Goal: Communication & Community: Share content

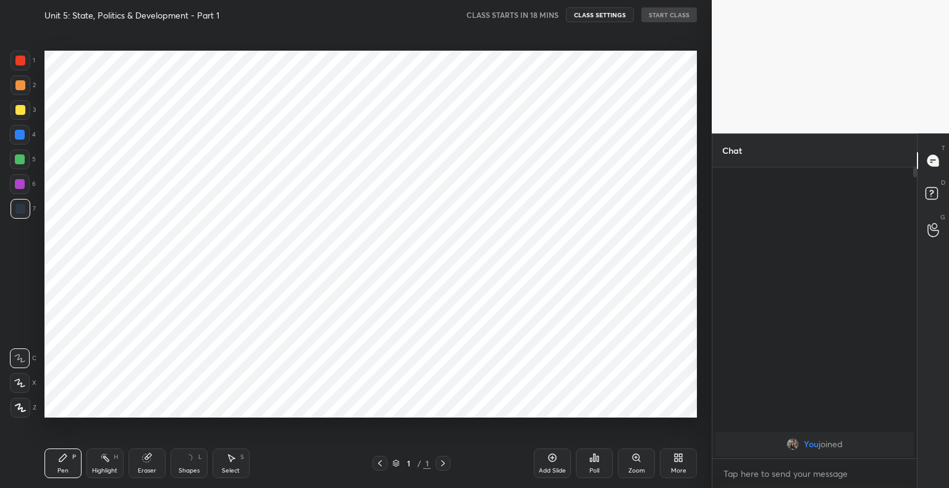
scroll to position [61380, 61127]
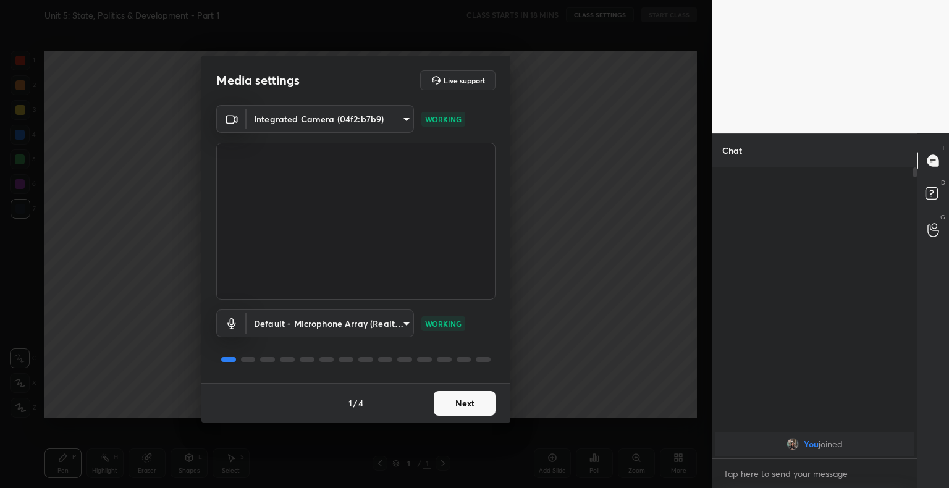
click at [456, 394] on button "Next" at bounding box center [465, 403] width 62 height 25
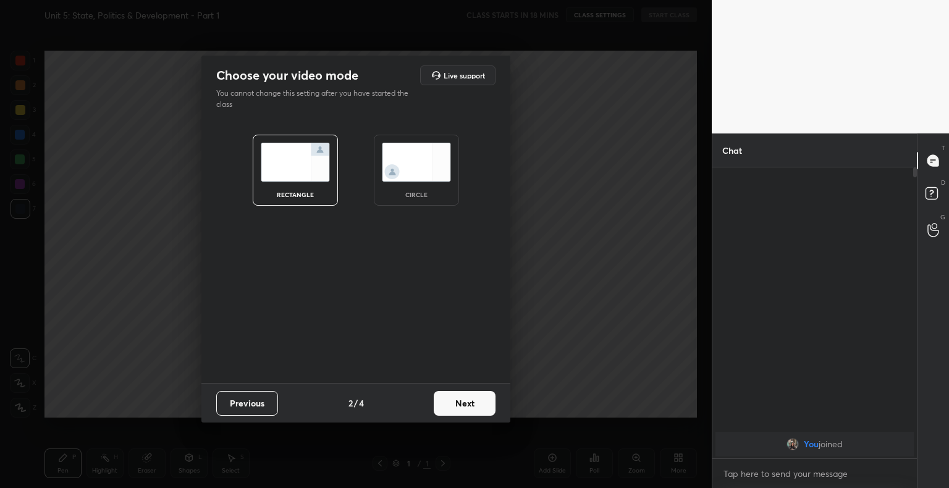
click at [456, 394] on button "Next" at bounding box center [465, 403] width 62 height 25
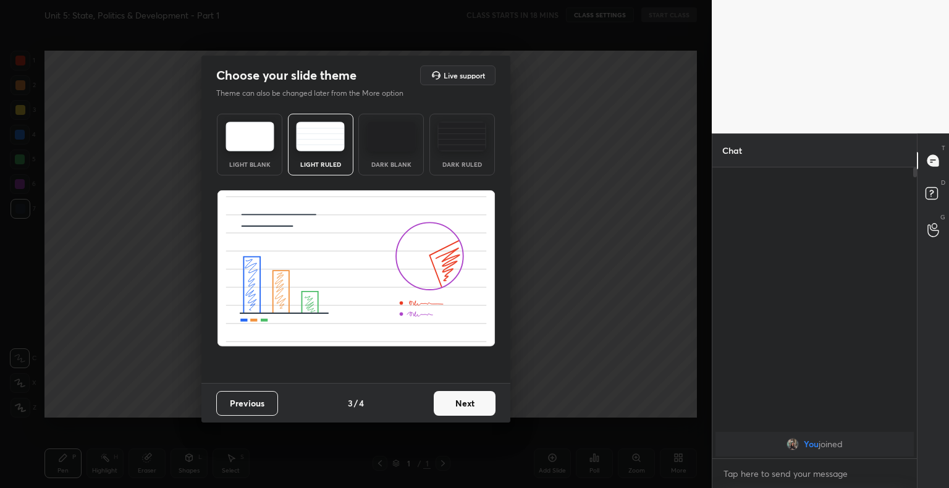
click at [456, 394] on button "Next" at bounding box center [465, 403] width 62 height 25
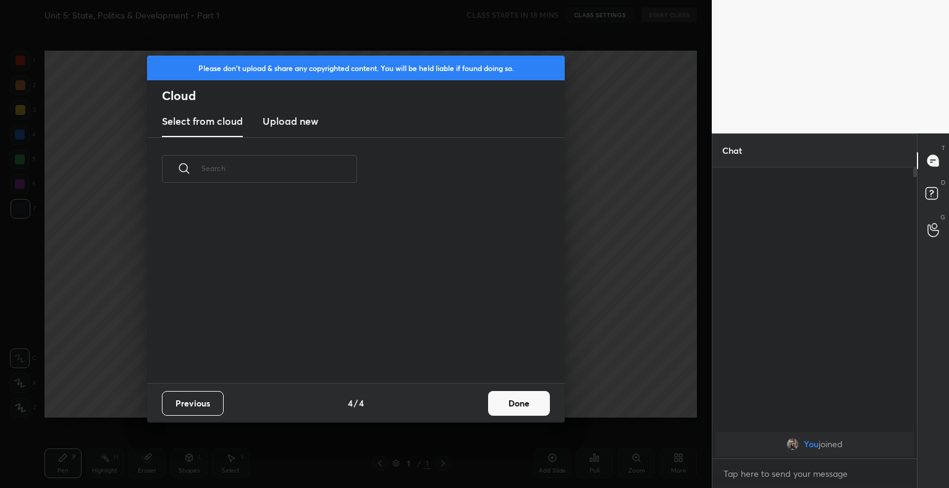
scroll to position [183, 397]
click at [300, 121] on h3 "Upload new" at bounding box center [291, 121] width 56 height 15
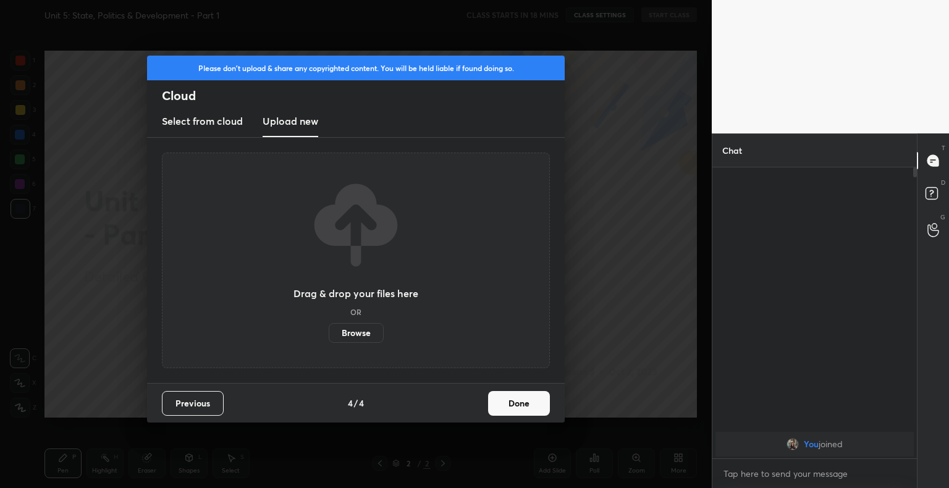
click at [369, 337] on label "Browse" at bounding box center [356, 333] width 55 height 20
click at [329, 337] on input "Browse" at bounding box center [329, 333] width 0 height 20
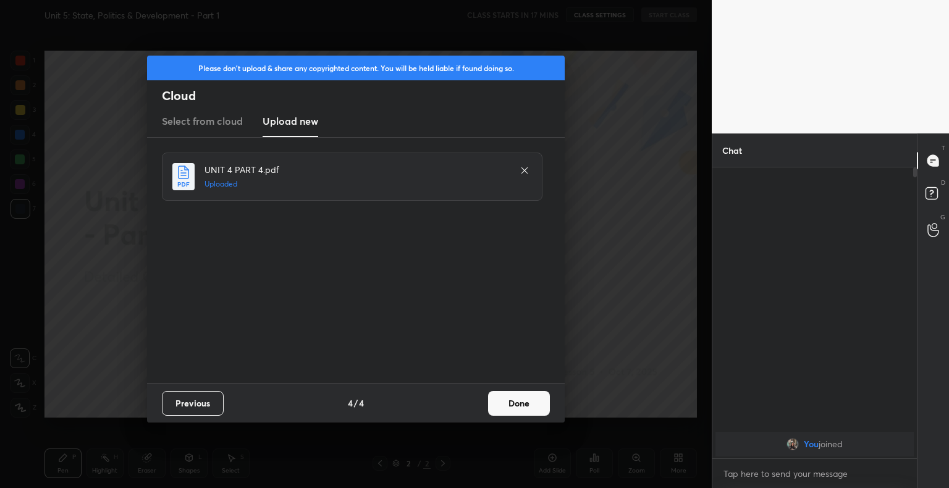
click at [536, 399] on button "Done" at bounding box center [519, 403] width 62 height 25
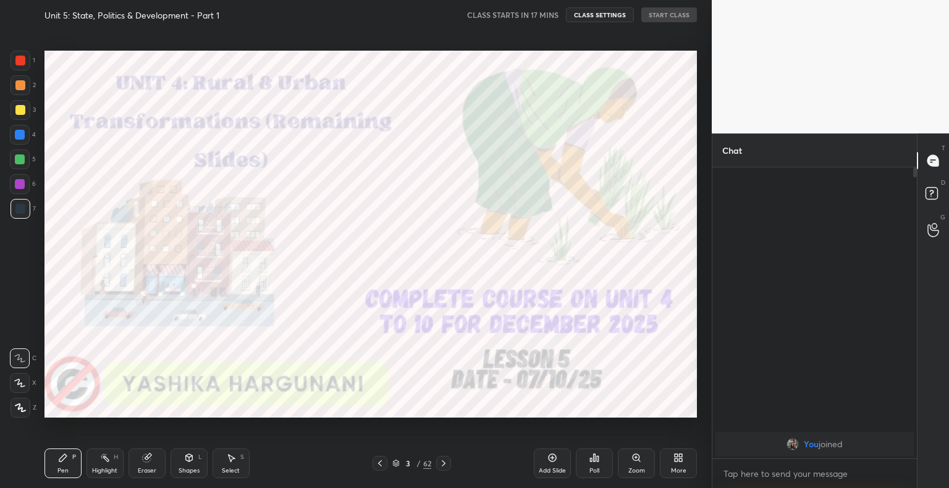
click at [394, 464] on icon at bounding box center [396, 464] width 6 height 2
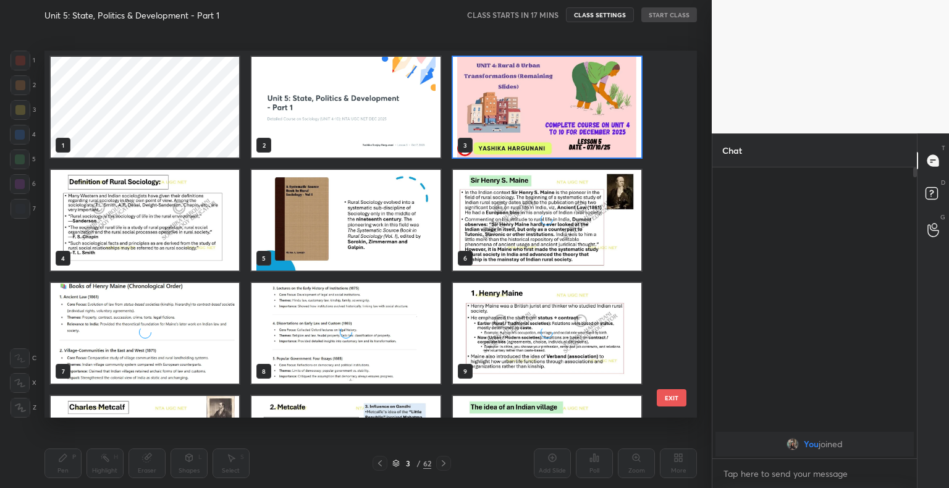
scroll to position [363, 646]
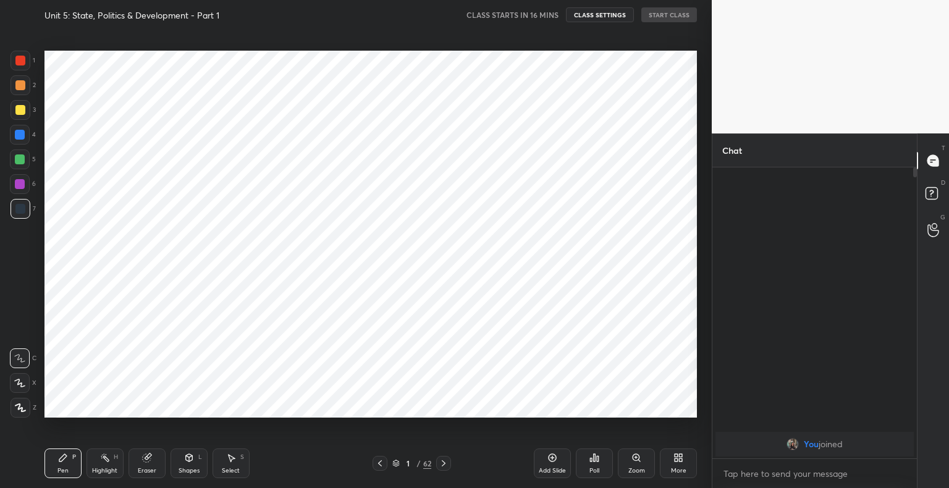
click at [395, 464] on icon at bounding box center [395, 463] width 7 height 7
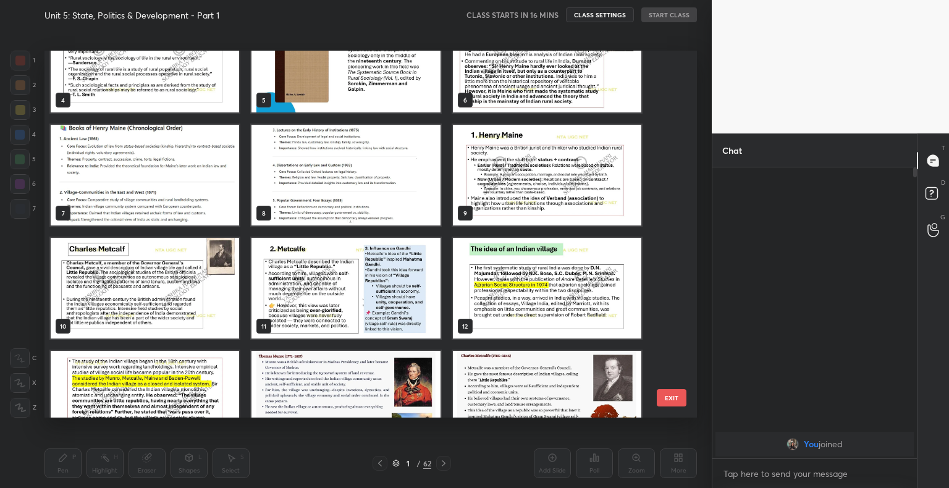
scroll to position [0, 0]
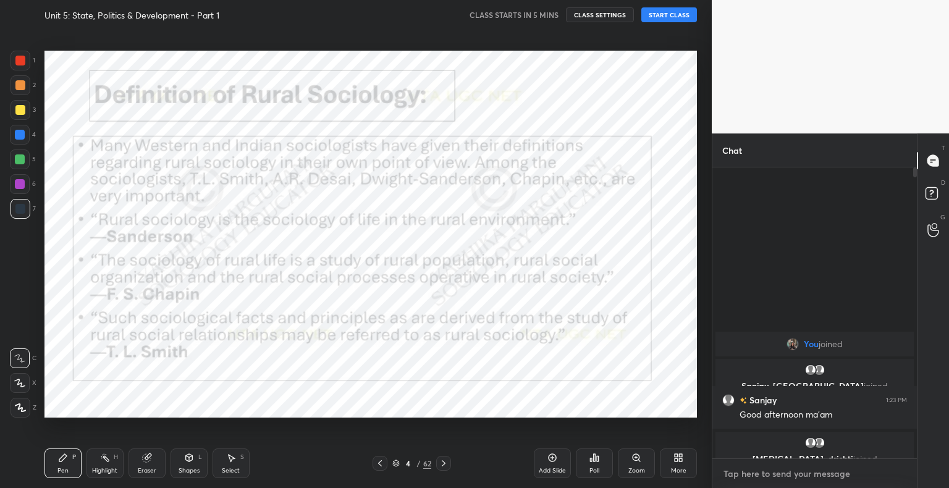
type textarea "x"
click at [874, 471] on textarea at bounding box center [814, 474] width 185 height 20
type textarea "J"
type textarea "x"
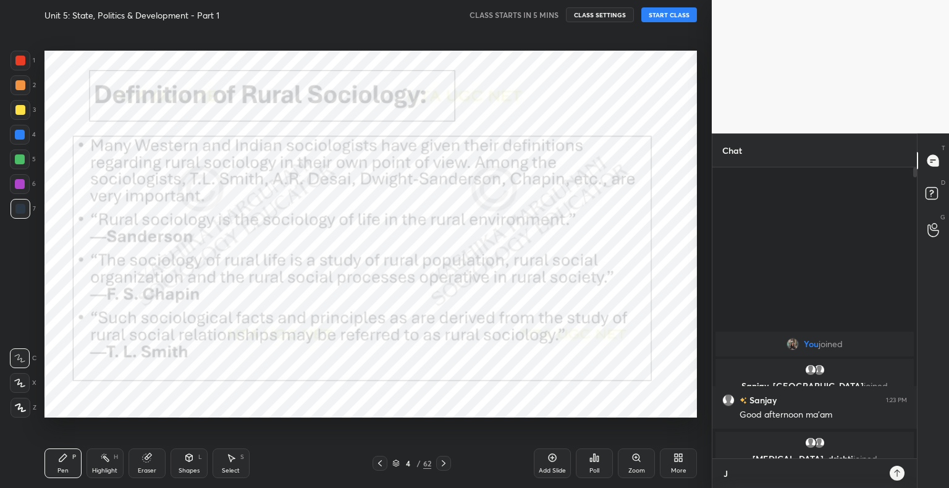
type textarea "[PERSON_NAME]"
type textarea "x"
type textarea "JOI"
type textarea "x"
type textarea "JOIN"
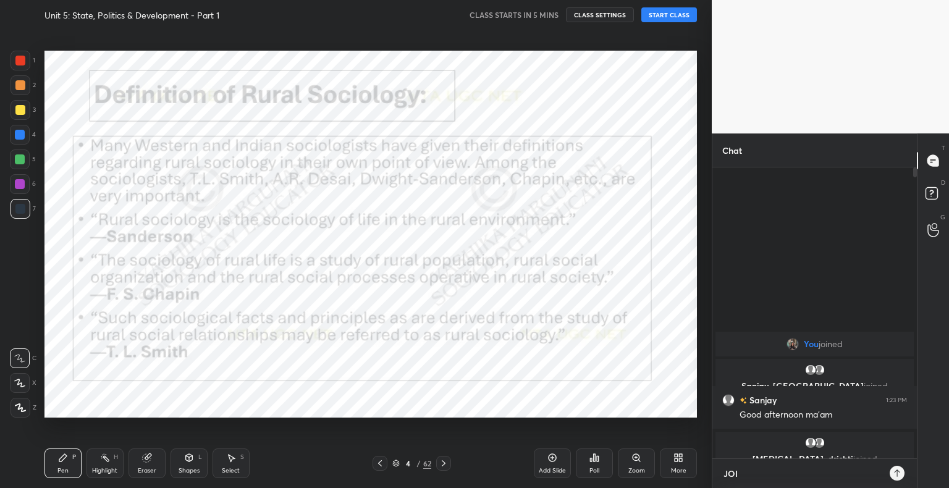
type textarea "x"
type textarea "JOIN"
type textarea "x"
type textarea "JOIN T"
type textarea "x"
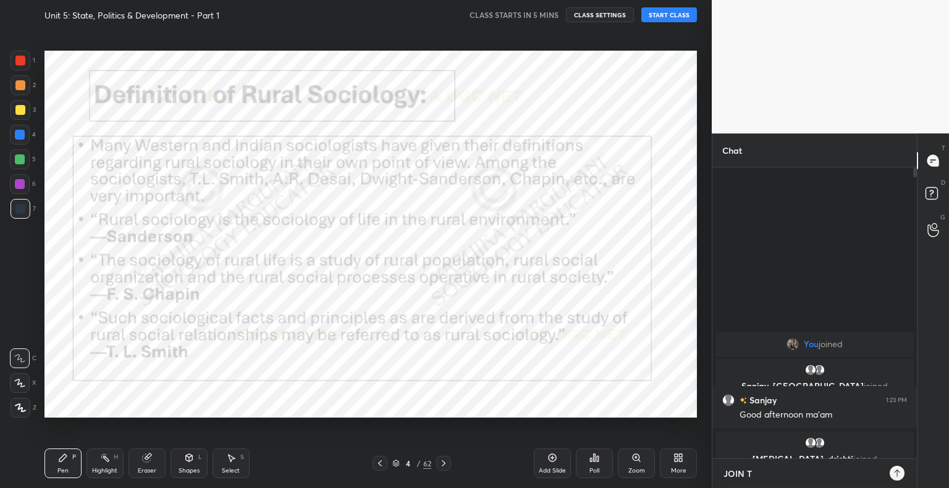
type textarea "JOIN TH"
type textarea "x"
type textarea "JOIN THE"
type textarea "x"
type textarea "JOIN THE"
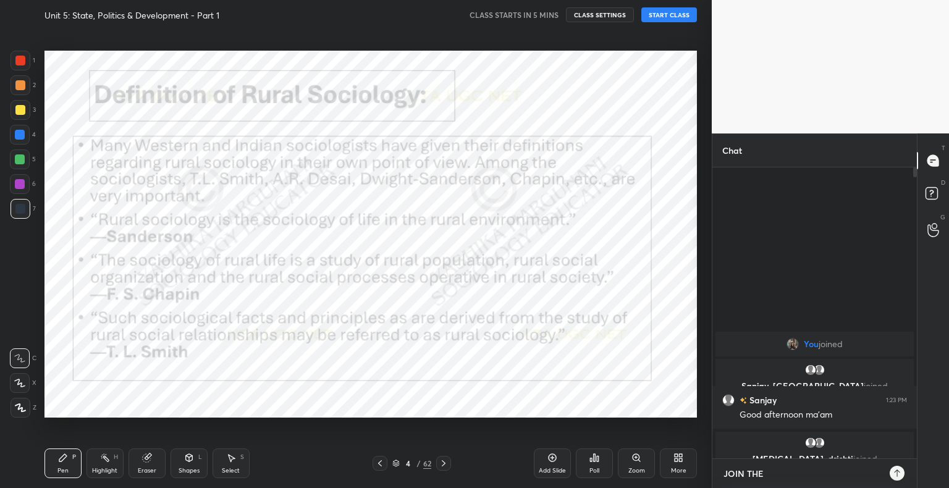
type textarea "x"
type textarea "JOIN THE G"
type textarea "x"
type textarea "JOIN THE GR"
type textarea "x"
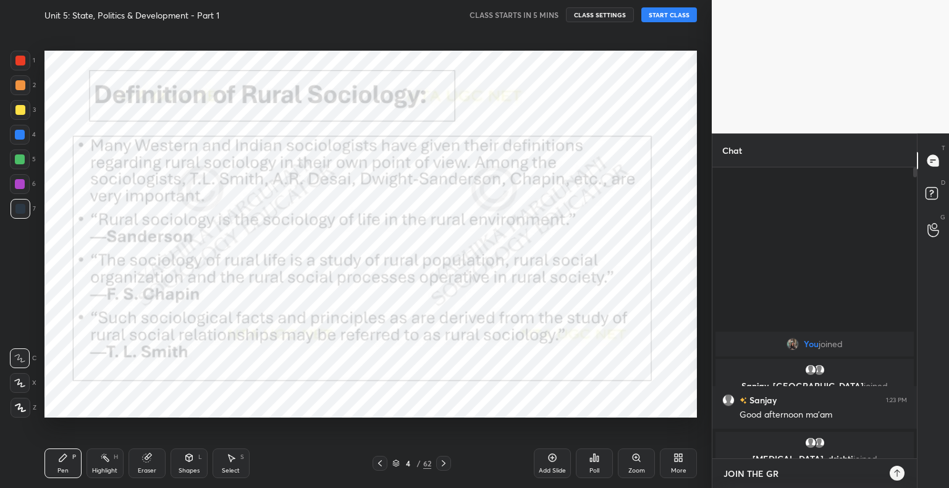
type textarea "JOIN THE GRO"
type textarea "x"
type textarea "JOIN THE GROU"
type textarea "x"
type textarea "JOIN THE GROUP"
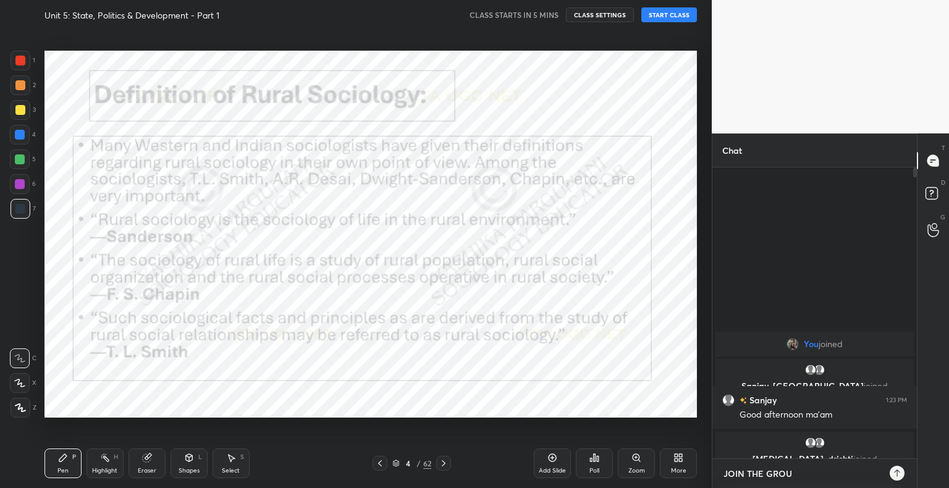
type textarea "x"
type textarea "JOIN THE GROUP"
type textarea "x"
paste textarea "[URL][DOMAIN_NAME]"
type textarea "JOIN THE GROUP [URL][DOMAIN_NAME]"
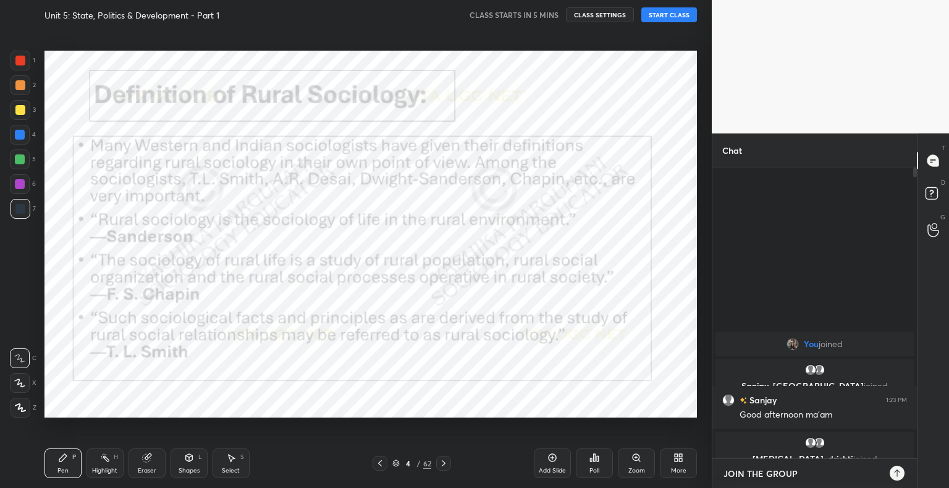
type textarea "x"
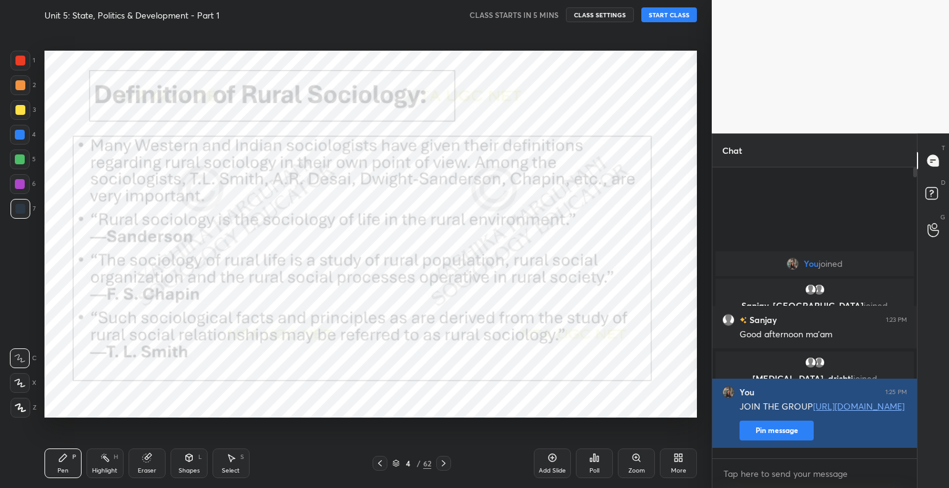
click at [783, 436] on button "Pin message" at bounding box center [777, 431] width 74 height 20
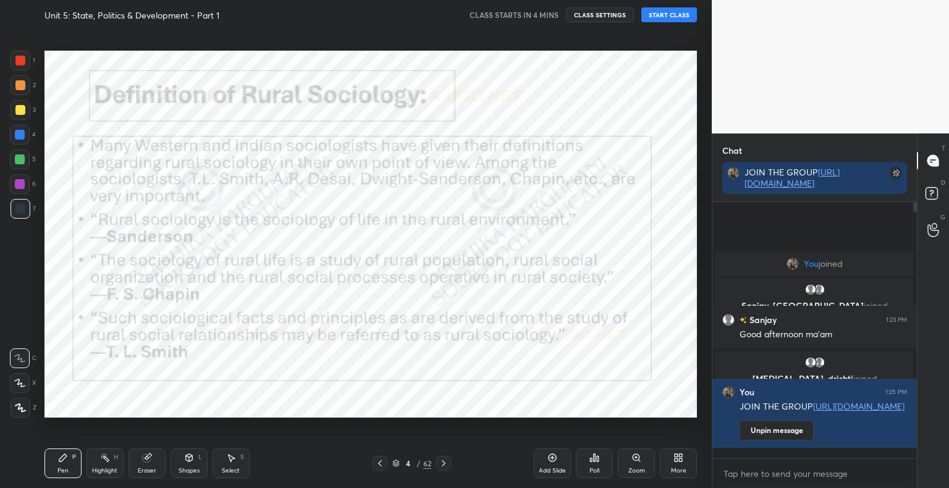
click at [395, 465] on icon at bounding box center [396, 464] width 6 height 2
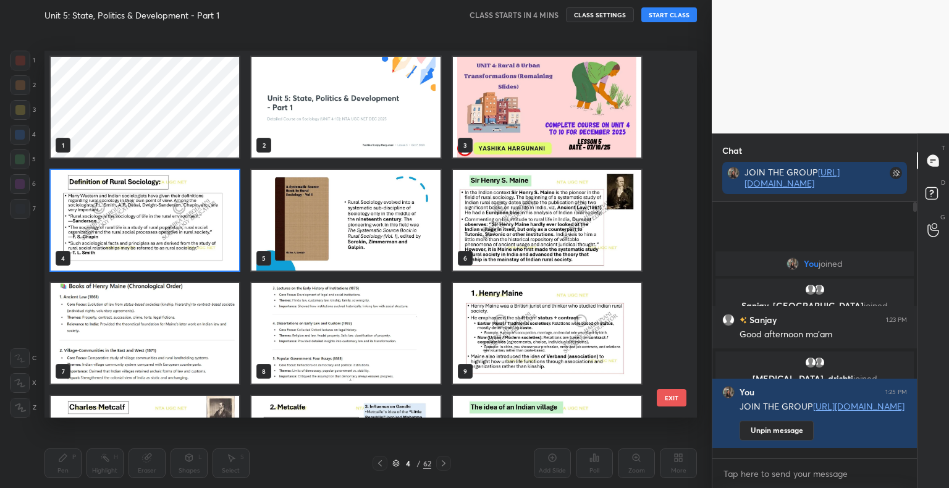
scroll to position [363, 646]
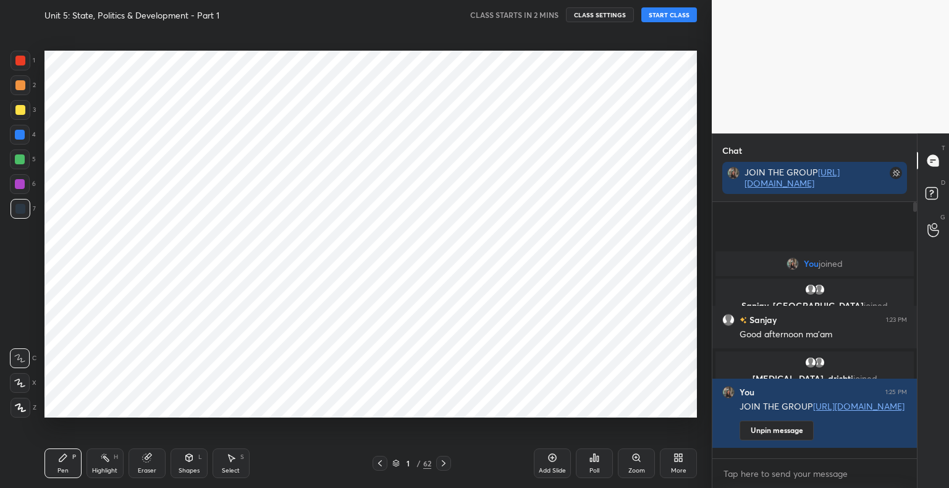
click at [689, 17] on button "START CLASS" at bounding box center [669, 14] width 56 height 15
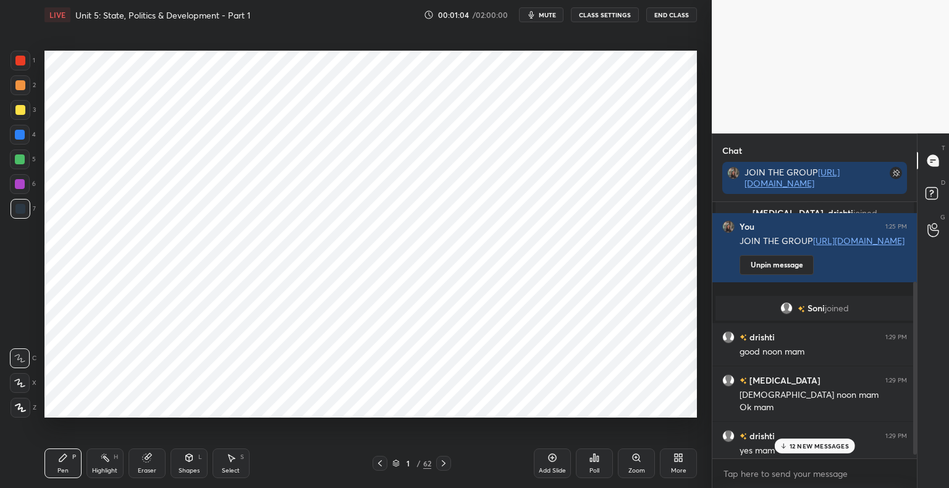
scroll to position [125, 0]
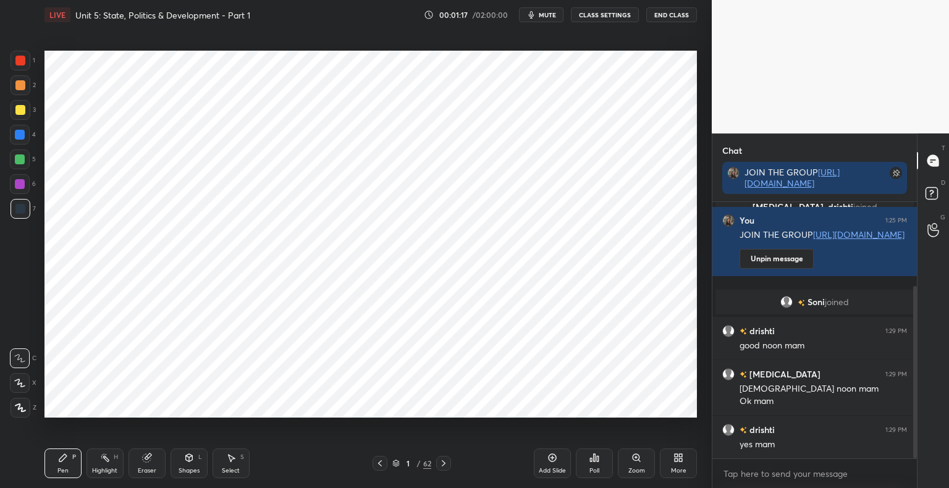
click at [20, 63] on div at bounding box center [20, 61] width 10 height 10
click at [194, 463] on div "Shapes L" at bounding box center [189, 464] width 37 height 30
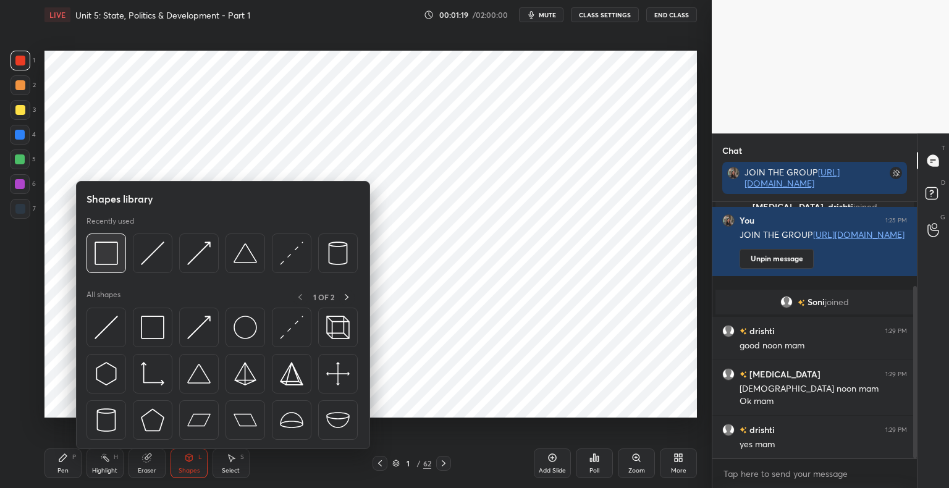
scroll to position [169, 0]
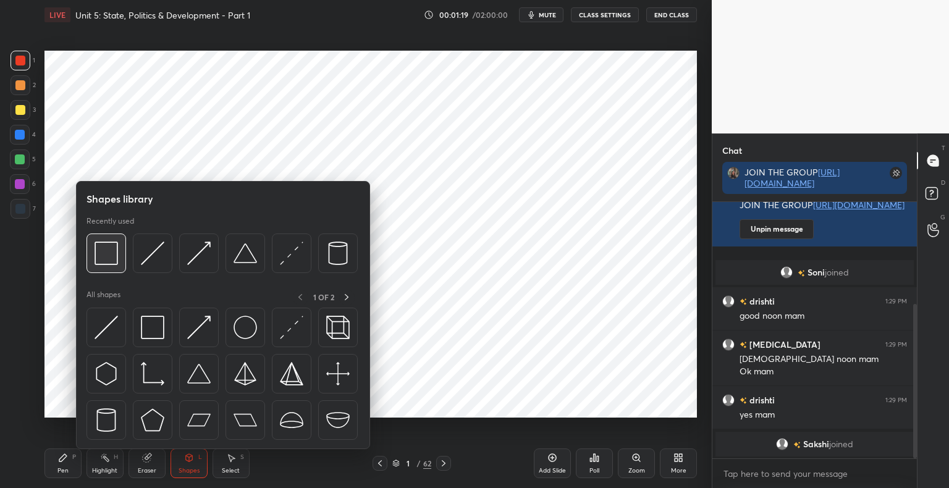
click at [112, 264] on img at bounding box center [106, 253] width 23 height 23
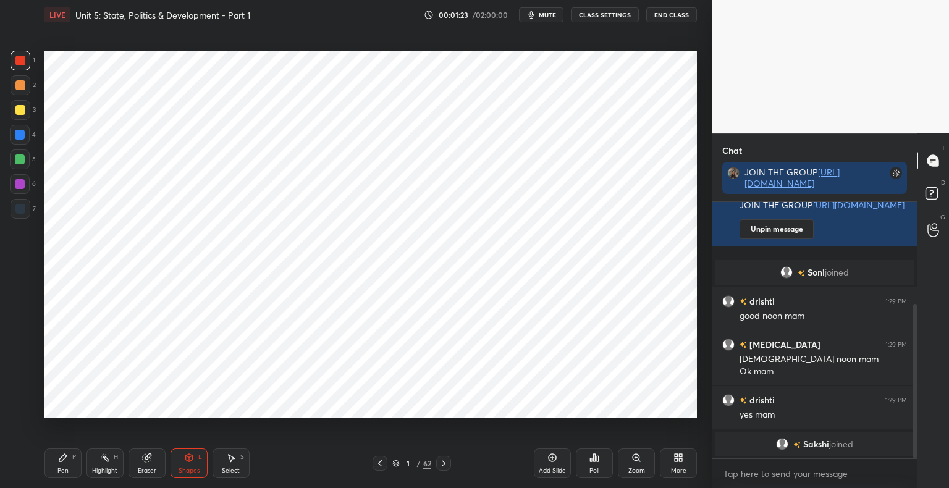
click at [20, 214] on div at bounding box center [21, 209] width 20 height 20
click at [57, 467] on div "Pen P" at bounding box center [62, 464] width 37 height 30
click at [22, 382] on icon at bounding box center [19, 383] width 11 height 9
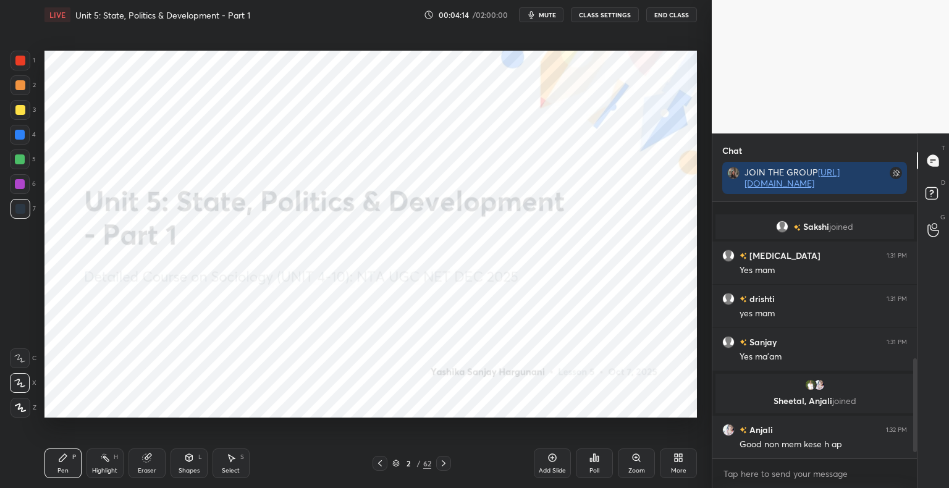
scroll to position [445, 0]
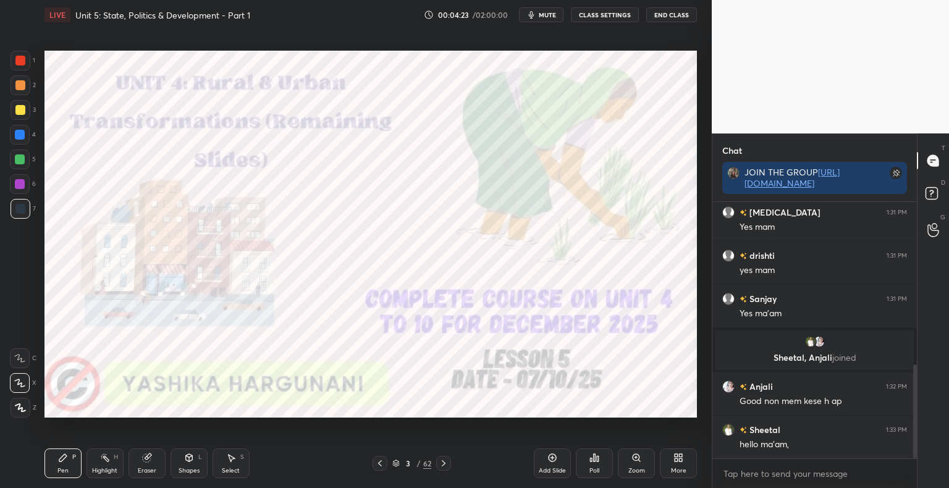
click at [29, 61] on div at bounding box center [21, 61] width 20 height 20
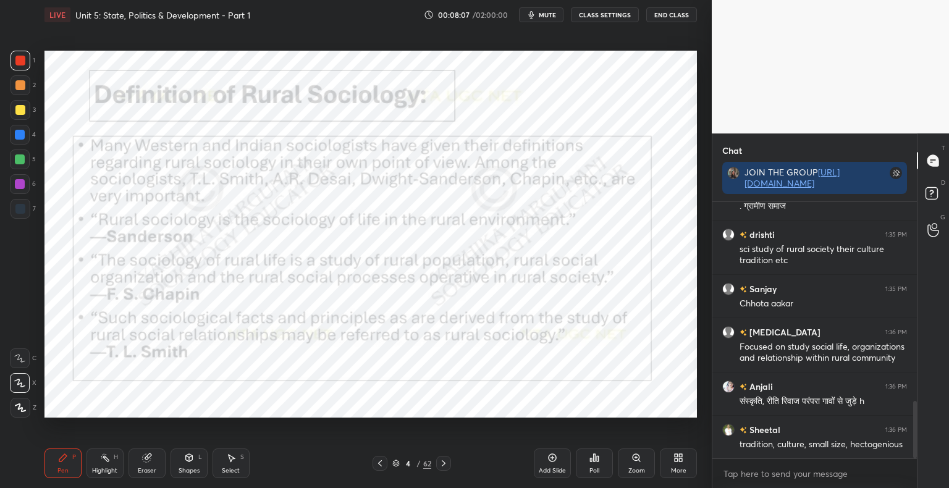
scroll to position [932, 0]
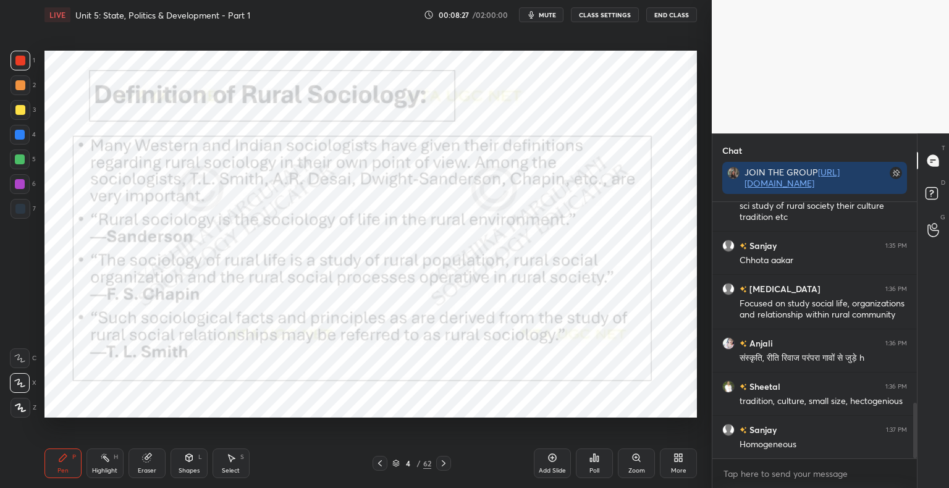
click at [189, 468] on div "Shapes" at bounding box center [189, 471] width 21 height 6
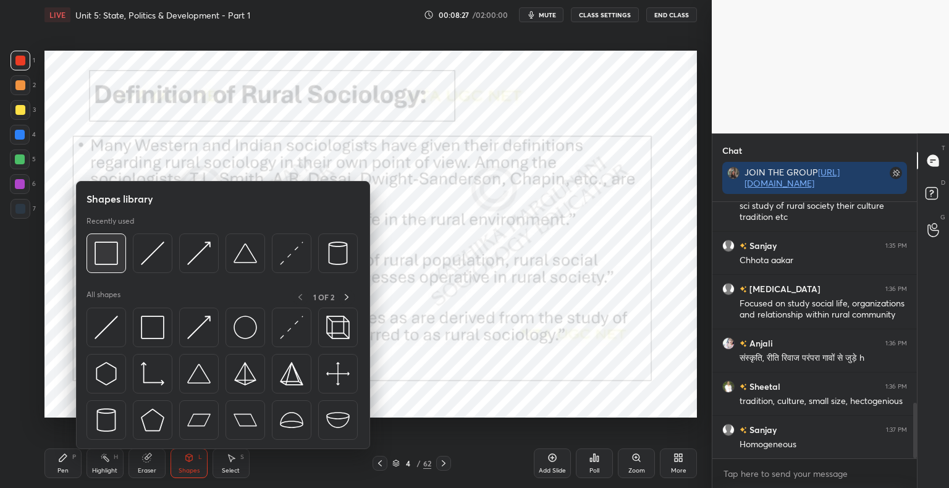
click at [116, 256] on img at bounding box center [106, 253] width 23 height 23
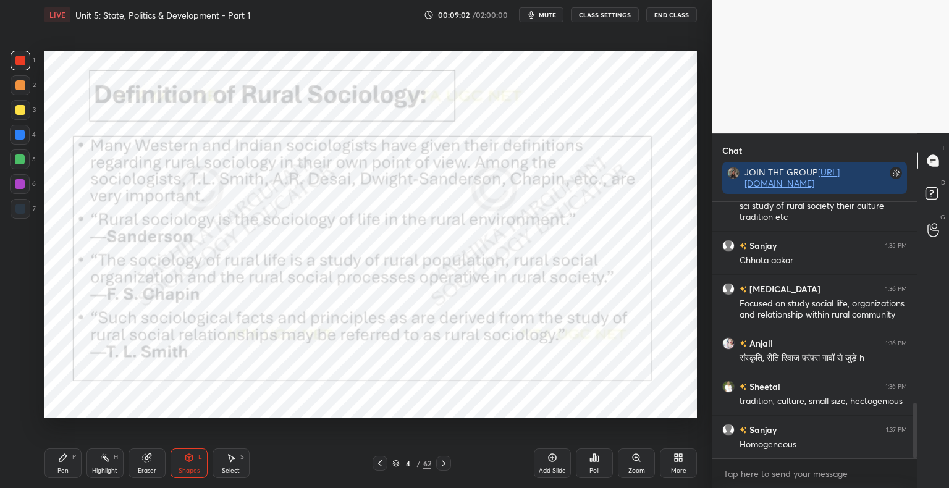
scroll to position [961, 0]
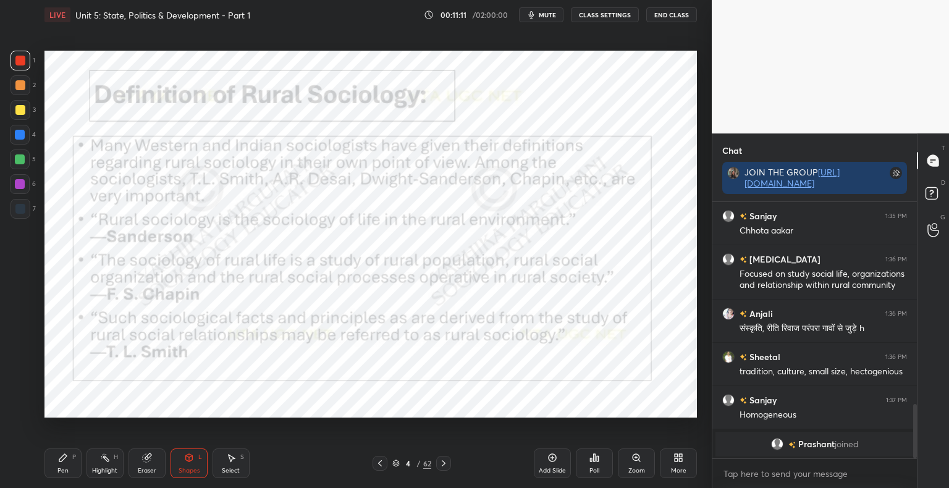
click at [70, 462] on div "Pen P" at bounding box center [62, 464] width 37 height 30
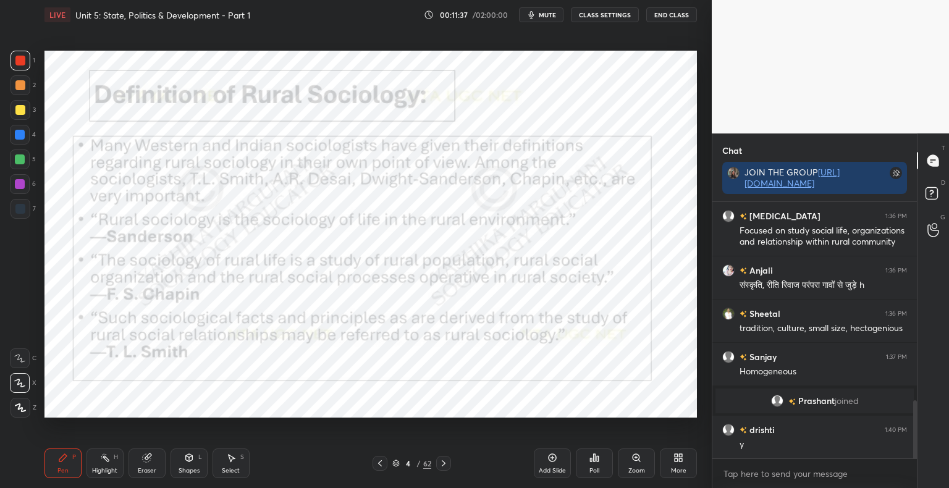
scroll to position [958, 0]
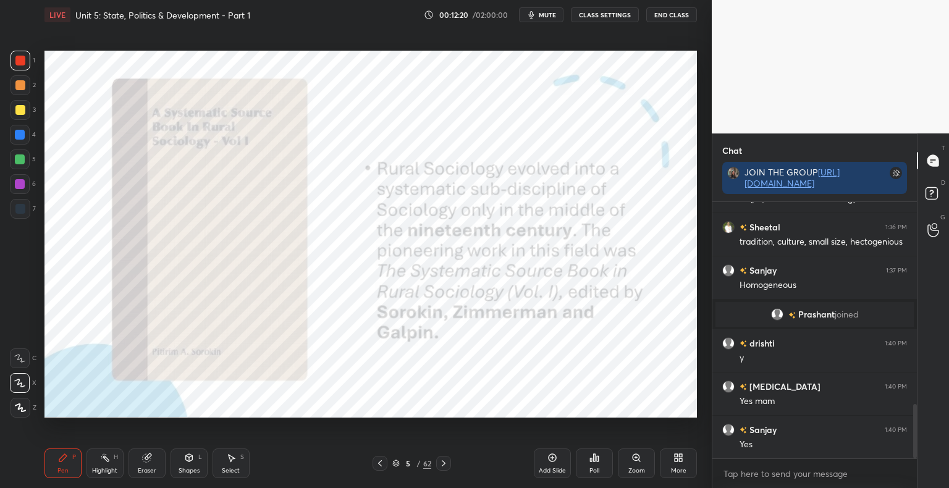
click at [184, 465] on div "Shapes L" at bounding box center [189, 464] width 37 height 30
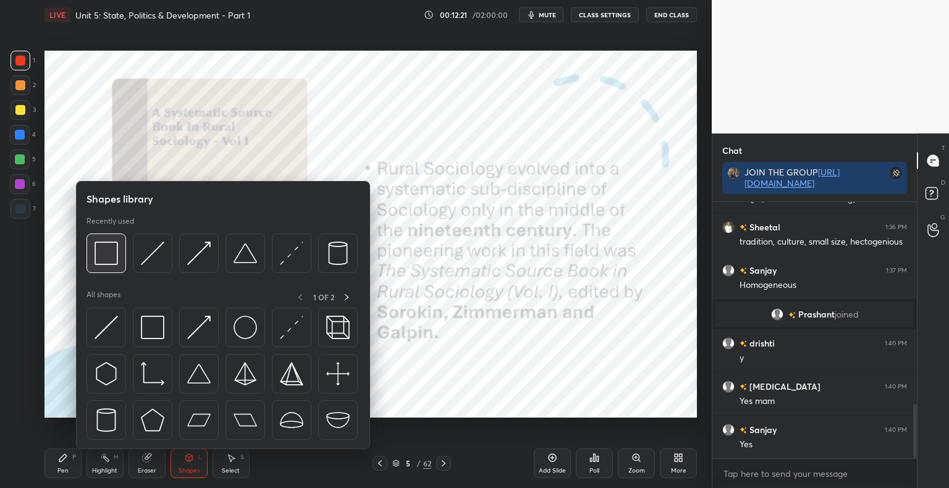
click at [101, 263] on img at bounding box center [106, 253] width 23 height 23
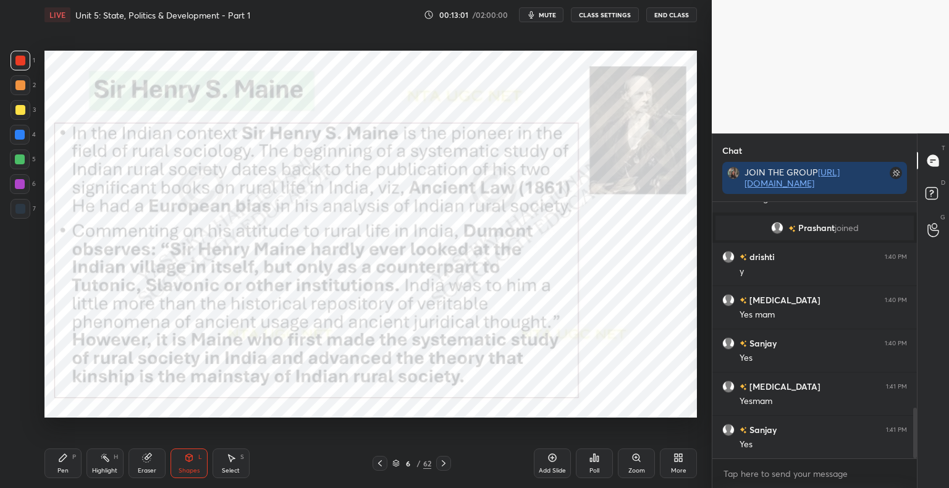
scroll to position [1087, 0]
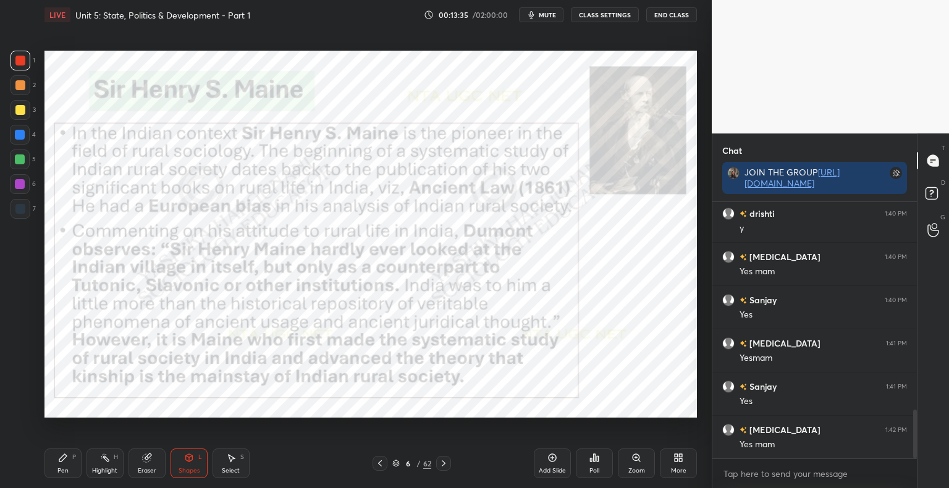
click at [60, 465] on div "Pen P" at bounding box center [62, 464] width 37 height 30
click at [198, 465] on div "Shapes L" at bounding box center [189, 464] width 37 height 30
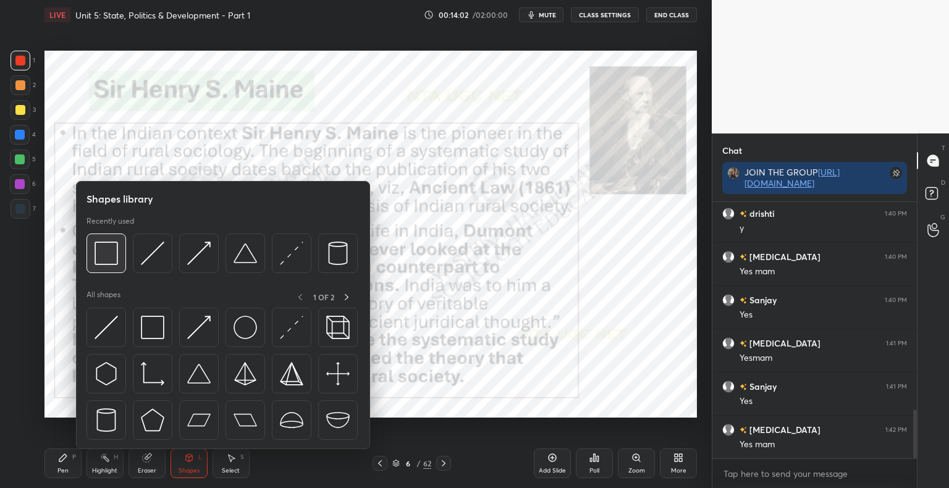
click at [122, 251] on div at bounding box center [107, 254] width 40 height 40
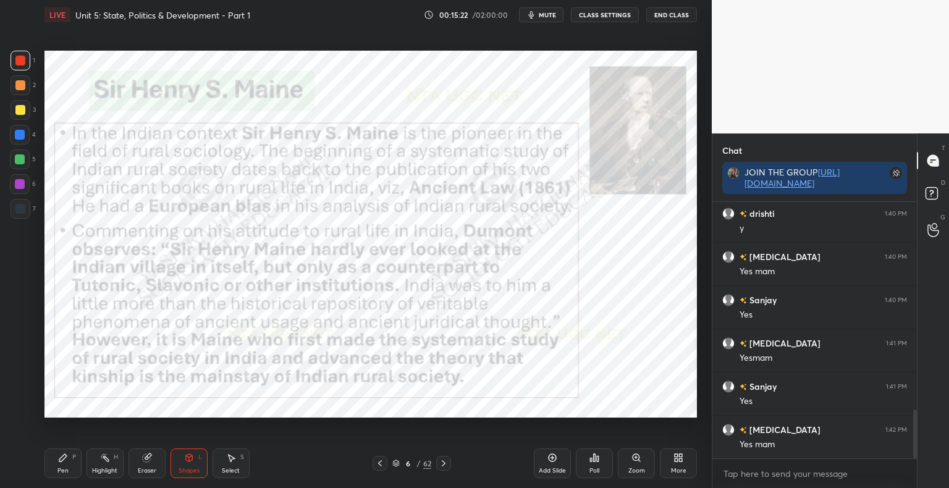
scroll to position [1131, 0]
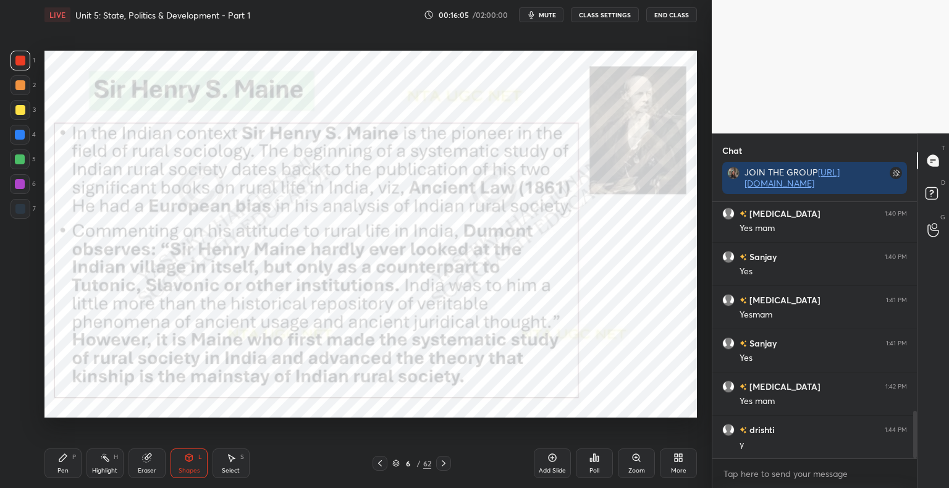
click at [79, 465] on div "Pen P" at bounding box center [62, 464] width 37 height 30
click at [555, 463] on div "Add Slide" at bounding box center [552, 464] width 37 height 30
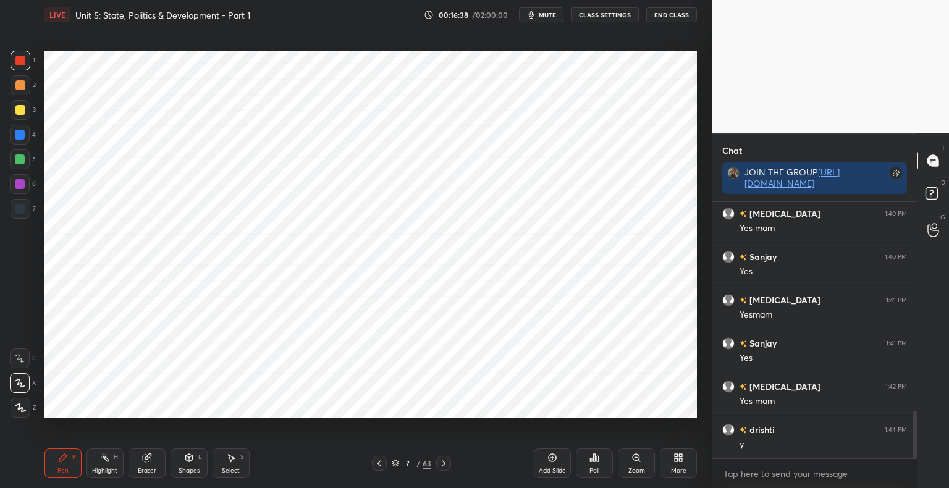
click at [195, 463] on div "Shapes L" at bounding box center [189, 464] width 37 height 30
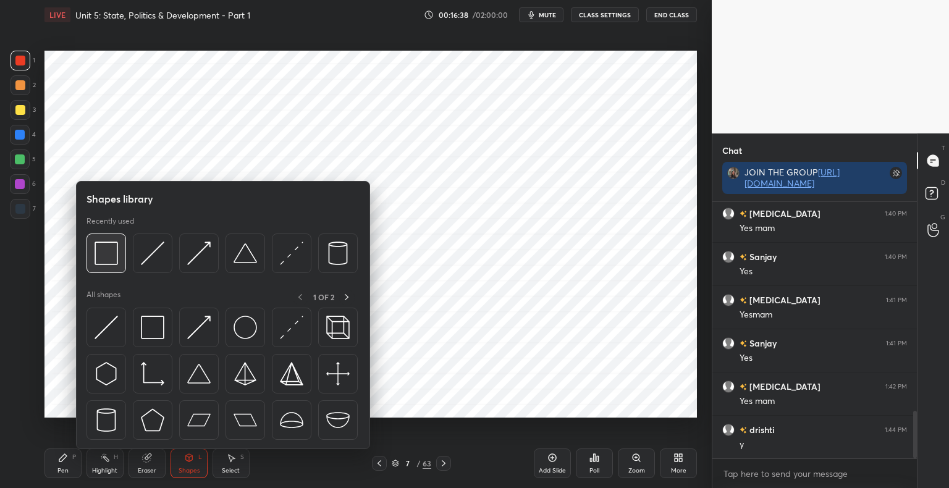
click at [106, 253] on img at bounding box center [106, 253] width 23 height 23
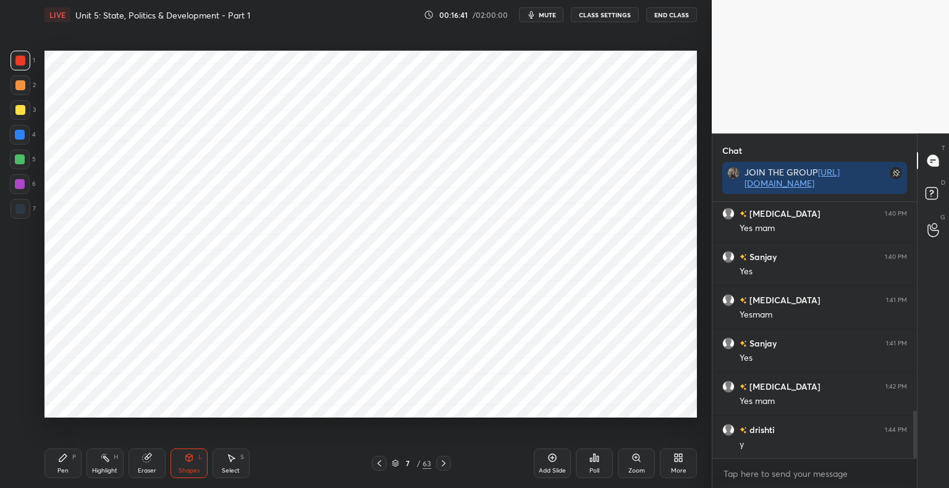
click at [64, 468] on div "Pen" at bounding box center [62, 471] width 11 height 6
click at [25, 214] on div at bounding box center [21, 209] width 20 height 20
click at [20, 61] on div at bounding box center [20, 61] width 10 height 10
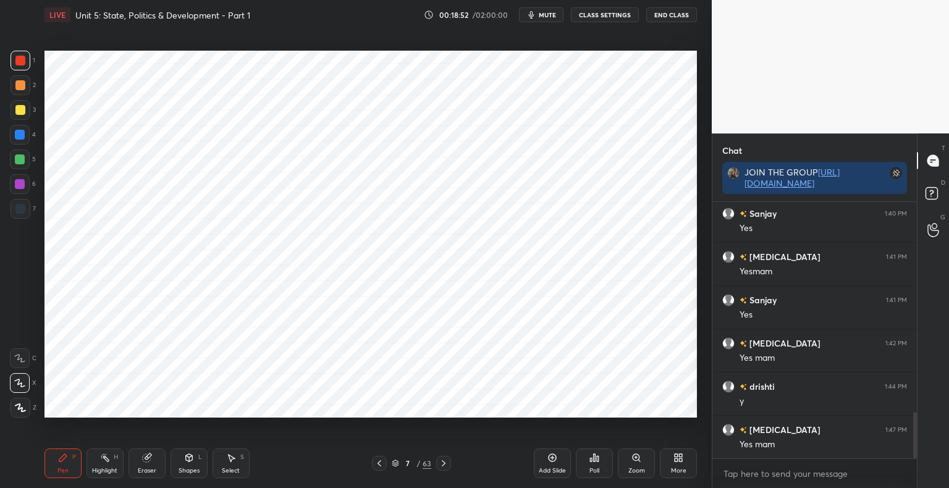
click at [373, 470] on div at bounding box center [379, 463] width 15 height 15
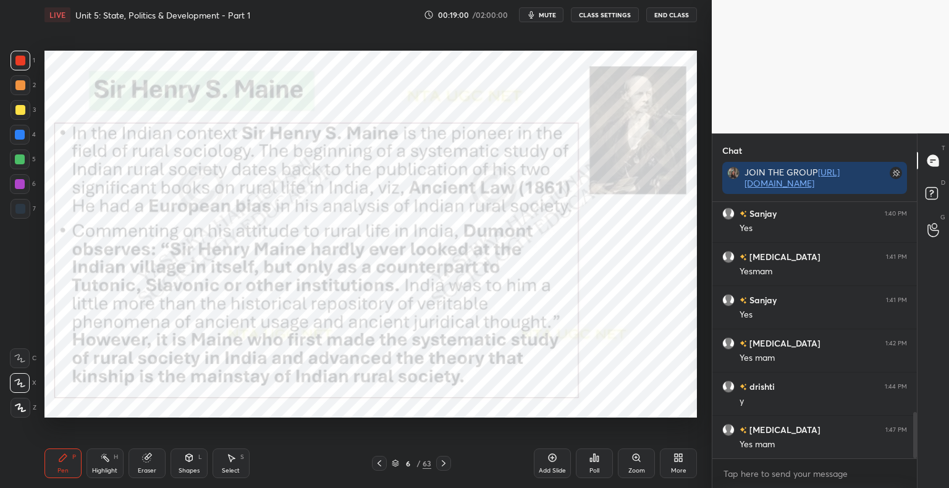
scroll to position [1217, 0]
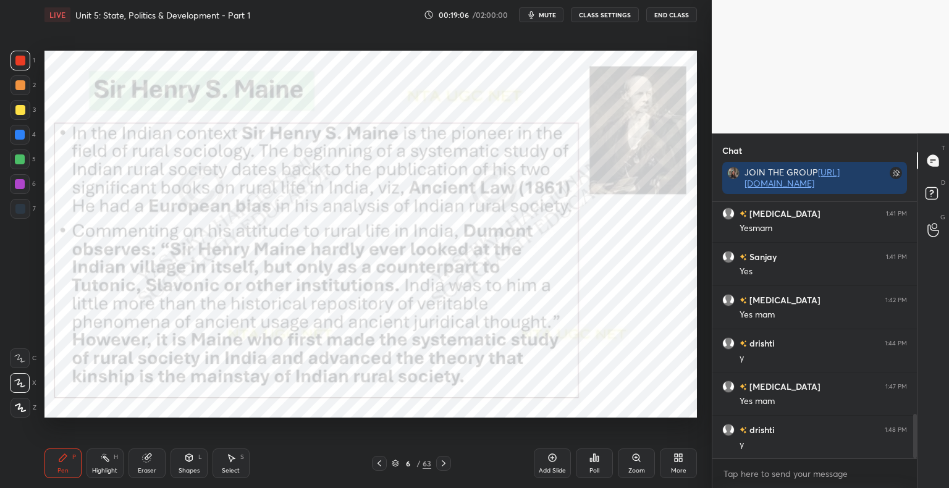
click at [173, 468] on div "Shapes L" at bounding box center [189, 464] width 37 height 30
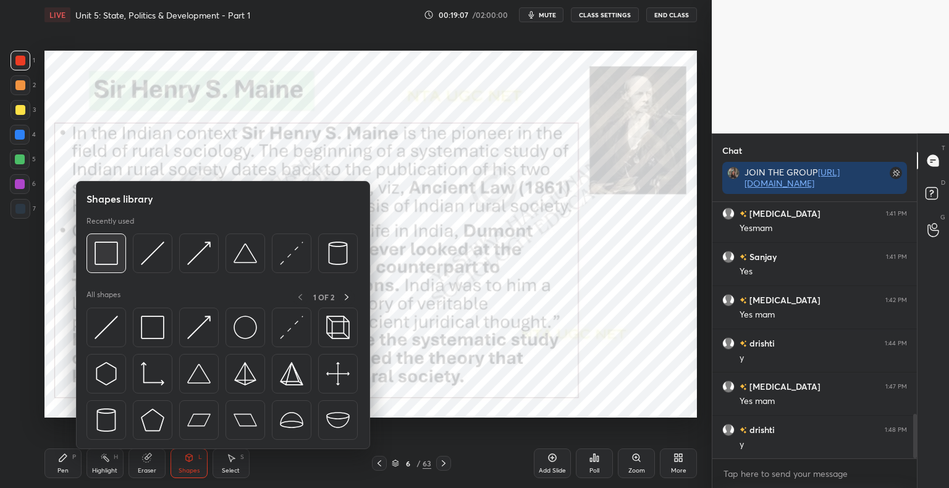
click at [120, 256] on div at bounding box center [107, 254] width 40 height 40
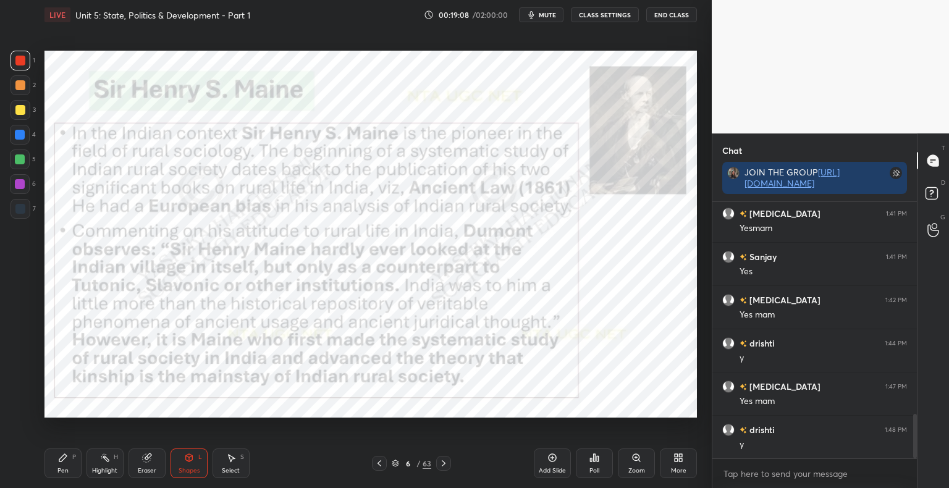
scroll to position [1261, 0]
click at [381, 465] on icon at bounding box center [379, 463] width 10 height 10
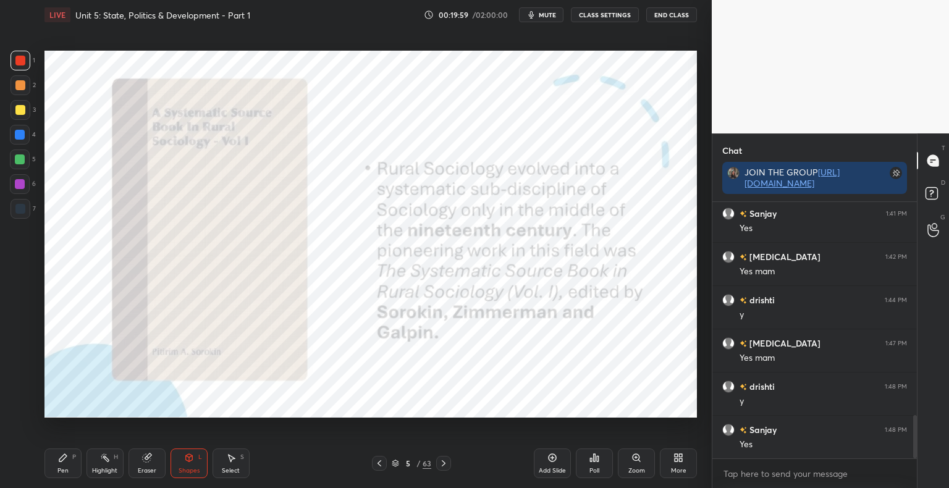
click at [447, 464] on icon at bounding box center [444, 463] width 10 height 10
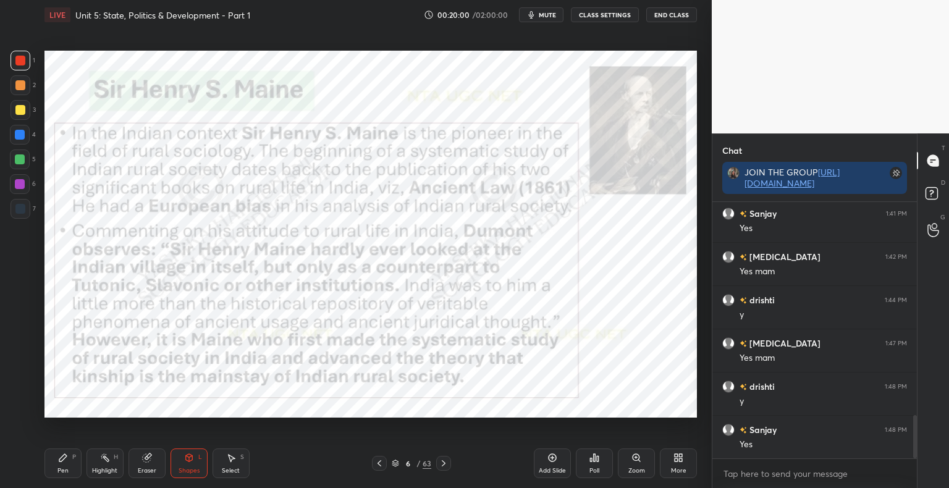
click at [447, 465] on icon at bounding box center [444, 463] width 10 height 10
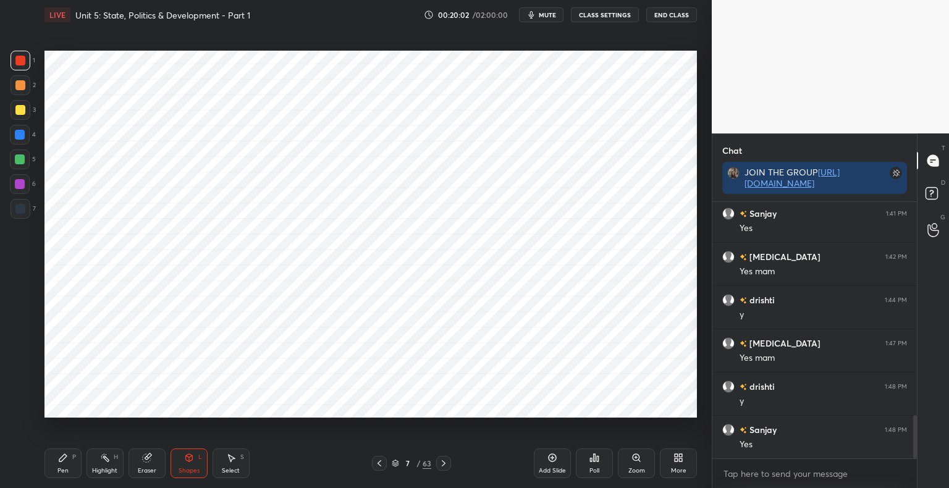
click at [546, 463] on div "Add Slide" at bounding box center [552, 464] width 37 height 30
click at [193, 468] on div "Shapes" at bounding box center [189, 471] width 21 height 6
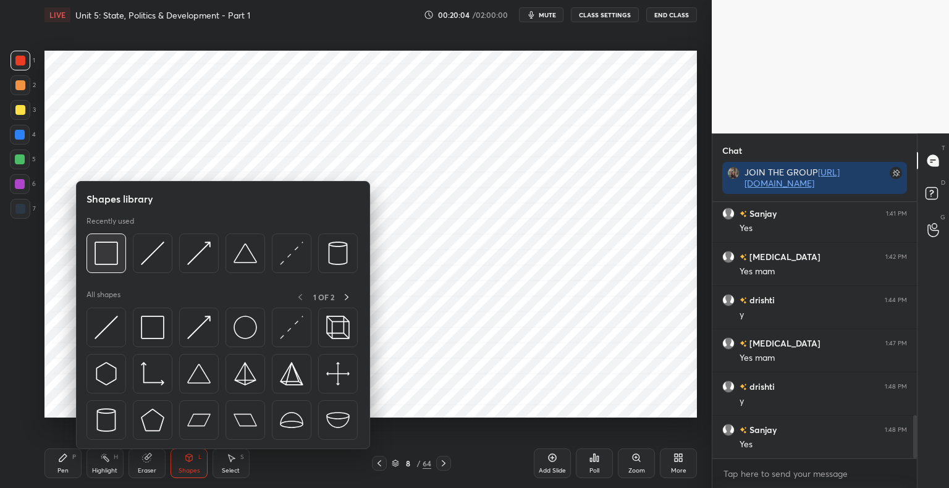
click at [114, 261] on img at bounding box center [106, 253] width 23 height 23
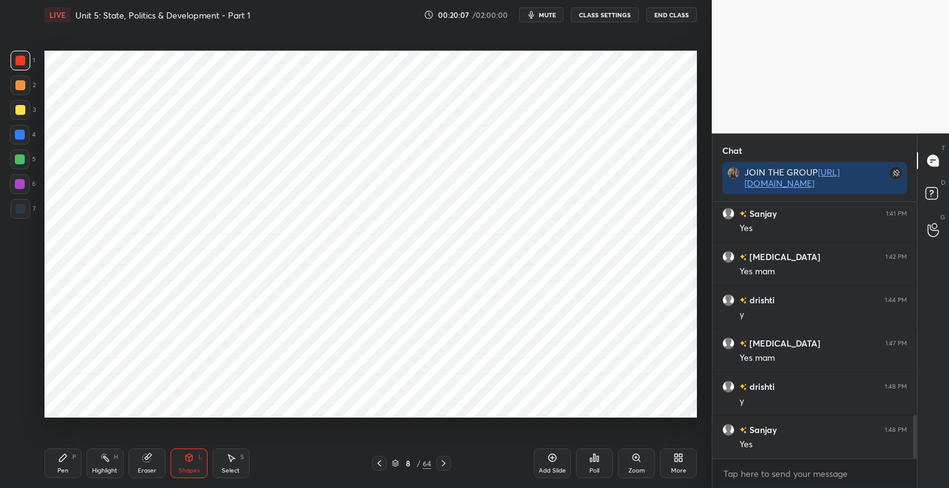
click at [70, 471] on div "Pen P" at bounding box center [62, 464] width 37 height 30
click at [30, 216] on div "7" at bounding box center [23, 209] width 25 height 20
click at [152, 476] on div "Eraser" at bounding box center [147, 464] width 37 height 30
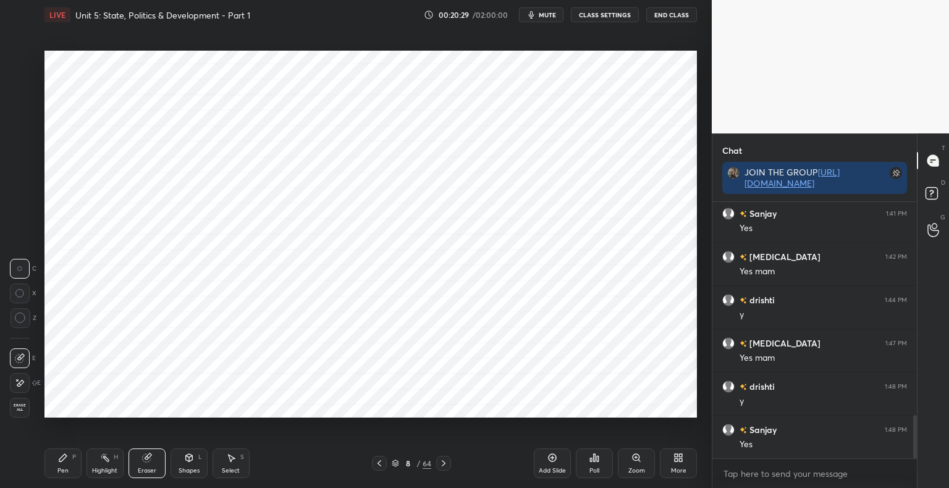
click at [27, 382] on div at bounding box center [20, 383] width 20 height 20
click at [53, 463] on div "Pen P" at bounding box center [62, 464] width 37 height 30
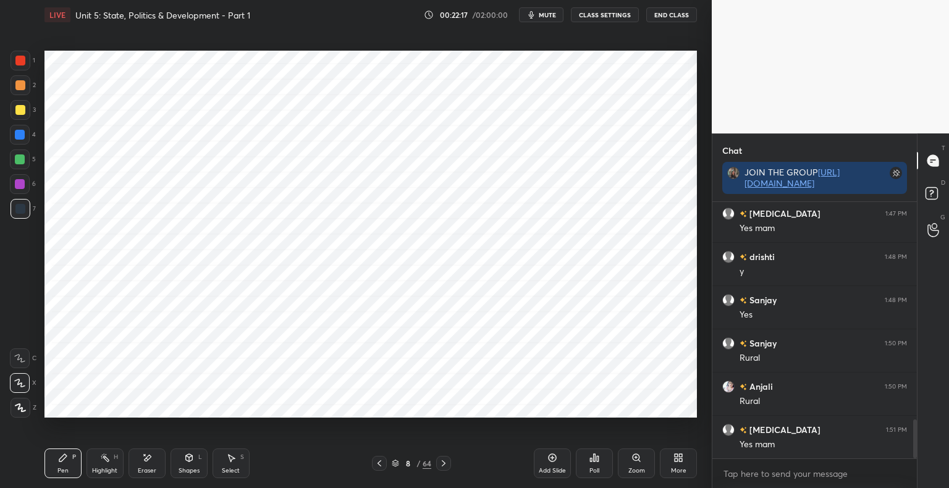
scroll to position [1434, 0]
click at [399, 460] on div "8 / 64" at bounding box center [412, 463] width 40 height 11
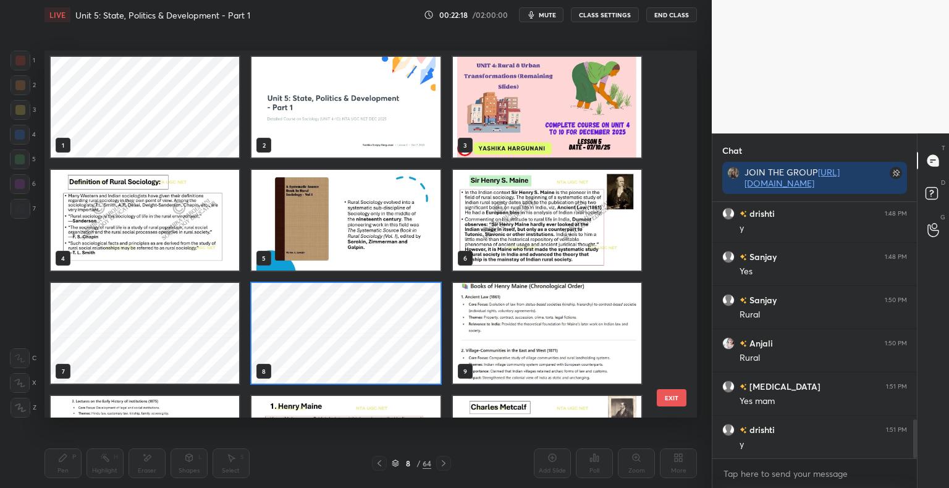
scroll to position [363, 646]
click at [504, 266] on img "grid" at bounding box center [547, 220] width 188 height 101
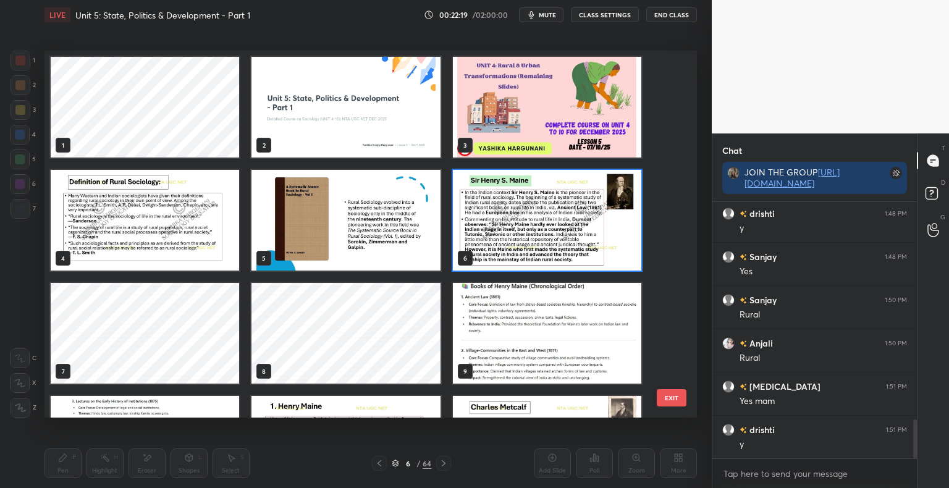
click at [504, 266] on img "grid" at bounding box center [547, 220] width 188 height 101
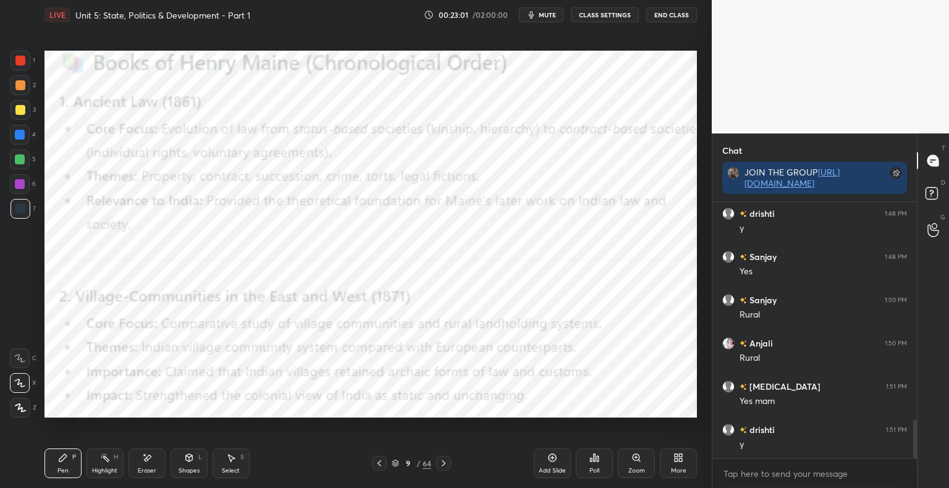
click at [188, 471] on div "Shapes" at bounding box center [189, 471] width 21 height 6
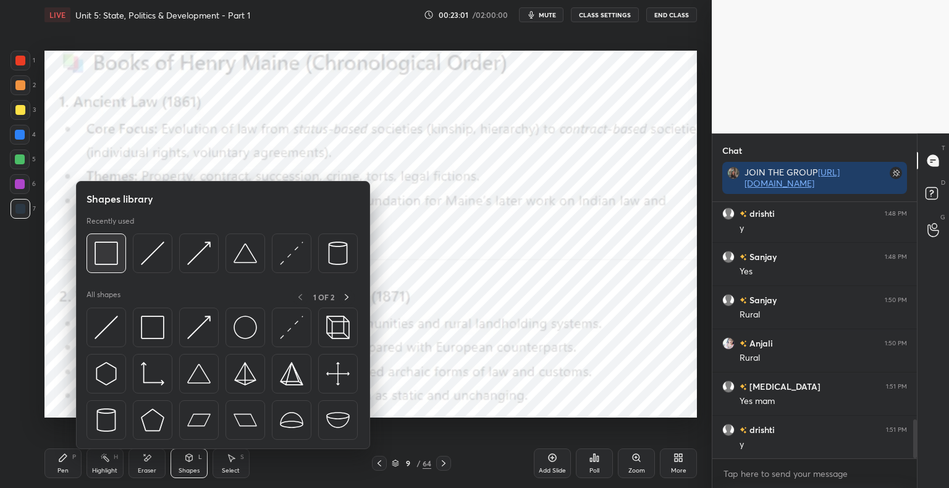
click at [114, 256] on img at bounding box center [106, 253] width 23 height 23
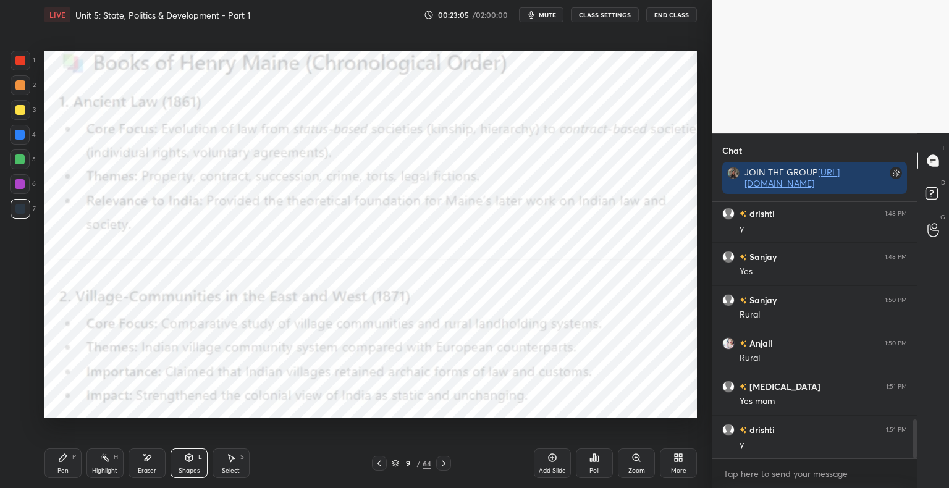
scroll to position [1463, 0]
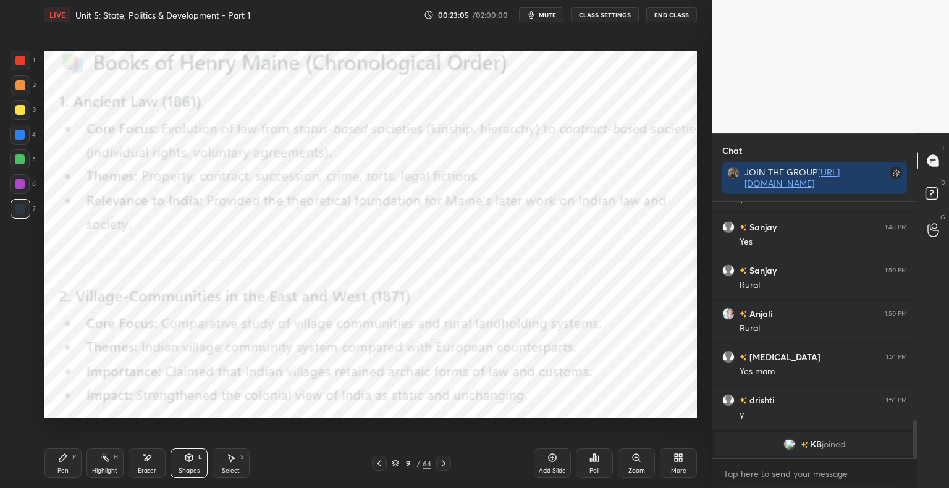
click at [24, 52] on div at bounding box center [21, 61] width 20 height 20
click at [447, 465] on icon at bounding box center [444, 463] width 10 height 10
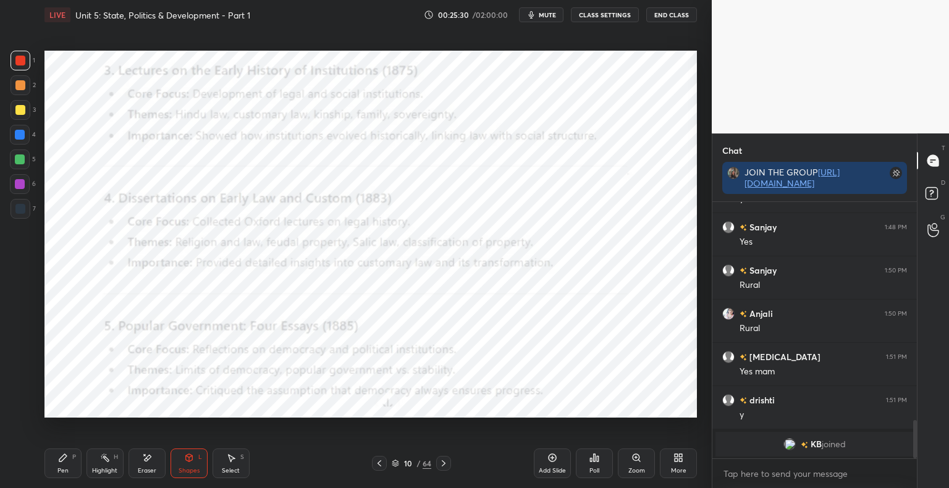
click at [37, 468] on div "1 2 3 4 5 6 7 C X Z E E Erase all H H LIVE Unit 5: State, Politics & Developmen…" at bounding box center [351, 244] width 702 height 488
click at [559, 463] on div "Add Slide" at bounding box center [552, 464] width 37 height 30
click at [70, 471] on div "Pen P" at bounding box center [62, 464] width 37 height 30
click at [24, 209] on div at bounding box center [20, 209] width 10 height 10
click at [22, 65] on div at bounding box center [20, 61] width 10 height 10
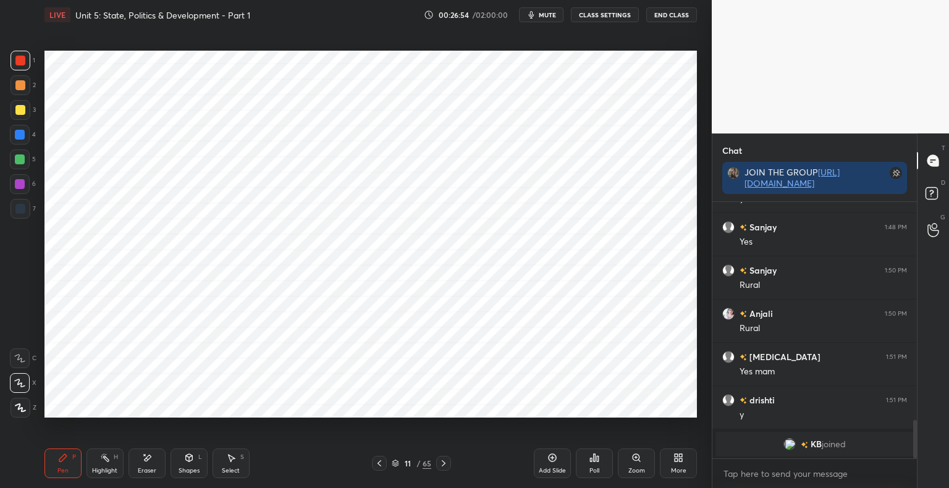
click at [398, 463] on icon at bounding box center [395, 464] width 6 height 2
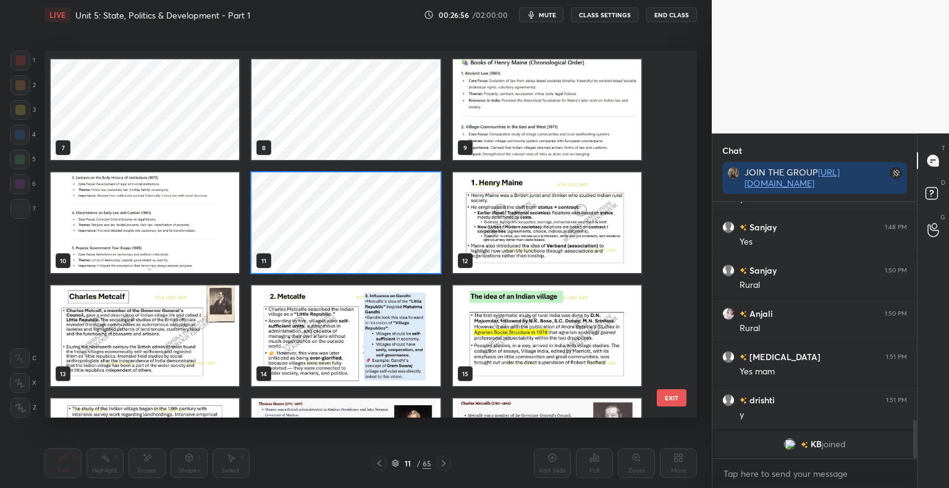
scroll to position [224, 0]
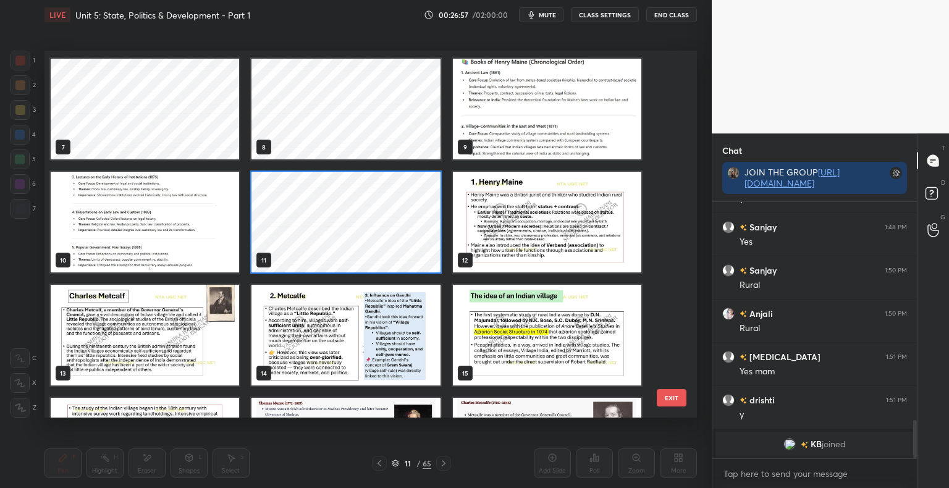
click at [546, 195] on img "grid" at bounding box center [547, 222] width 188 height 101
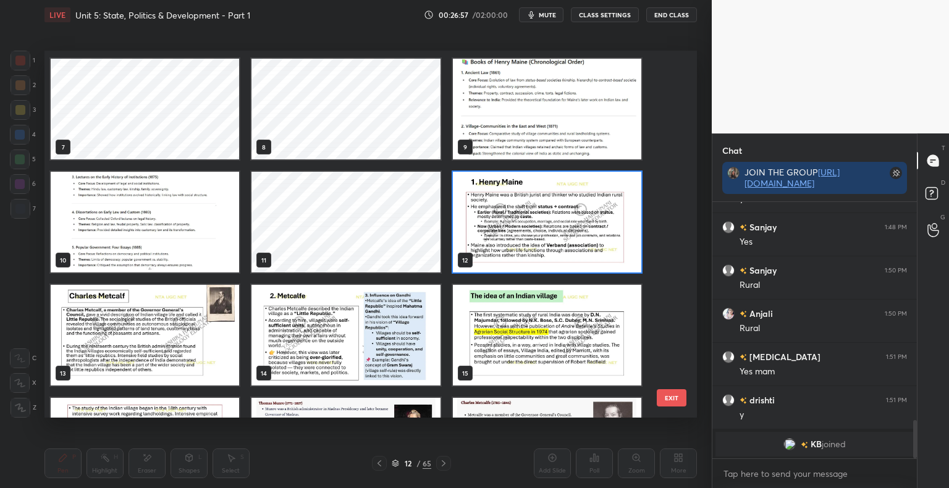
click at [546, 195] on img "grid" at bounding box center [547, 222] width 188 height 101
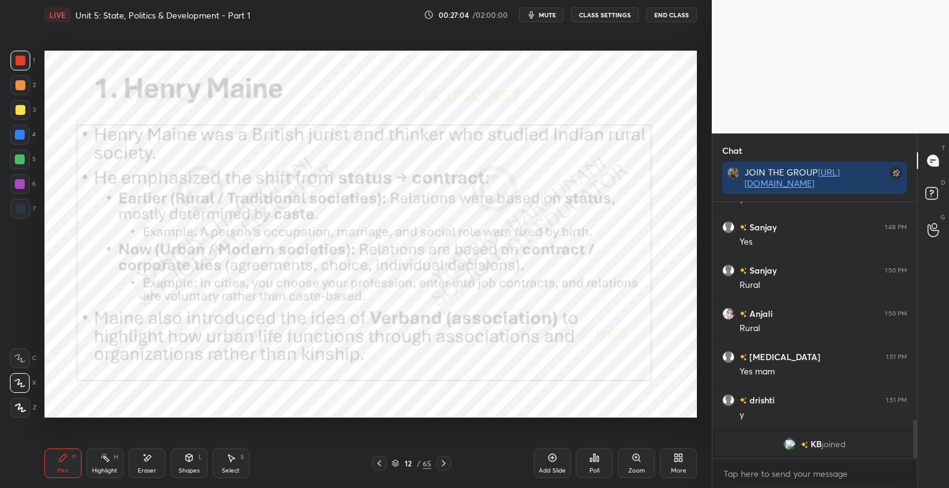
click at [196, 468] on div "Shapes" at bounding box center [189, 471] width 21 height 6
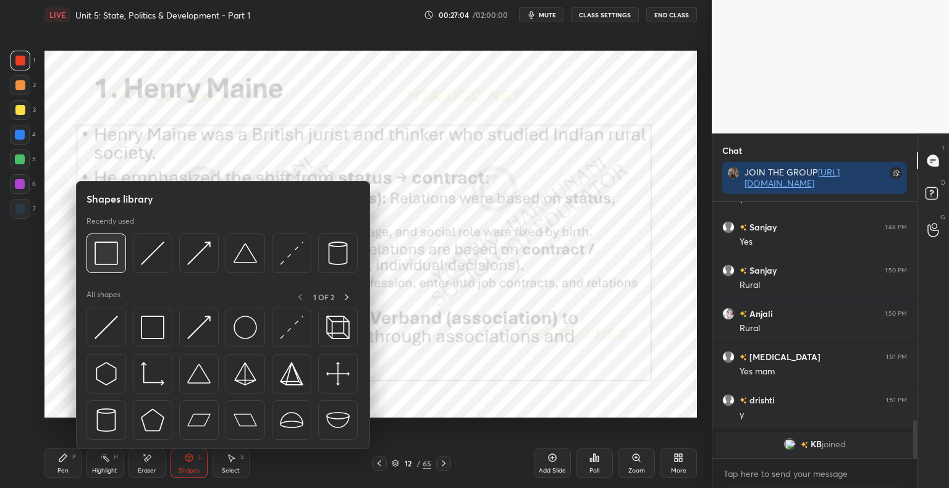
click at [102, 258] on img at bounding box center [106, 253] width 23 height 23
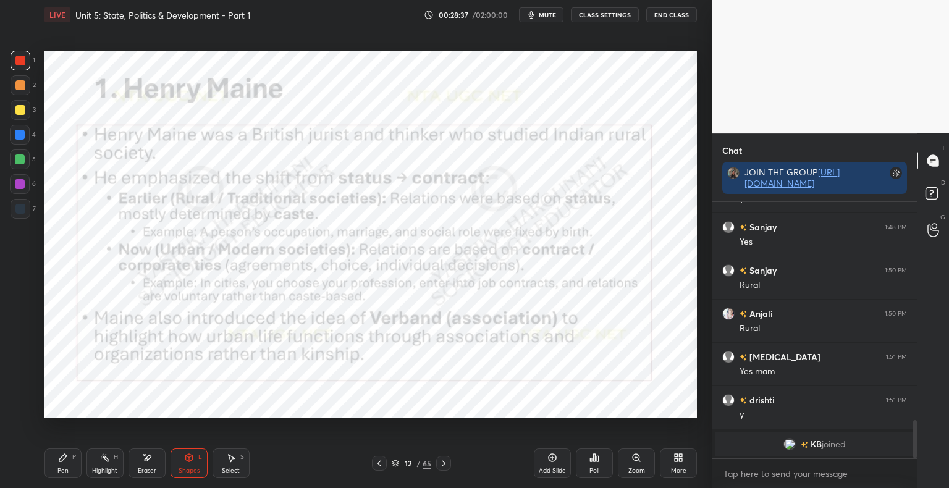
scroll to position [1310, 0]
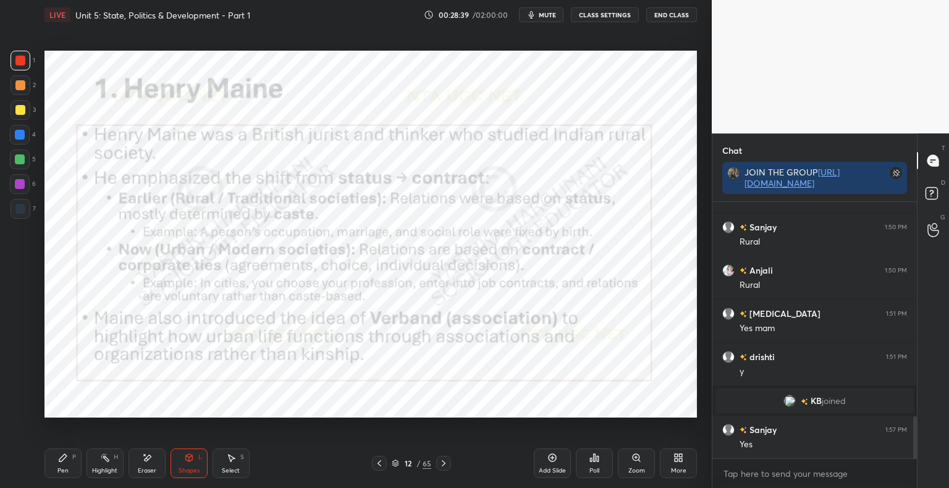
click at [444, 465] on icon at bounding box center [444, 463] width 10 height 10
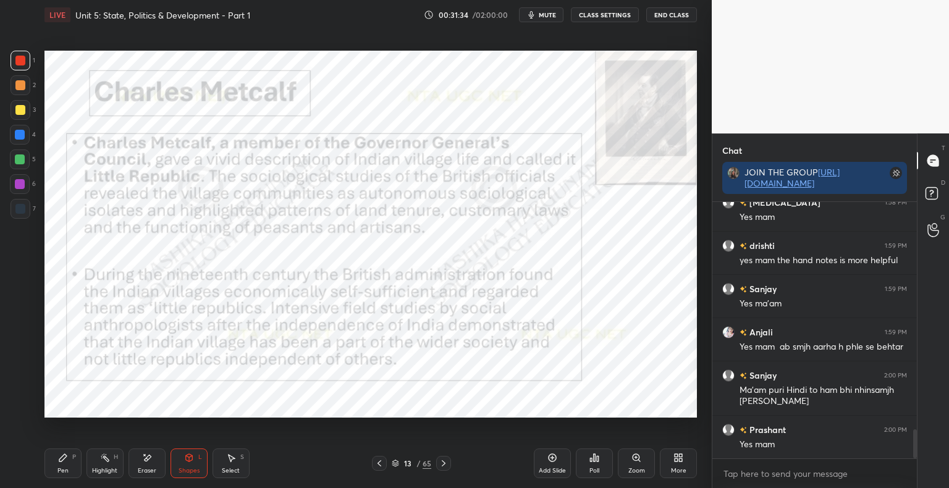
scroll to position [2039, 0]
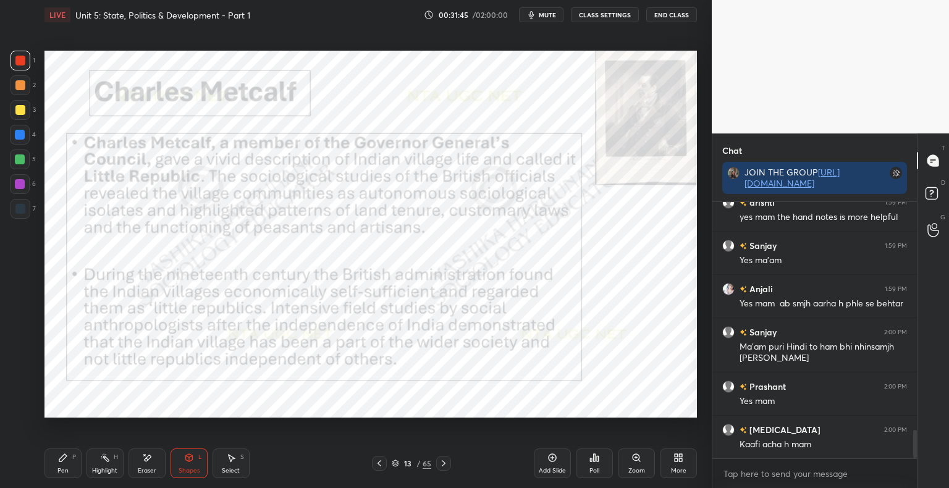
click at [64, 472] on div "Pen" at bounding box center [62, 471] width 11 height 6
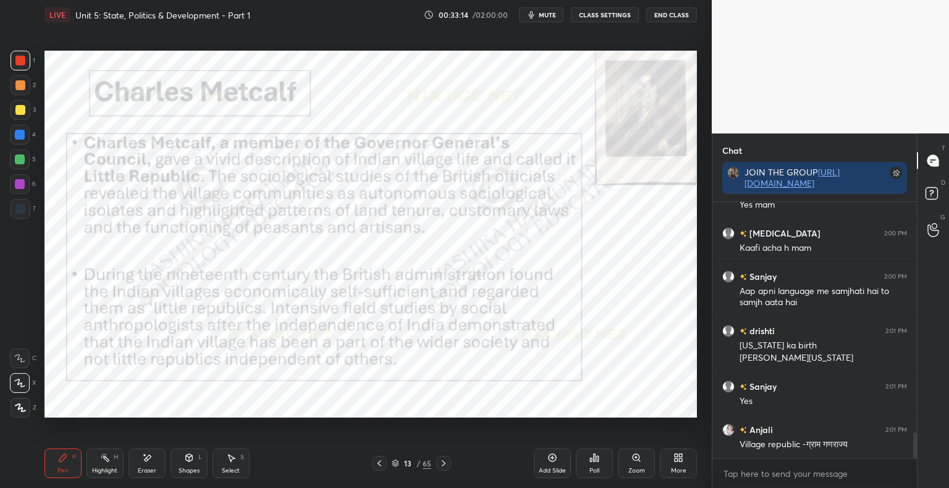
scroll to position [2265, 0]
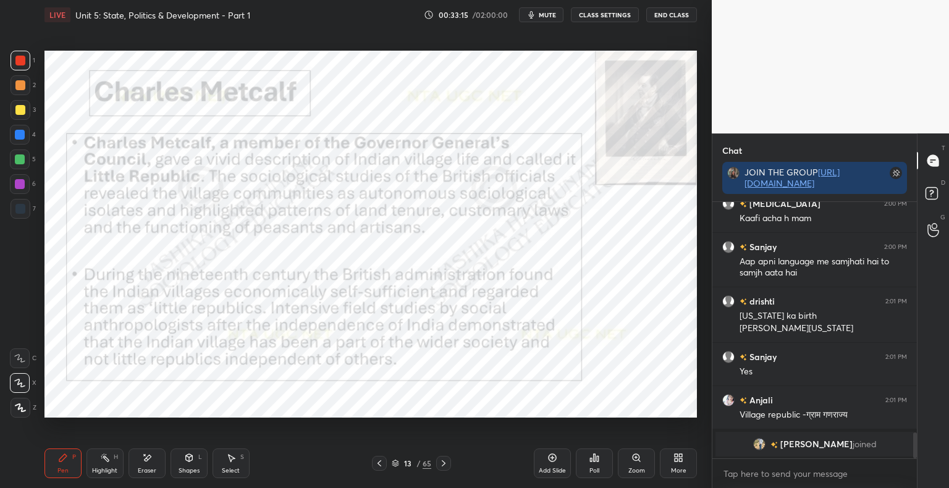
click at [49, 463] on div "Pen P" at bounding box center [62, 464] width 37 height 30
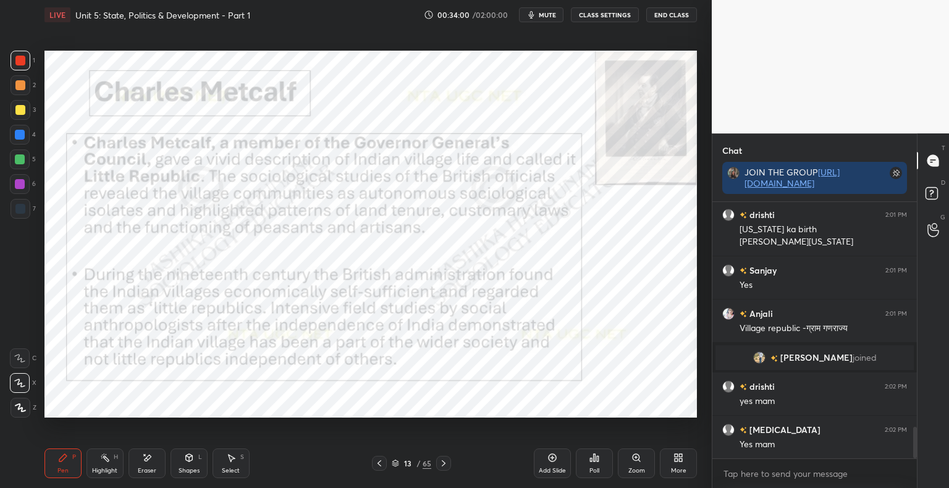
scroll to position [1882, 0]
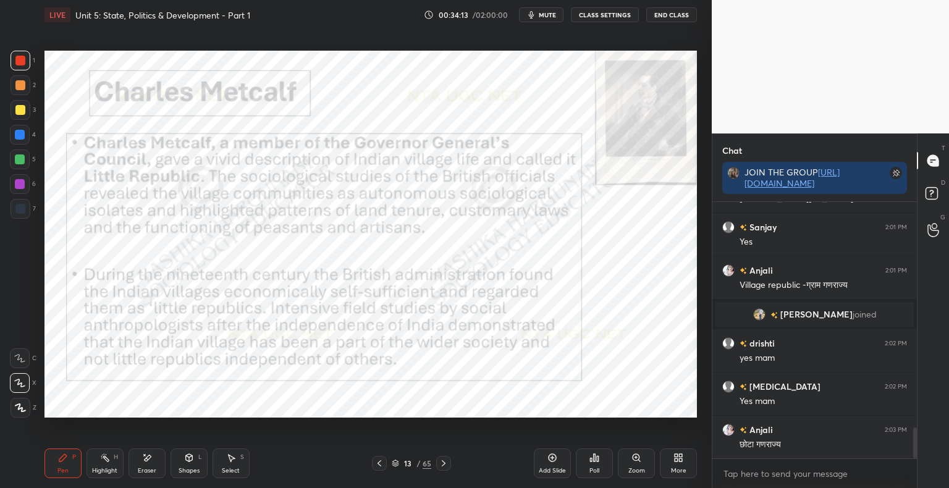
click at [552, 468] on div "Add Slide" at bounding box center [552, 471] width 27 height 6
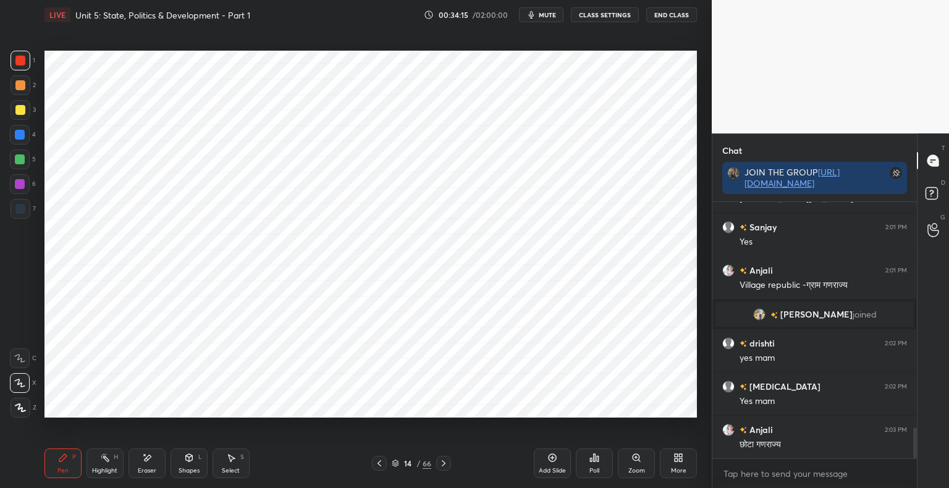
click at [195, 464] on div "Shapes L" at bounding box center [189, 464] width 37 height 30
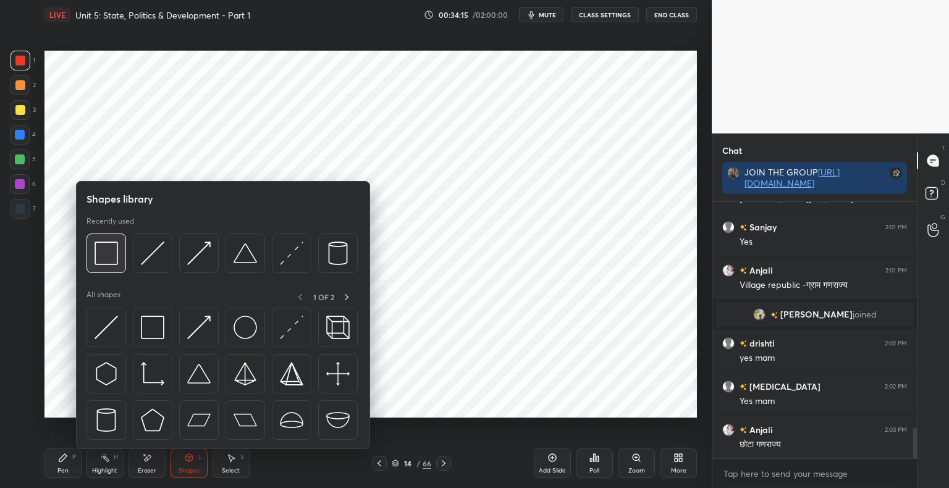
click at [116, 256] on img at bounding box center [106, 253] width 23 height 23
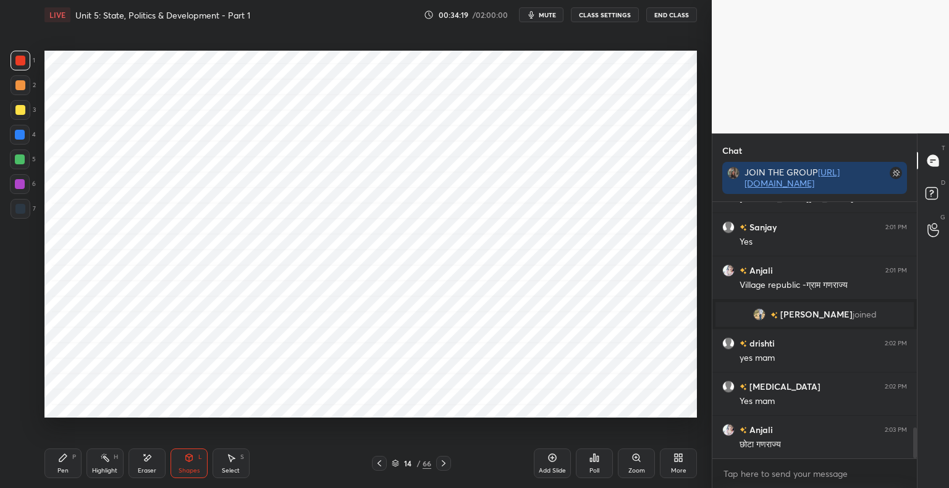
click at [70, 467] on div "Pen P" at bounding box center [62, 464] width 37 height 30
click at [20, 213] on div at bounding box center [20, 209] width 10 height 10
click at [20, 62] on div at bounding box center [20, 61] width 10 height 10
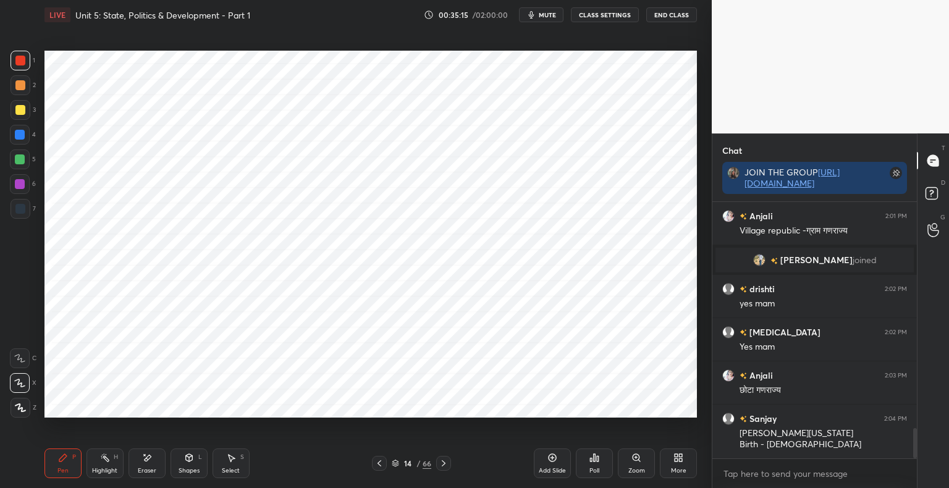
scroll to position [1991, 0]
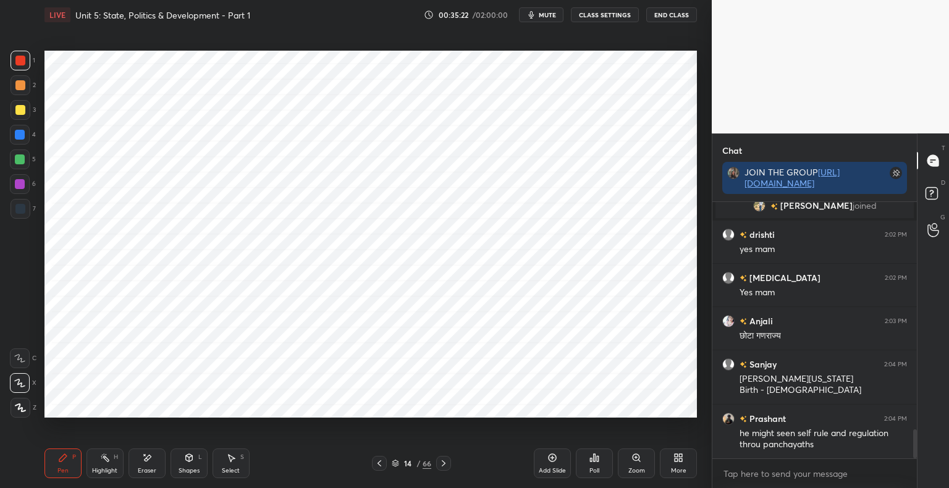
click at [25, 206] on div at bounding box center [20, 209] width 10 height 10
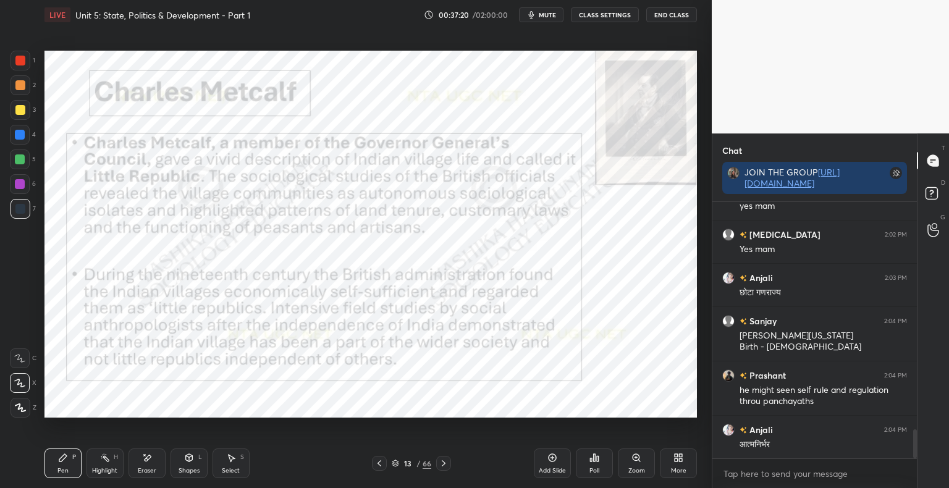
click at [200, 467] on div "Shapes L" at bounding box center [189, 464] width 37 height 30
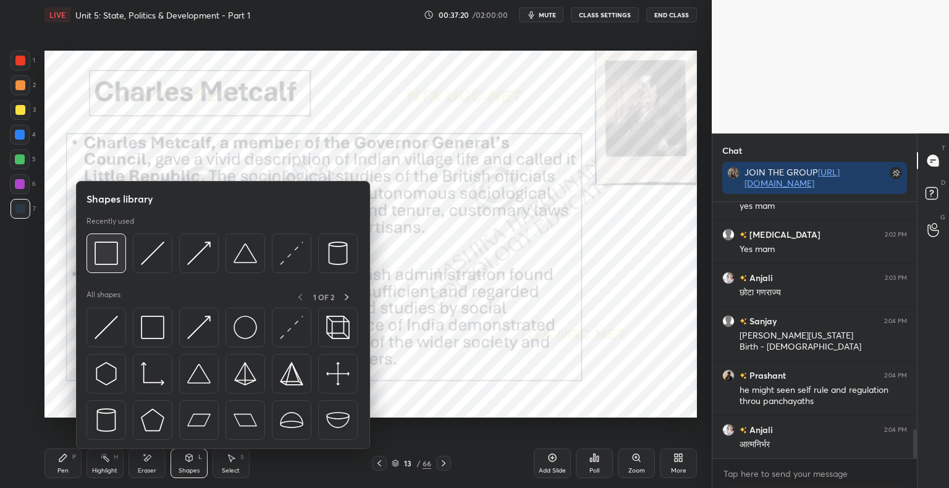
click at [109, 260] on img at bounding box center [106, 253] width 23 height 23
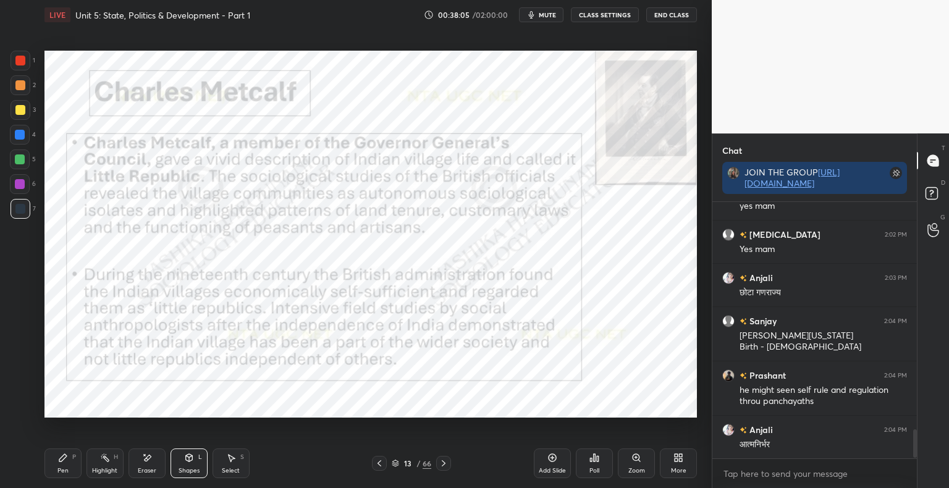
scroll to position [2064, 0]
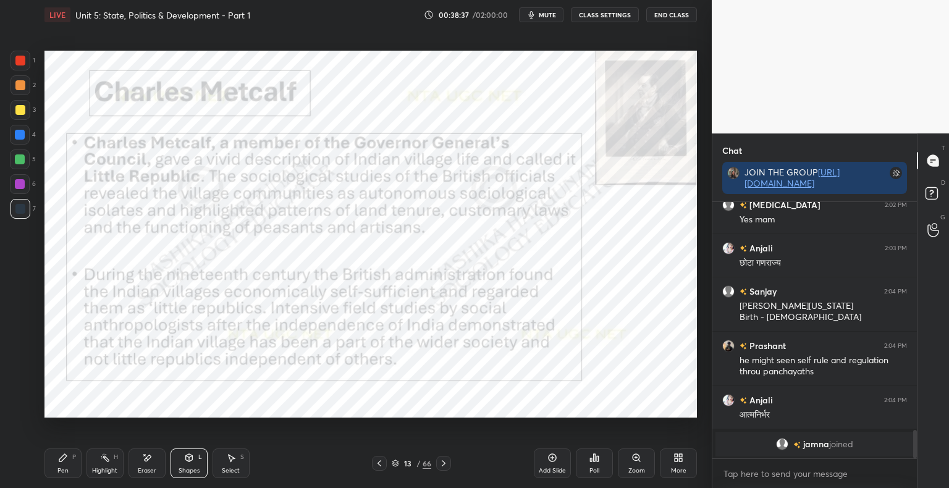
click at [65, 466] on div "Pen P" at bounding box center [62, 464] width 37 height 30
click at [25, 141] on div at bounding box center [20, 135] width 20 height 20
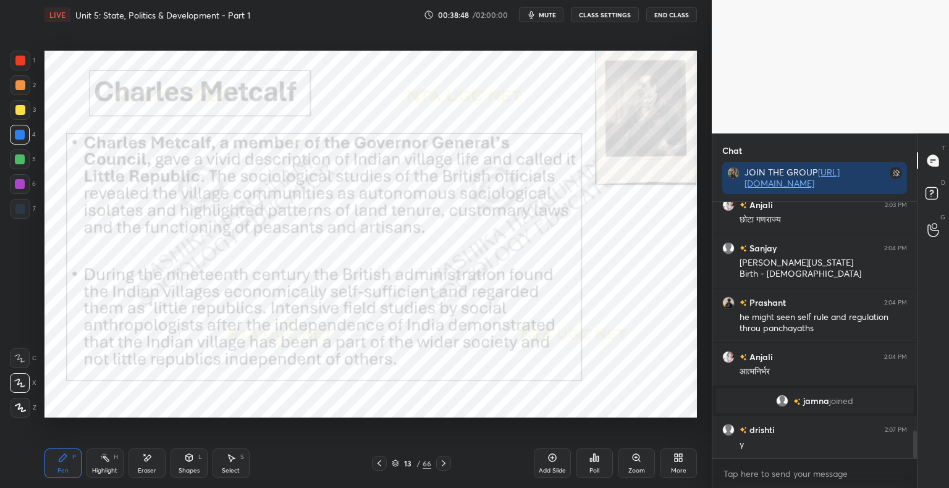
scroll to position [2102, 0]
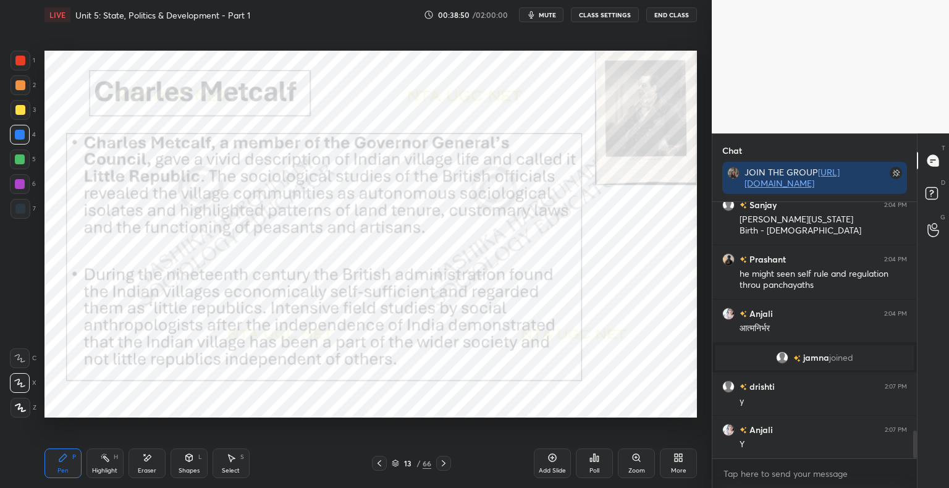
click at [190, 473] on div "Shapes" at bounding box center [189, 471] width 21 height 6
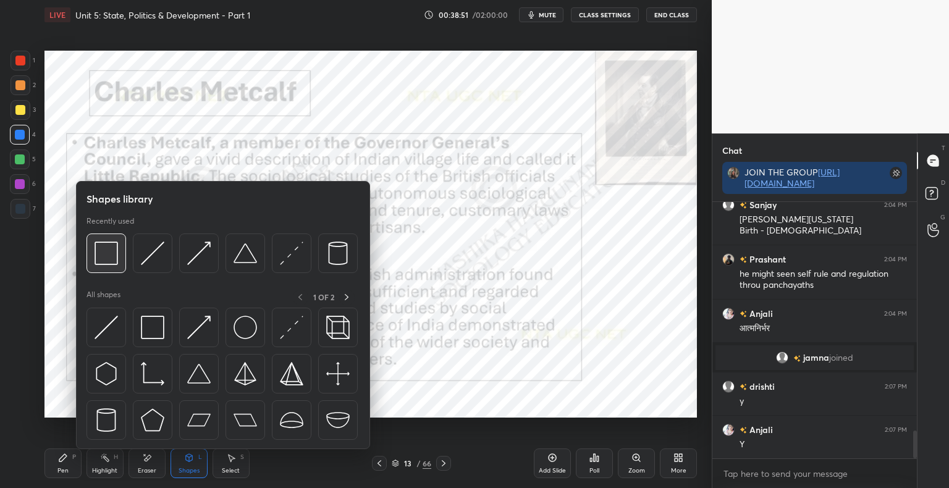
click at [109, 260] on img at bounding box center [106, 253] width 23 height 23
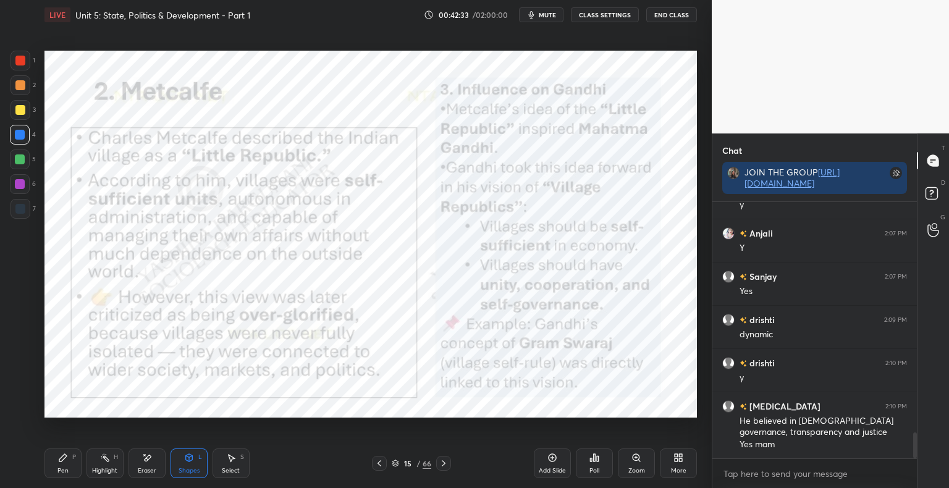
scroll to position [2342, 0]
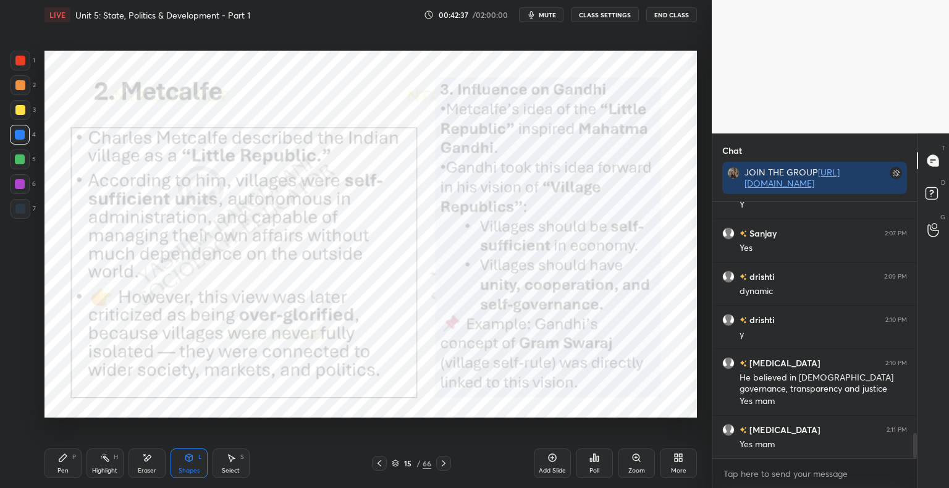
click at [195, 469] on div "Shapes" at bounding box center [189, 471] width 21 height 6
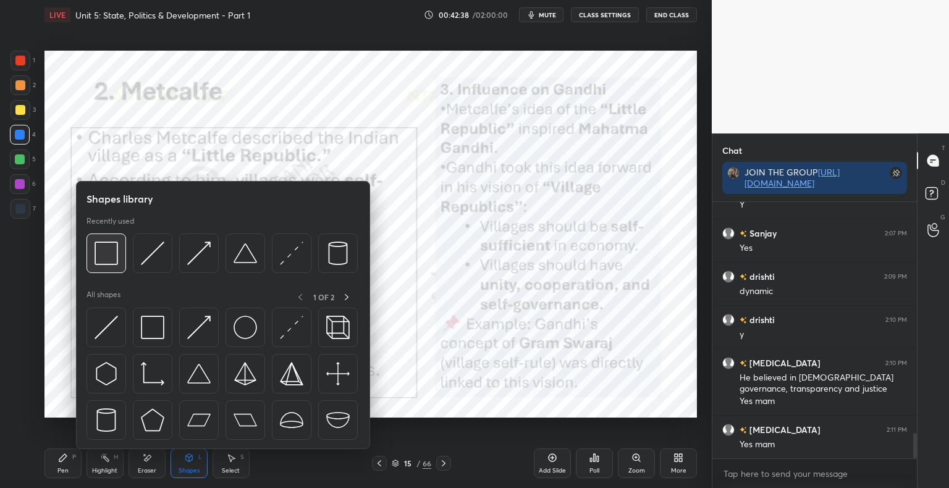
click at [106, 259] on img at bounding box center [106, 253] width 23 height 23
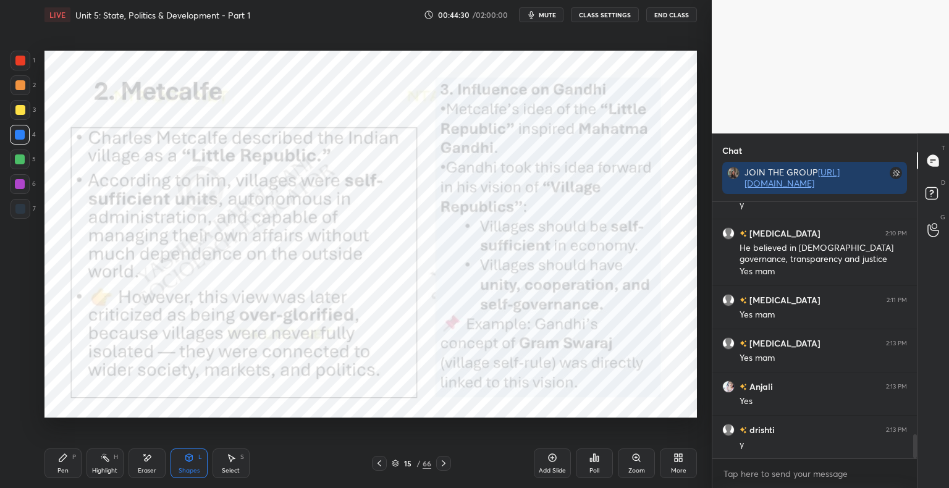
scroll to position [2515, 0]
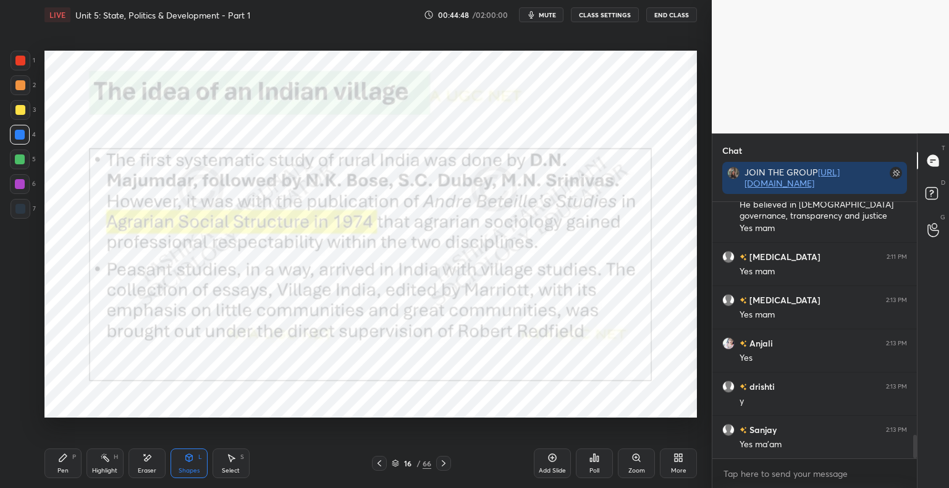
click at [185, 465] on div "Shapes L" at bounding box center [189, 464] width 37 height 30
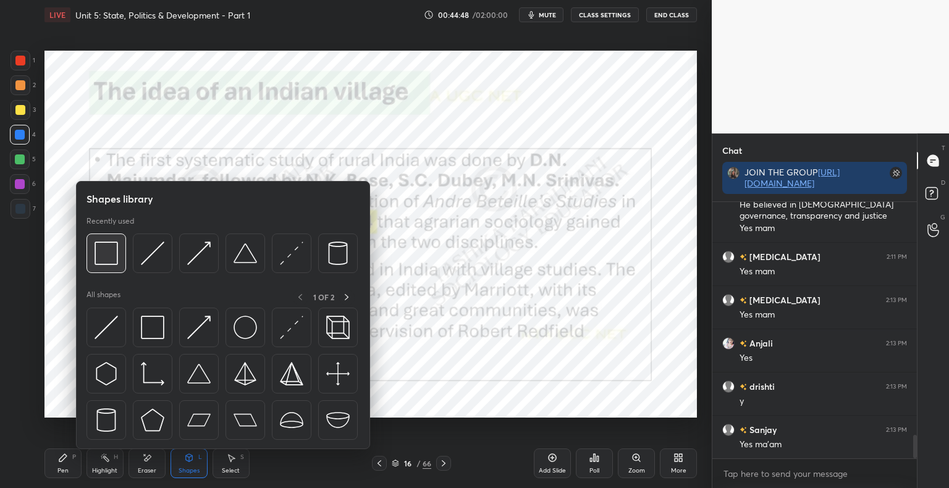
click at [98, 260] on img at bounding box center [106, 253] width 23 height 23
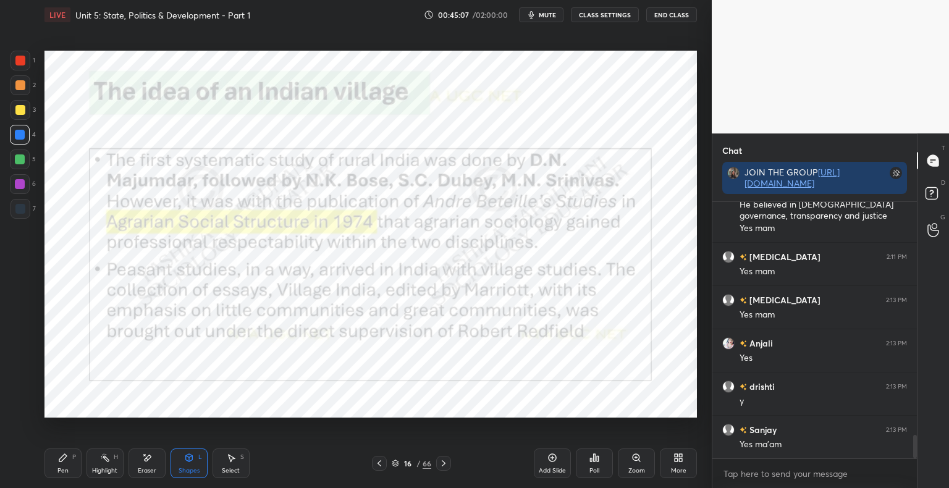
click at [70, 470] on div "Pen P" at bounding box center [62, 464] width 37 height 30
click at [197, 465] on div "Shapes L" at bounding box center [189, 464] width 37 height 30
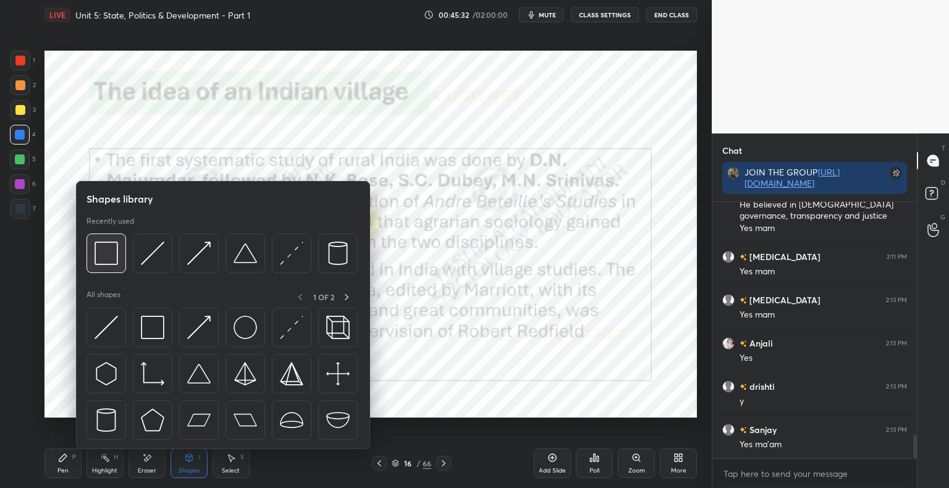
click at [123, 261] on div at bounding box center [107, 254] width 40 height 40
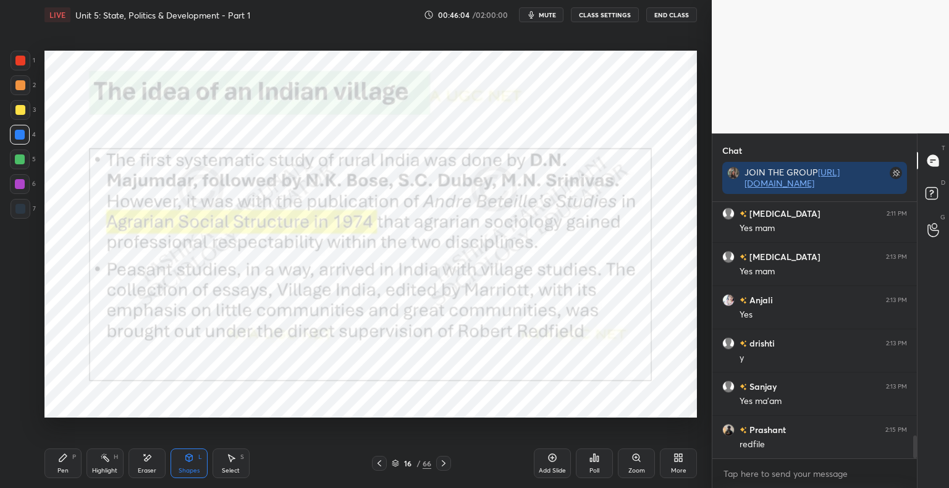
scroll to position [2601, 0]
click at [444, 463] on icon at bounding box center [444, 463] width 10 height 10
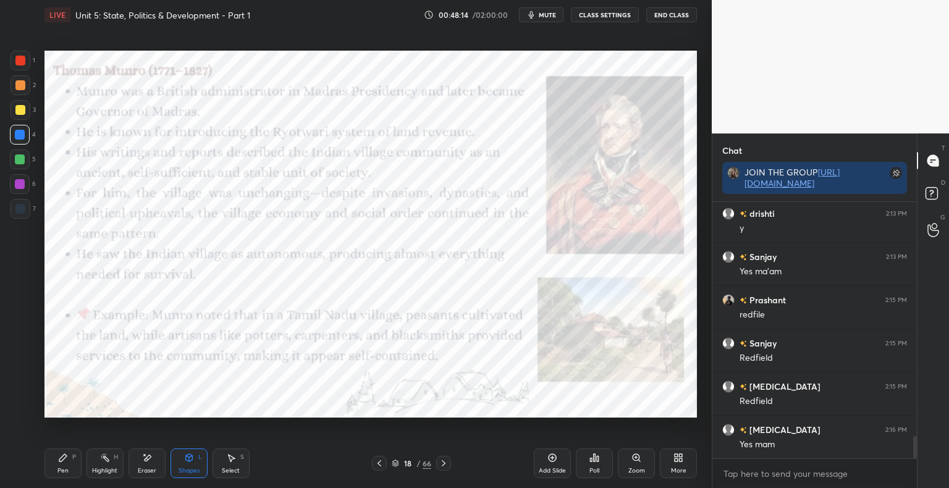
scroll to position [2731, 0]
click at [399, 461] on div "18 / 66" at bounding box center [412, 463] width 40 height 11
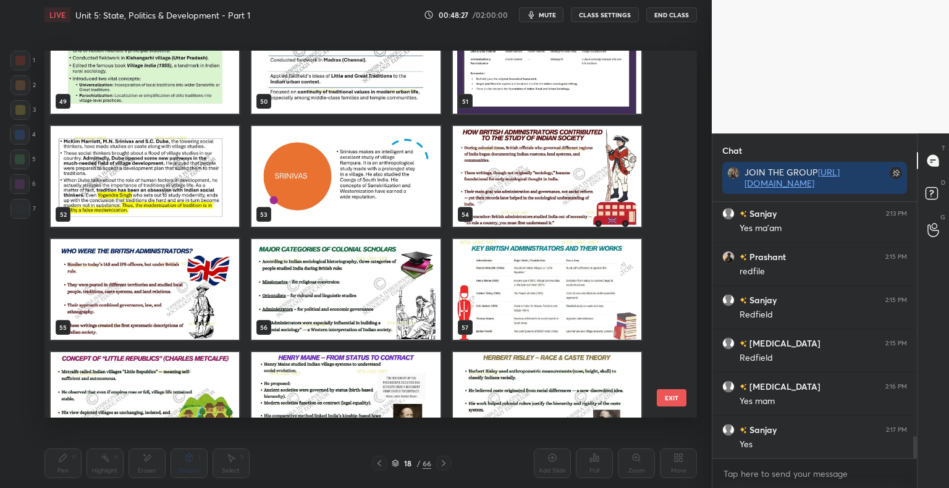
scroll to position [1854, 0]
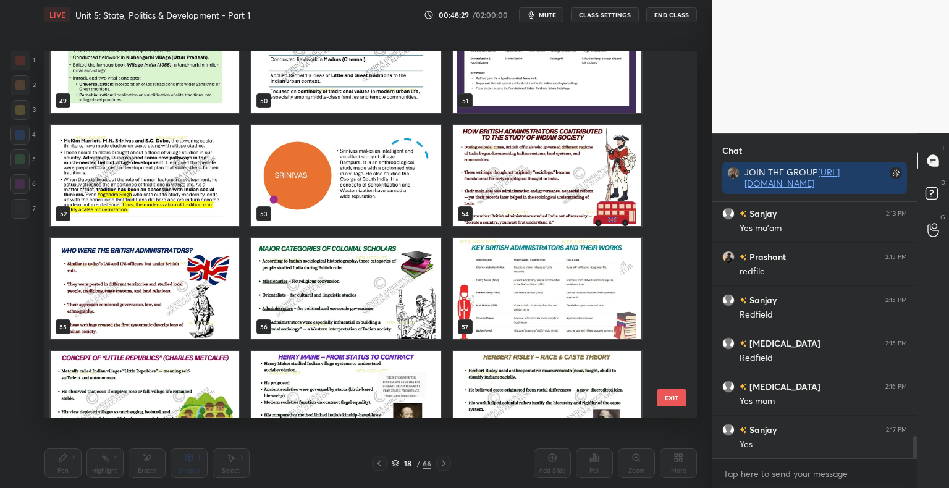
click at [512, 209] on img "grid" at bounding box center [547, 175] width 188 height 101
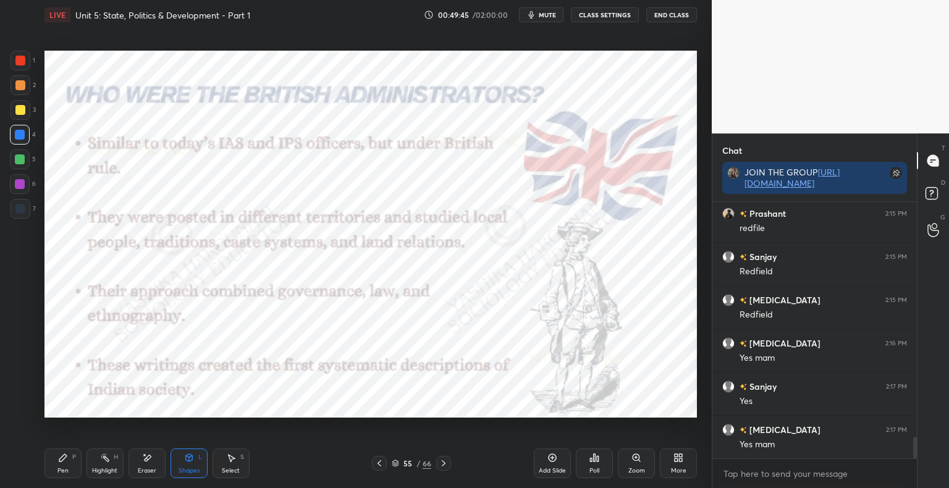
scroll to position [2818, 0]
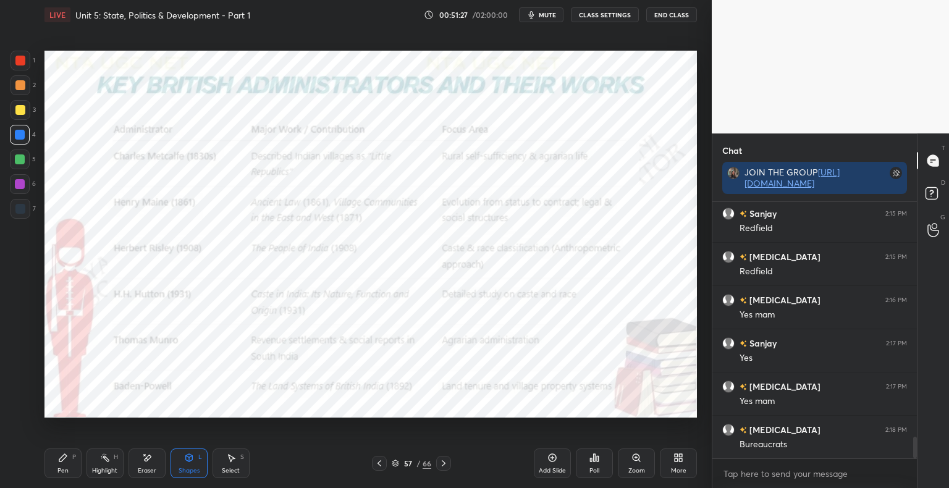
click at [395, 463] on icon at bounding box center [395, 463] width 7 height 7
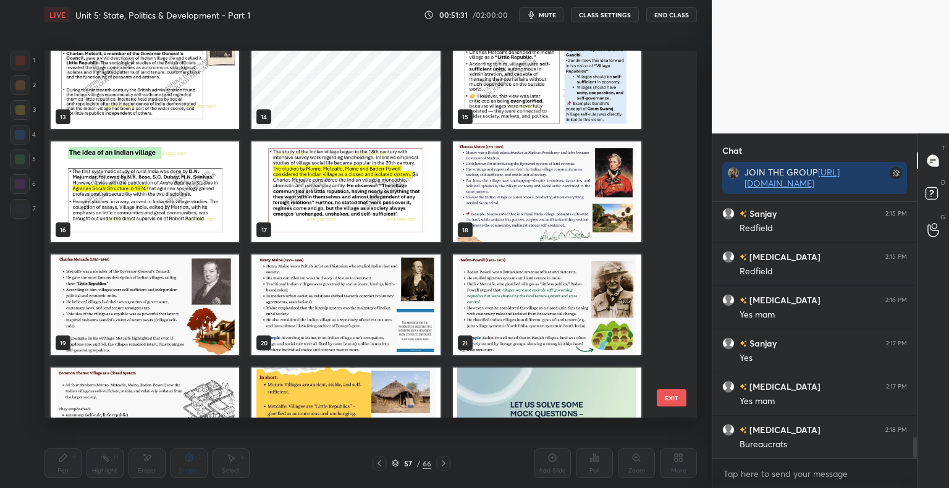
scroll to position [479, 0]
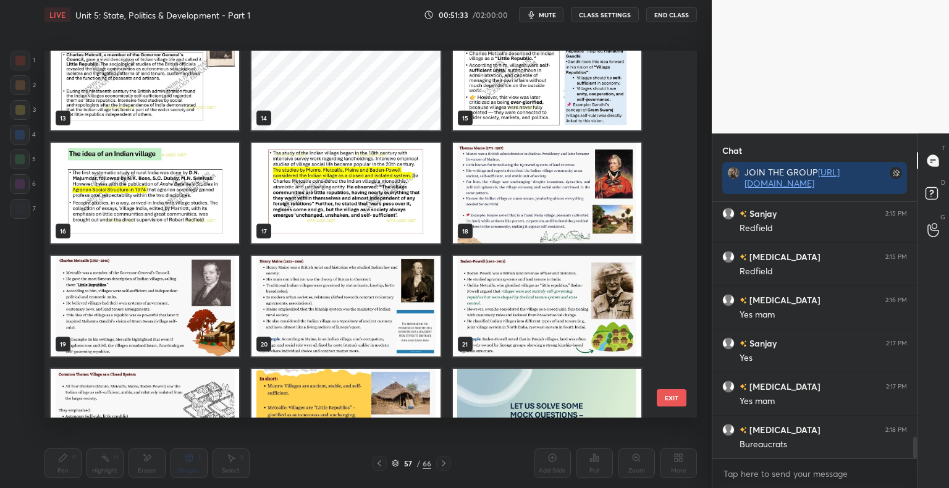
click at [484, 188] on img "grid" at bounding box center [547, 193] width 188 height 101
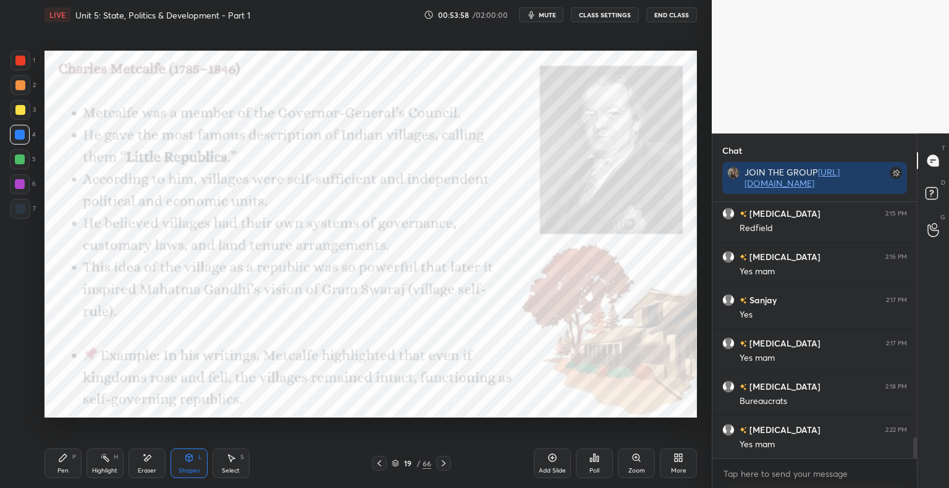
scroll to position [2904, 0]
click at [445, 466] on icon at bounding box center [444, 463] width 10 height 10
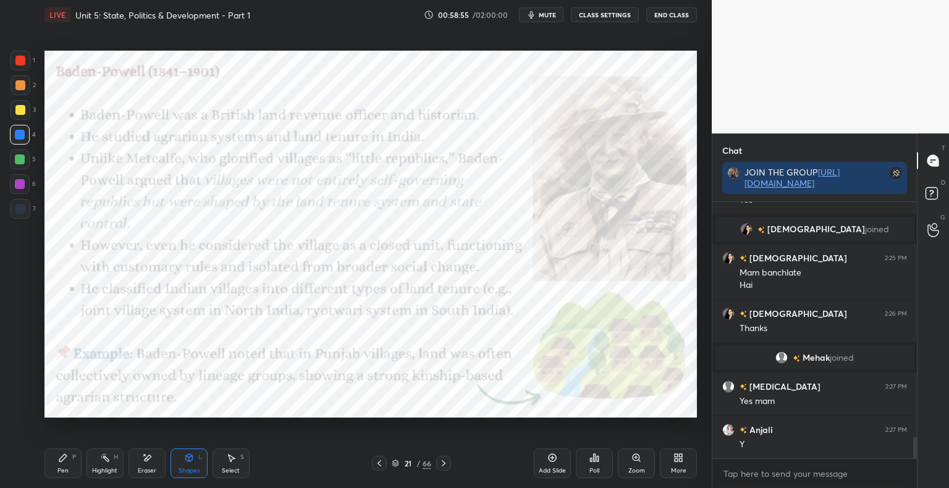
scroll to position [2873, 0]
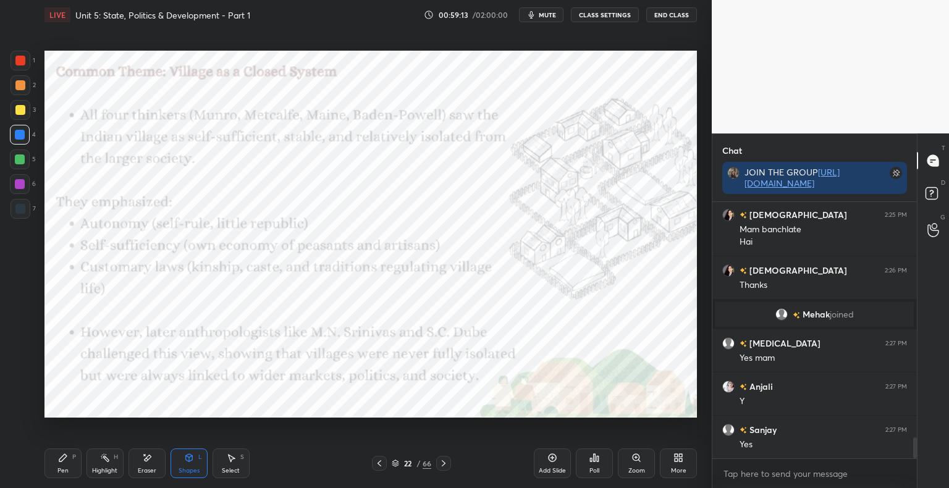
click at [195, 468] on div "Shapes" at bounding box center [189, 471] width 21 height 6
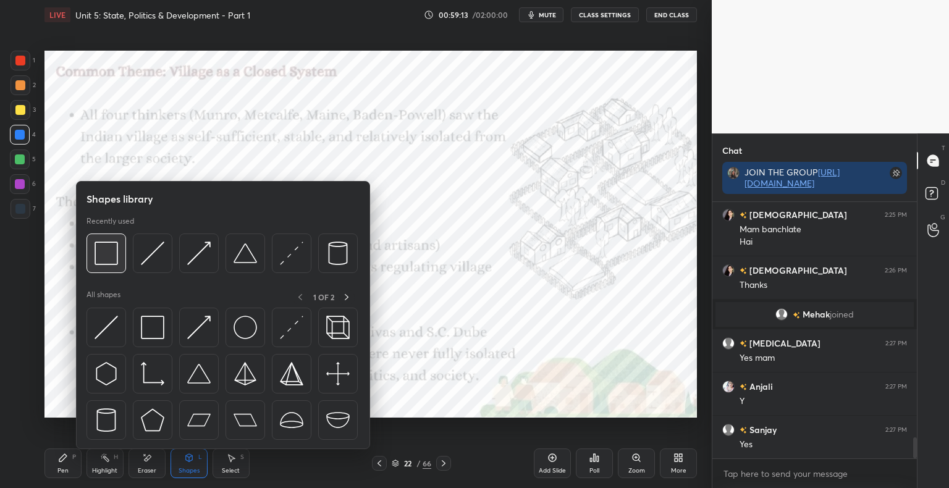
click at [107, 268] on div at bounding box center [107, 254] width 40 height 40
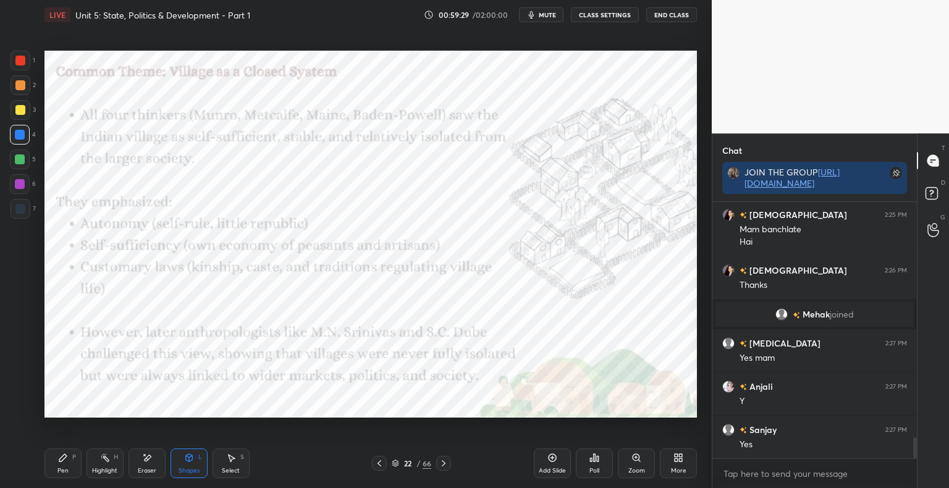
scroll to position [2928, 0]
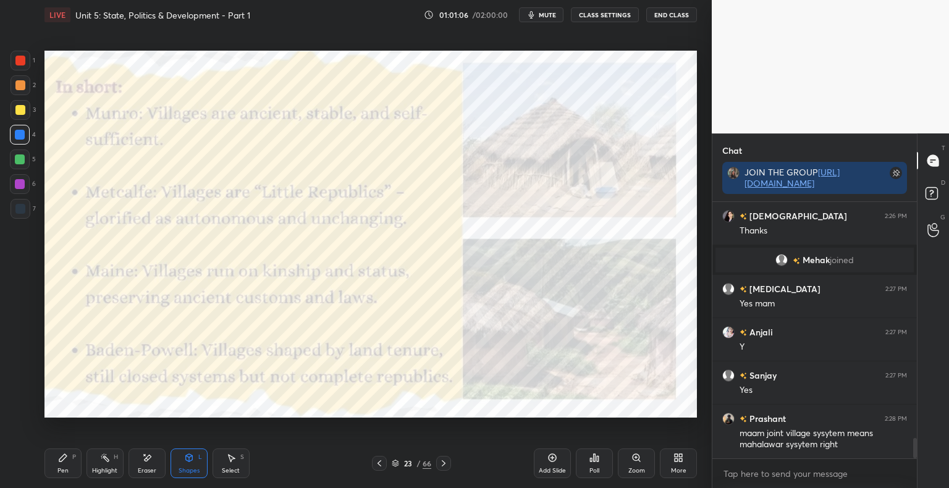
click at [447, 465] on icon at bounding box center [444, 463] width 10 height 10
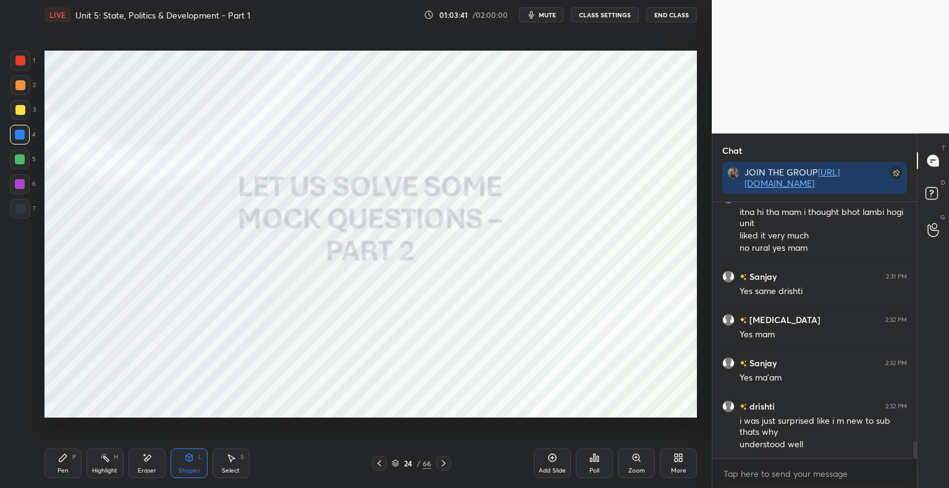
scroll to position [3518, 0]
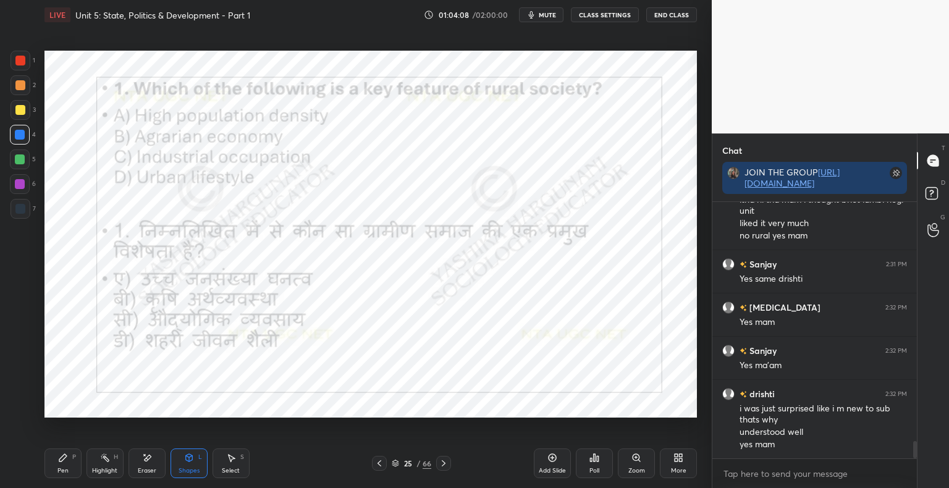
click at [598, 469] on div "Poll" at bounding box center [594, 471] width 10 height 6
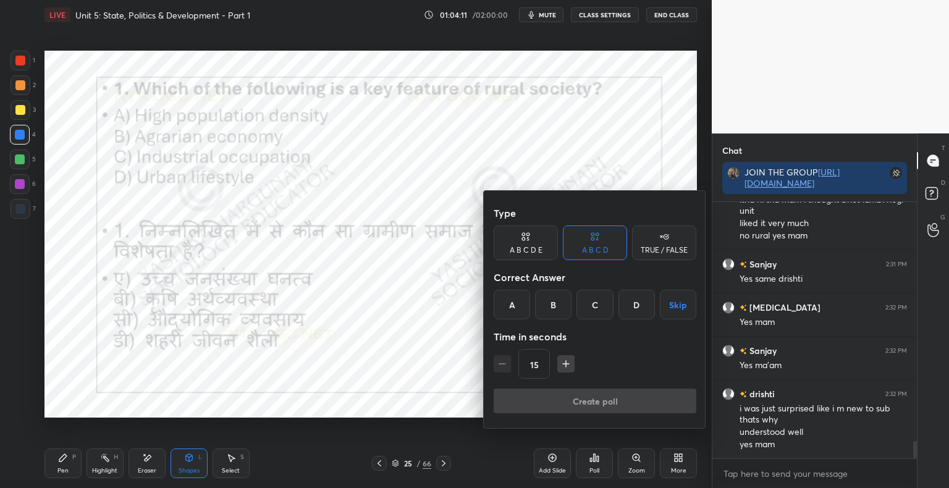
click at [549, 313] on div "B" at bounding box center [553, 305] width 36 height 30
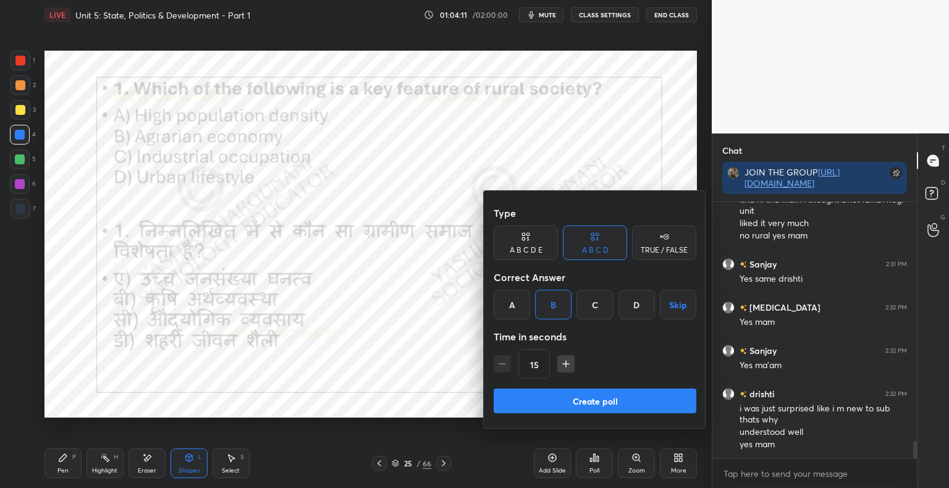
click at [561, 399] on button "Create poll" at bounding box center [595, 401] width 203 height 25
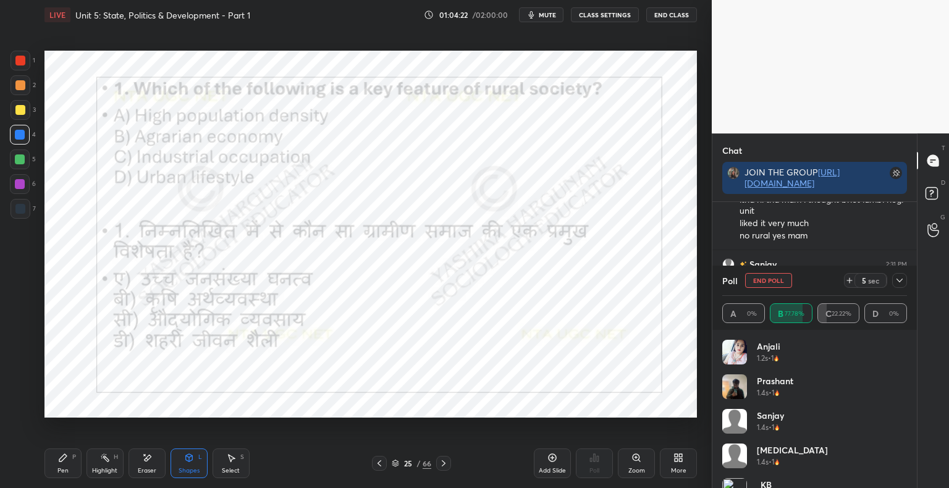
scroll to position [94, 0]
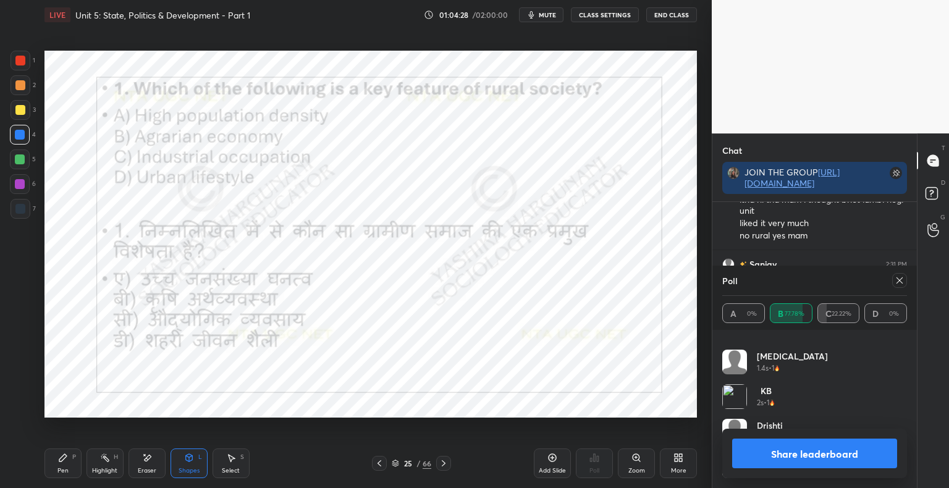
click at [813, 461] on button "Share leaderboard" at bounding box center [814, 454] width 165 height 30
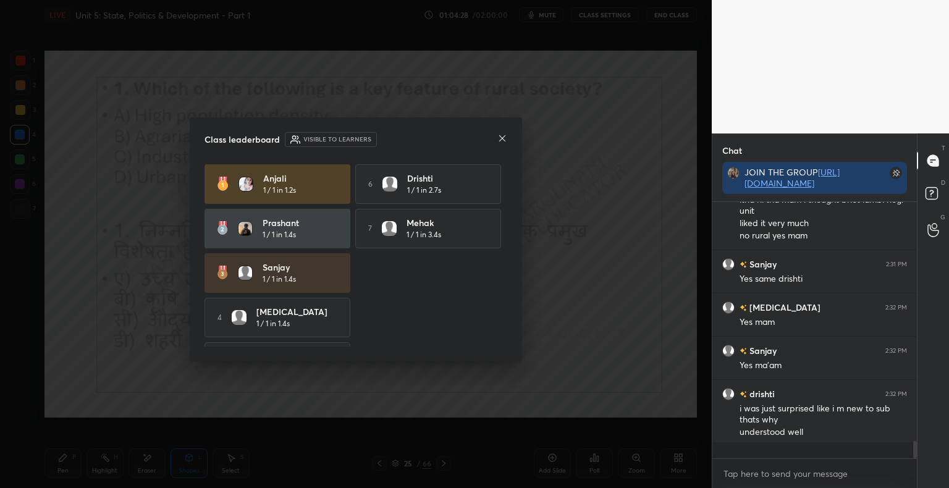
scroll to position [4, 4]
click at [502, 141] on icon at bounding box center [502, 138] width 10 height 10
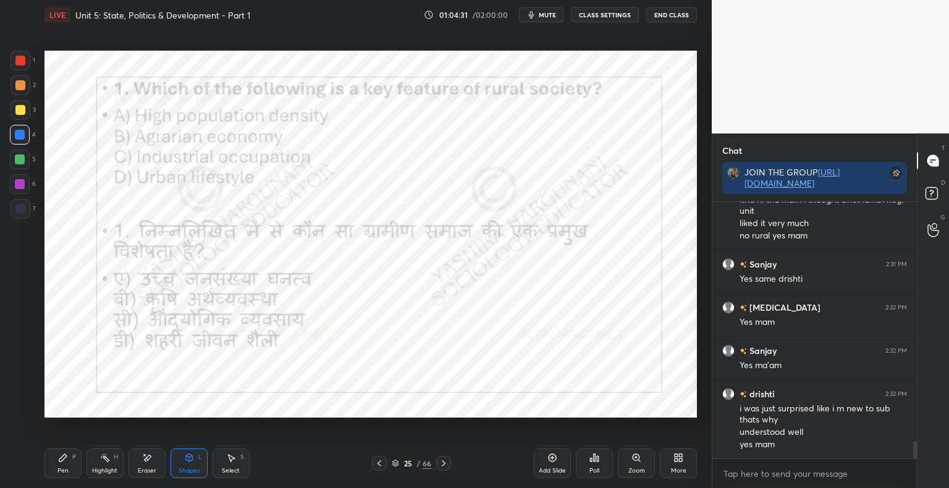
click at [444, 464] on icon at bounding box center [444, 463] width 4 height 6
click at [65, 469] on div "Pen" at bounding box center [62, 471] width 11 height 6
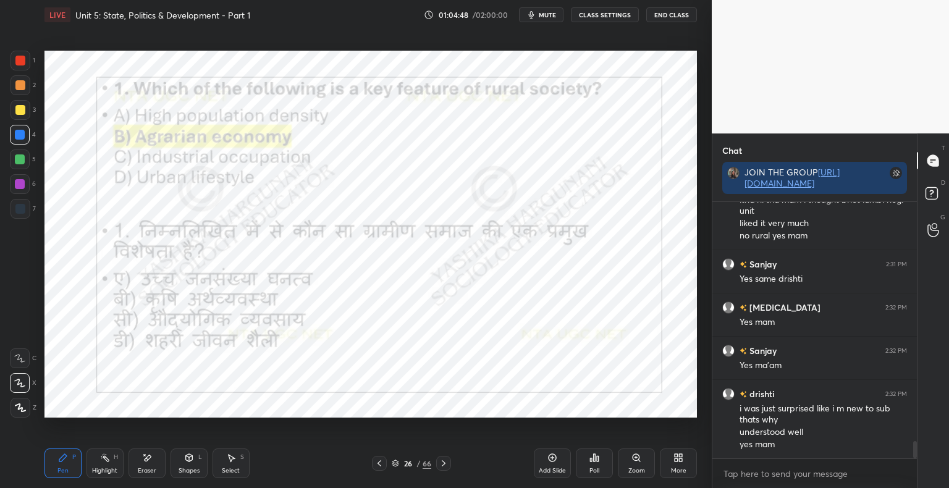
click at [446, 463] on icon at bounding box center [444, 463] width 10 height 10
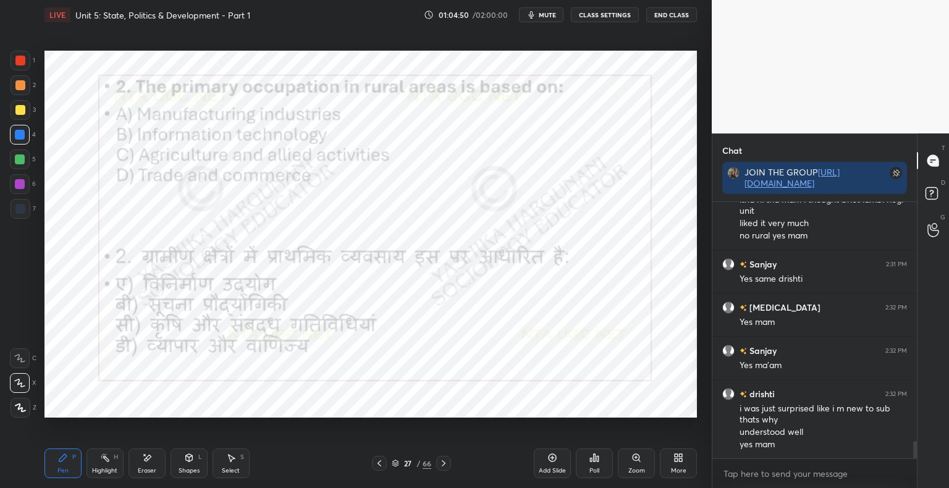
click at [184, 471] on div "Shapes" at bounding box center [189, 471] width 21 height 6
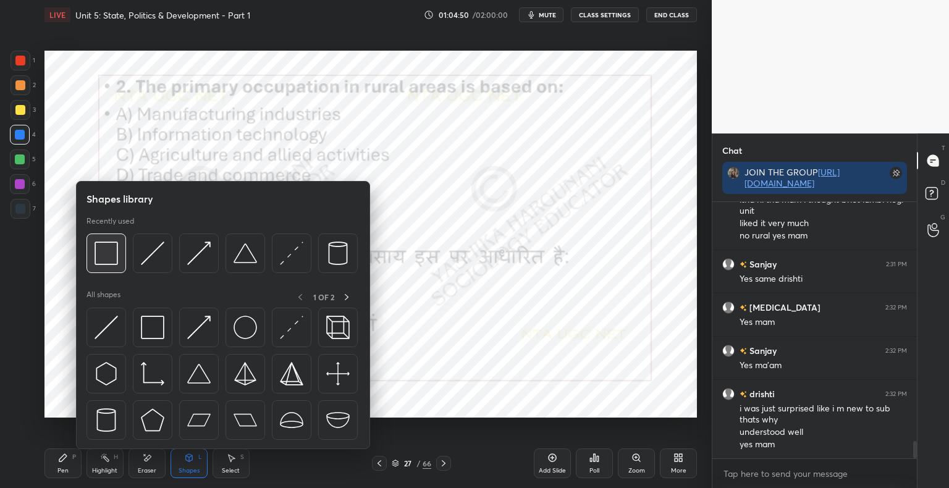
click at [108, 252] on img at bounding box center [106, 253] width 23 height 23
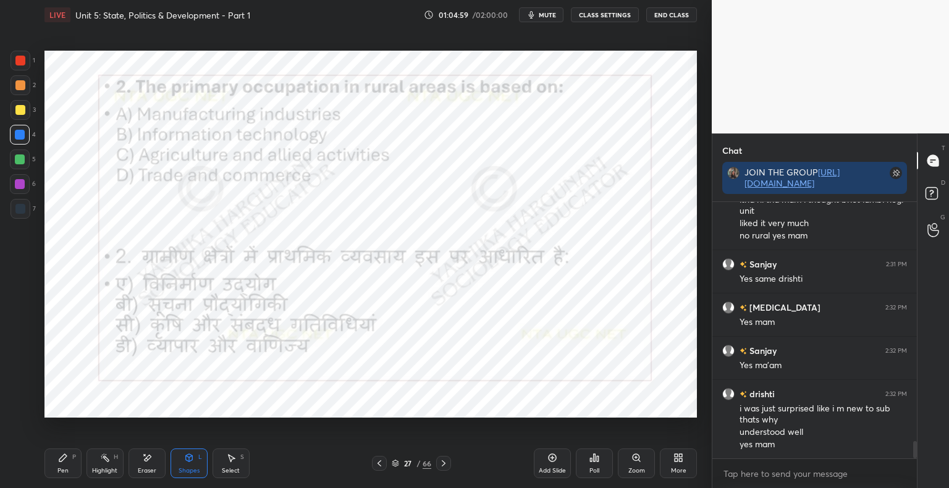
click at [597, 466] on div "Poll" at bounding box center [594, 464] width 37 height 30
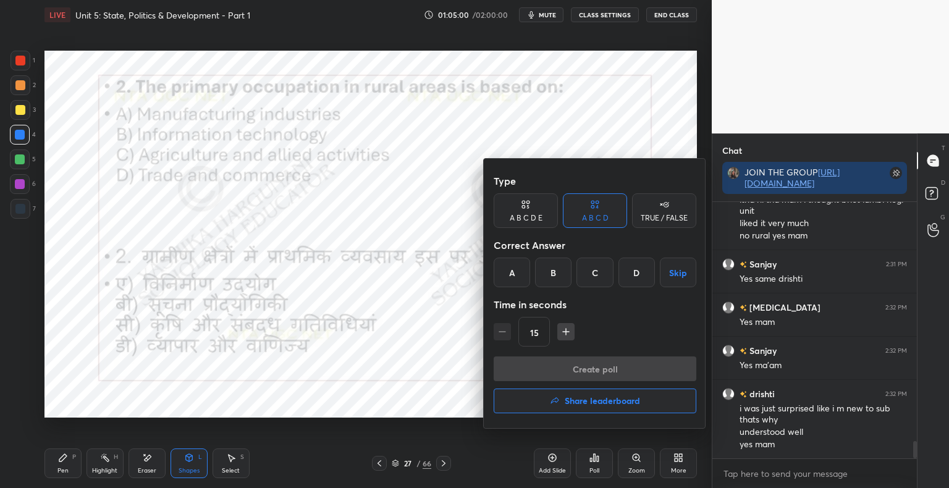
click at [599, 273] on div "C" at bounding box center [594, 273] width 36 height 30
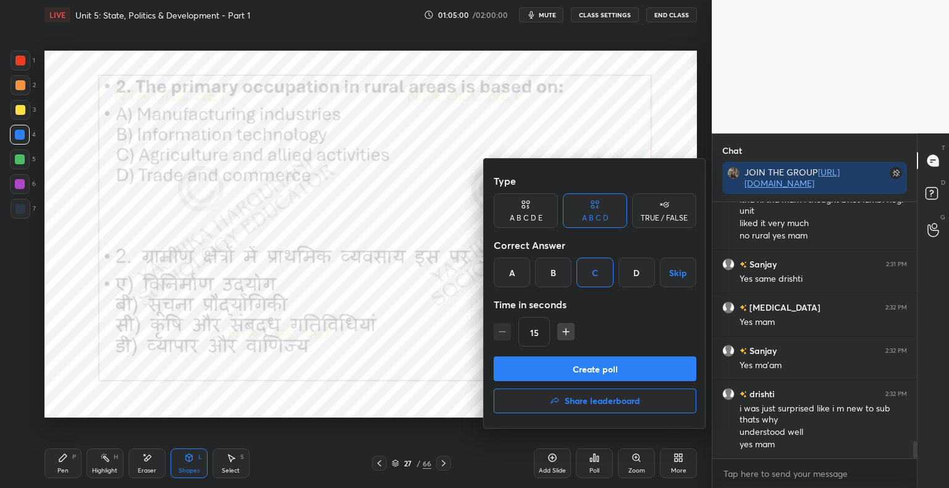
click at [593, 373] on button "Create poll" at bounding box center [595, 369] width 203 height 25
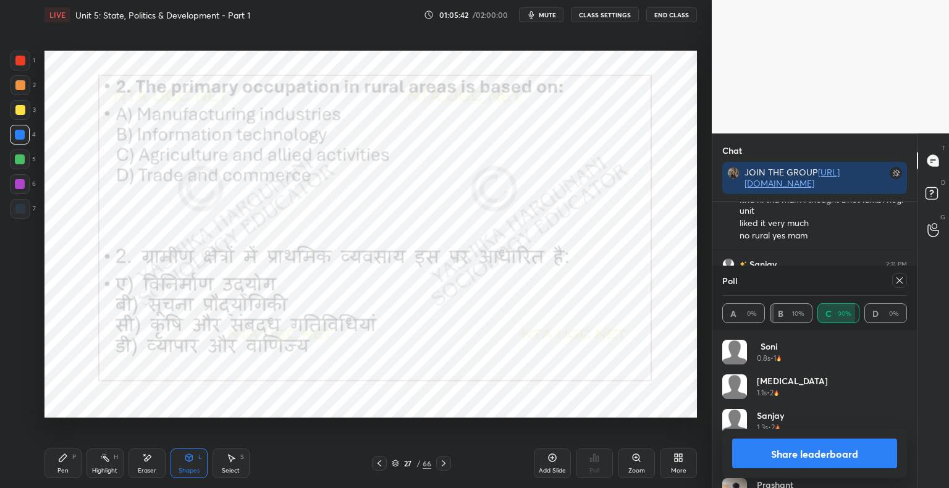
click at [849, 457] on button "Share leaderboard" at bounding box center [814, 454] width 165 height 30
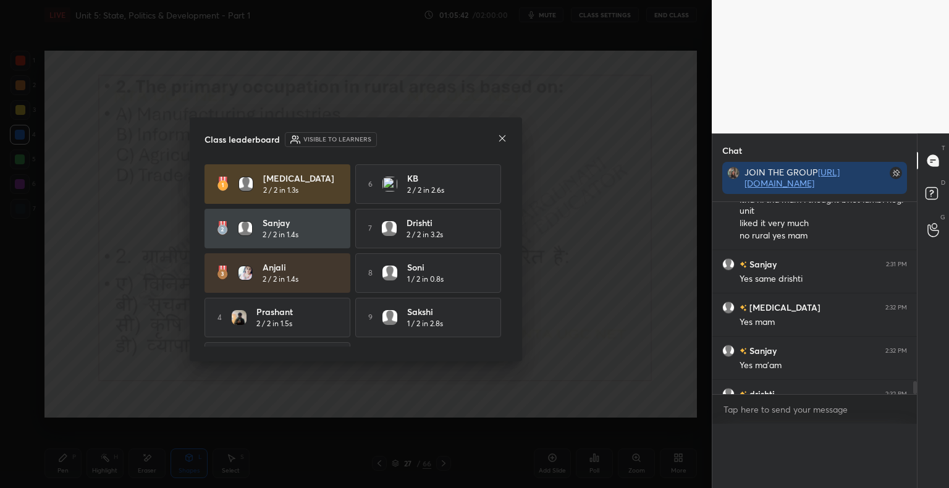
scroll to position [4, 4]
click at [504, 137] on icon at bounding box center [502, 138] width 6 height 6
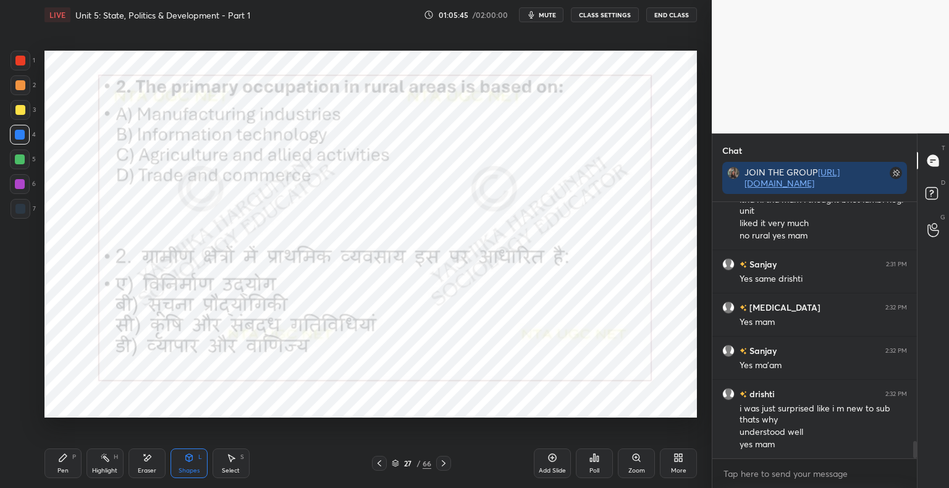
click at [449, 463] on div at bounding box center [443, 463] width 15 height 15
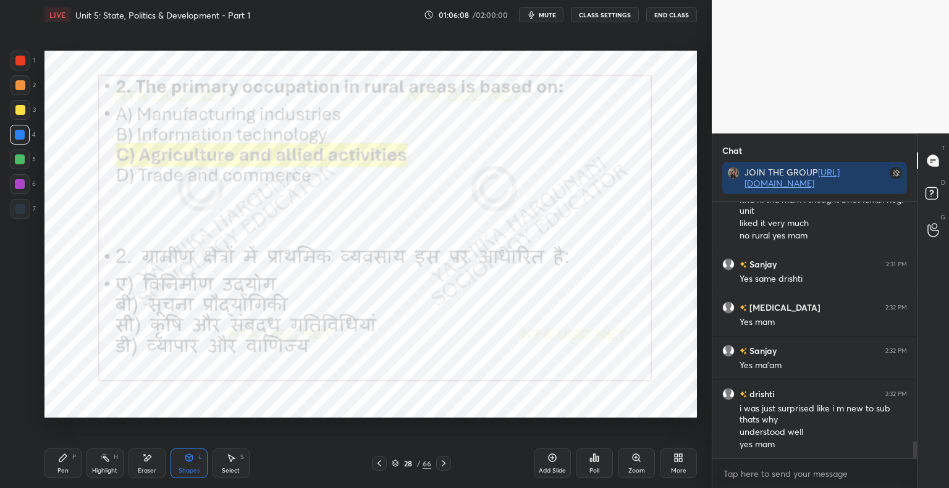
click at [444, 463] on icon at bounding box center [444, 463] width 4 height 6
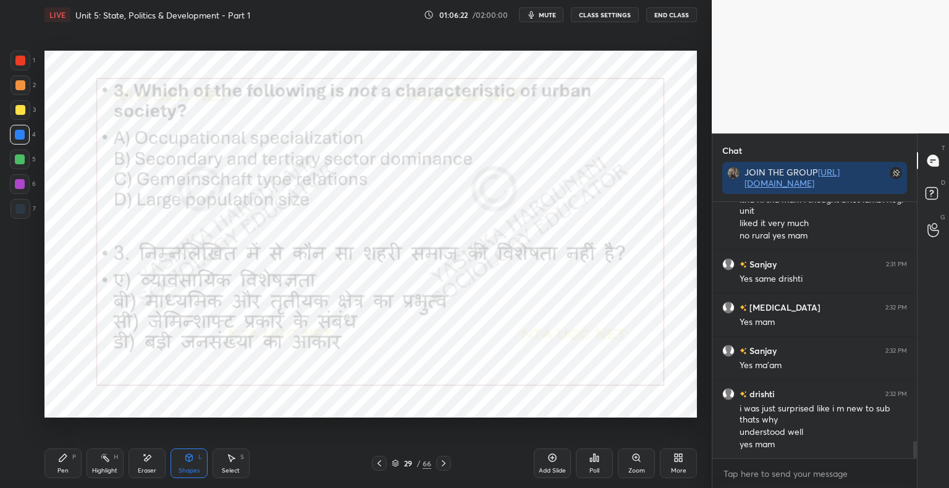
click at [601, 471] on div "Poll" at bounding box center [594, 464] width 37 height 30
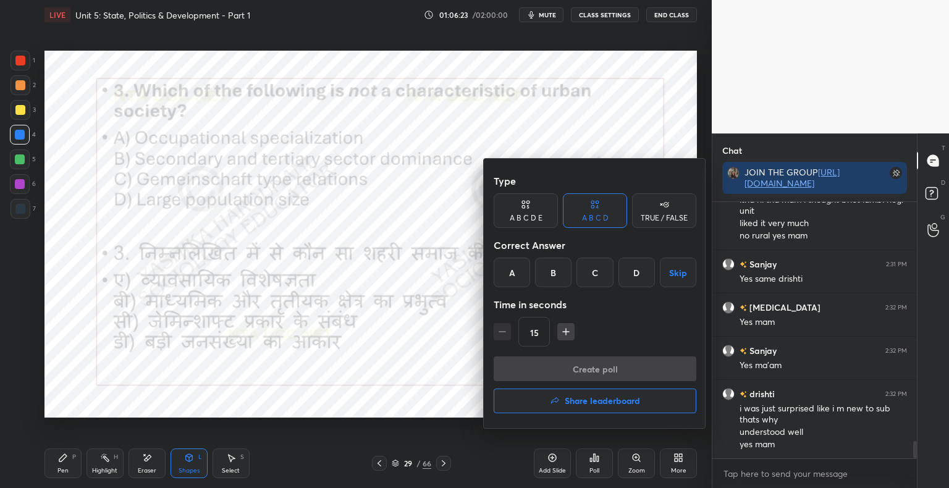
click at [586, 276] on div "C" at bounding box center [594, 273] width 36 height 30
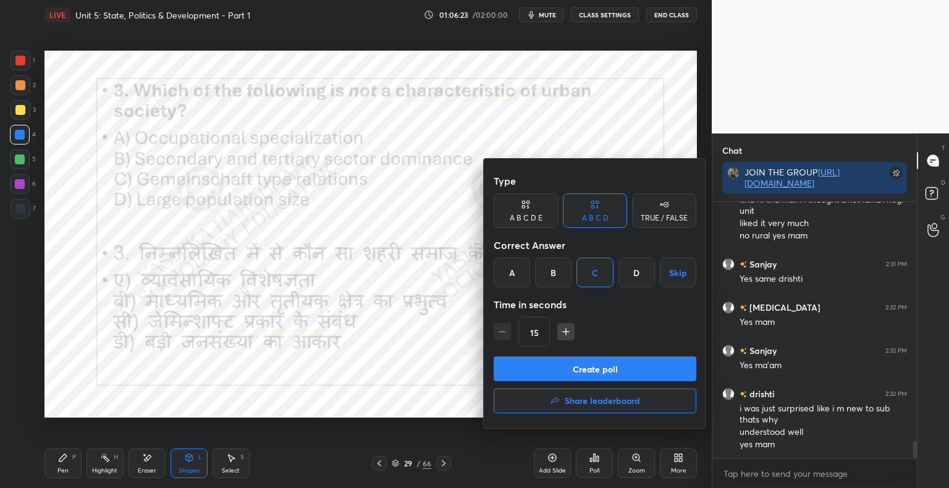
click at [576, 366] on button "Create poll" at bounding box center [595, 369] width 203 height 25
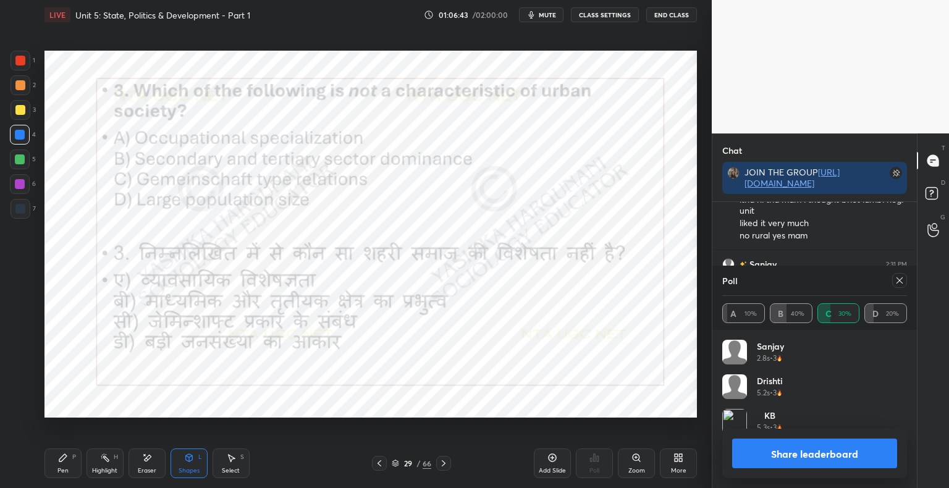
click at [777, 458] on button "Share leaderboard" at bounding box center [814, 454] width 165 height 30
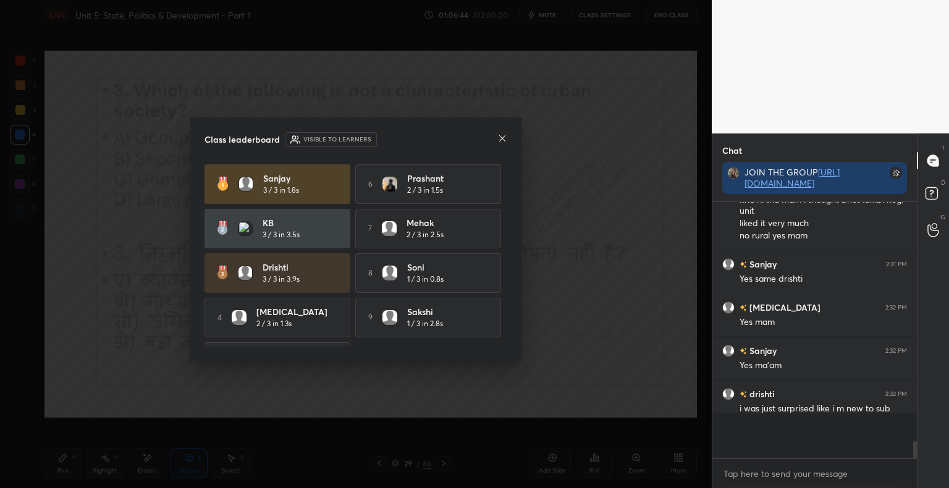
scroll to position [230, 201]
click at [500, 140] on icon at bounding box center [502, 138] width 6 height 6
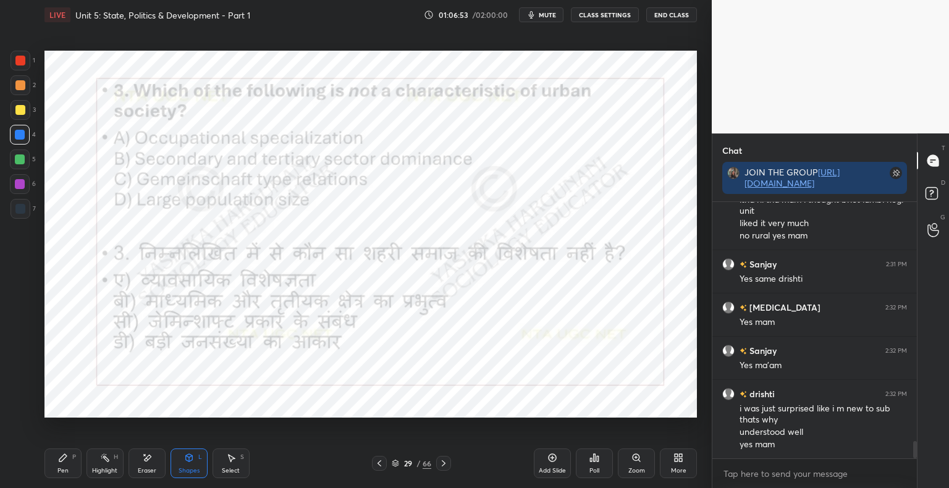
click at [445, 463] on icon at bounding box center [444, 463] width 10 height 10
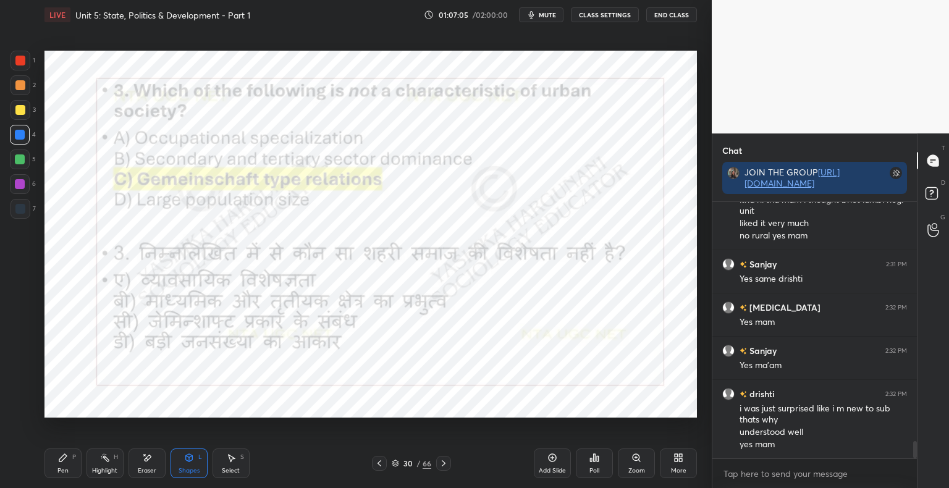
scroll to position [3562, 0]
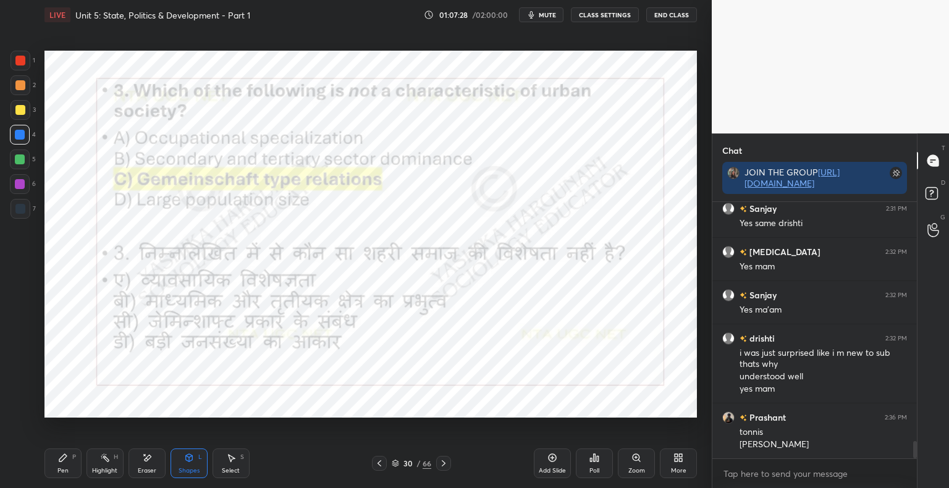
click at [59, 470] on div "Pen" at bounding box center [62, 471] width 11 height 6
click at [13, 212] on div at bounding box center [21, 209] width 20 height 20
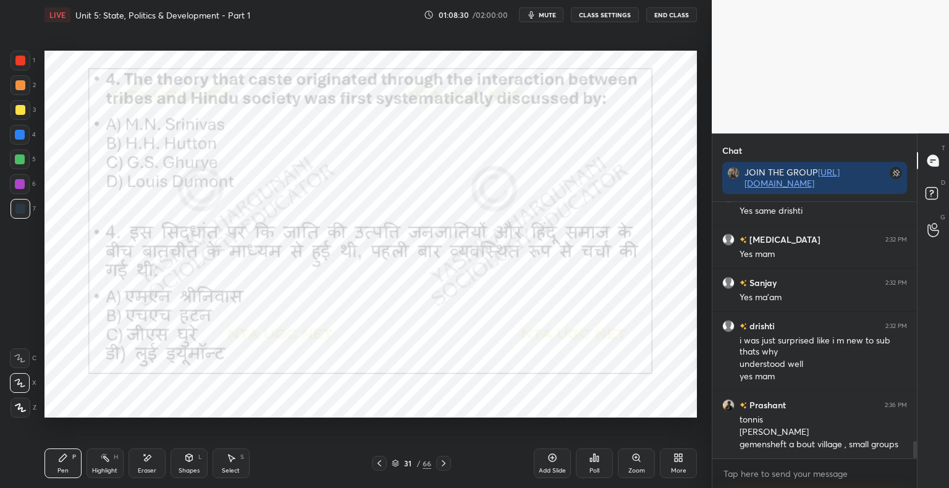
click at [596, 469] on div "Poll" at bounding box center [594, 471] width 10 height 6
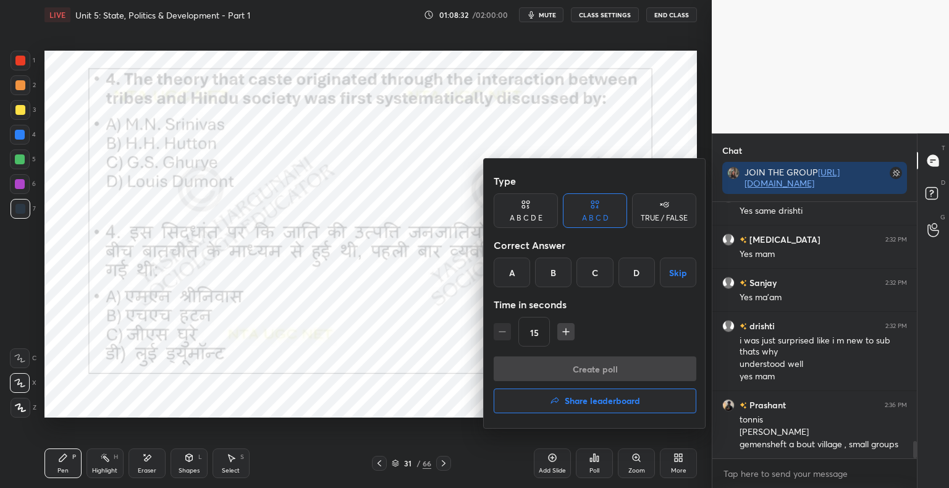
click at [560, 274] on div "B" at bounding box center [553, 273] width 36 height 30
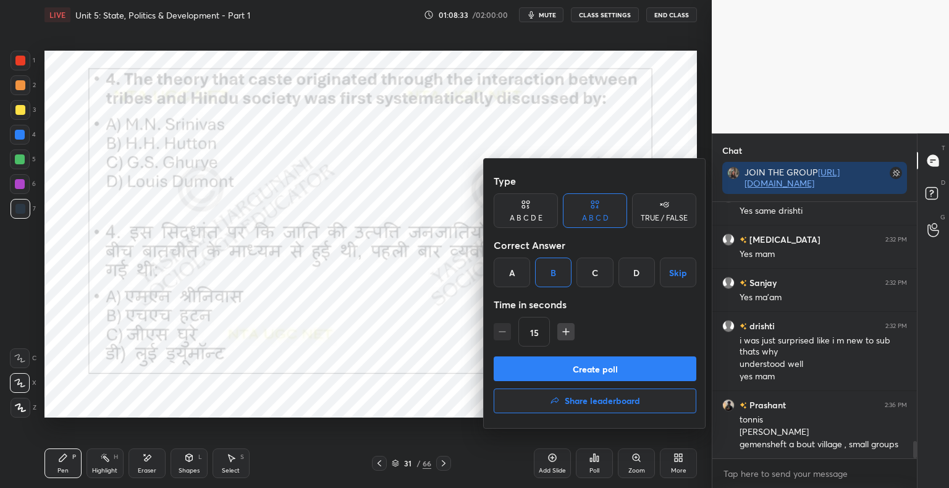
click at [559, 363] on button "Create poll" at bounding box center [595, 369] width 203 height 25
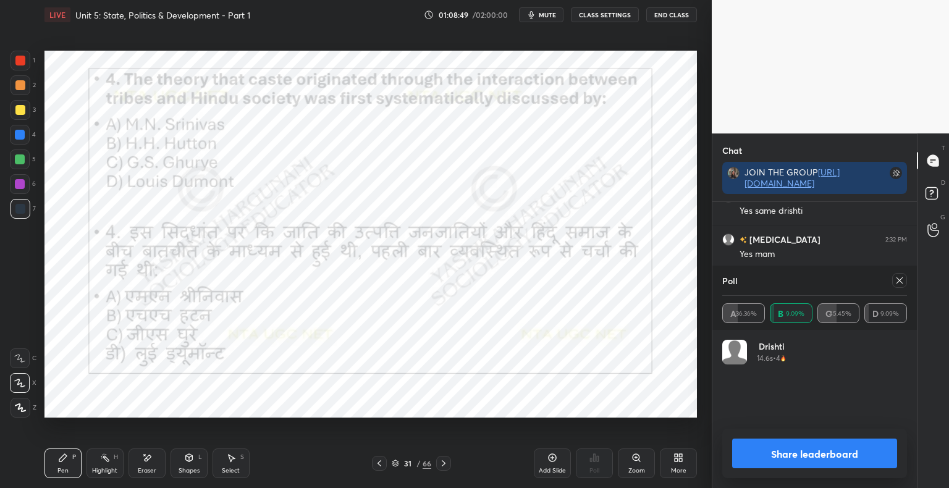
scroll to position [145, 181]
click at [812, 464] on button "Share leaderboard" at bounding box center [814, 454] width 165 height 30
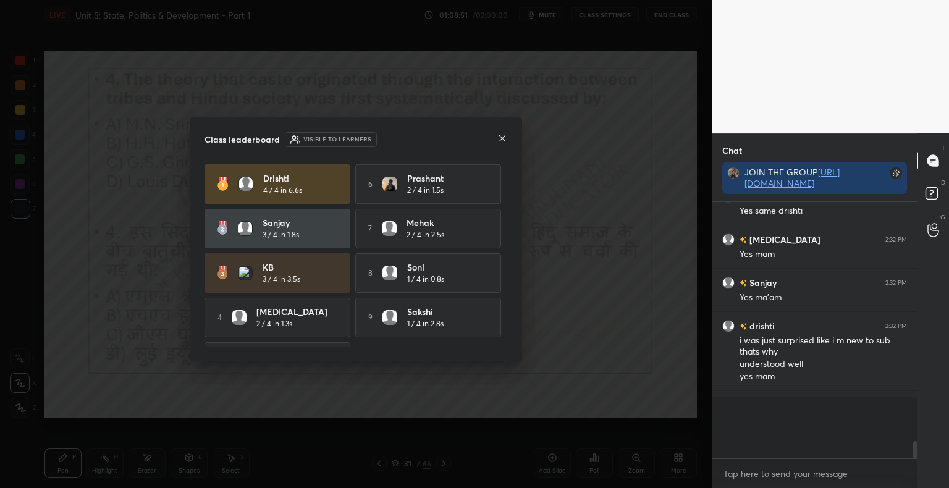
scroll to position [278, 201]
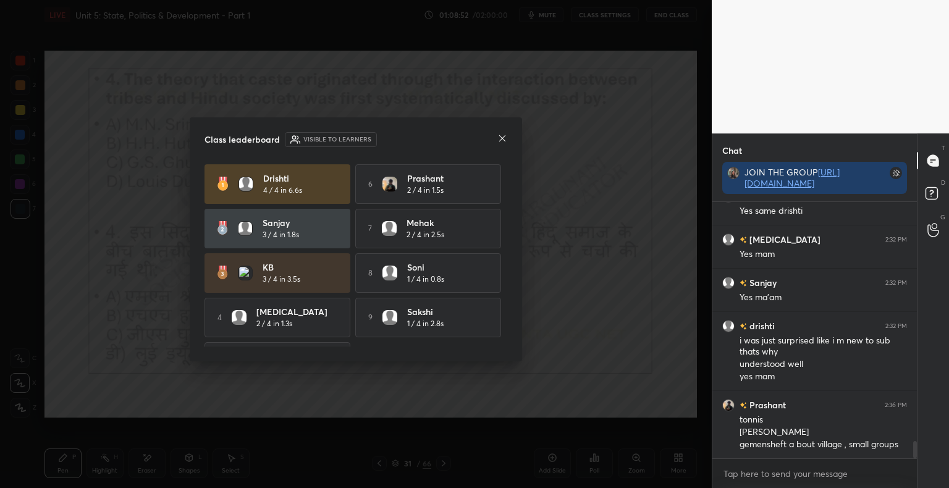
click at [504, 143] on icon at bounding box center [502, 138] width 10 height 10
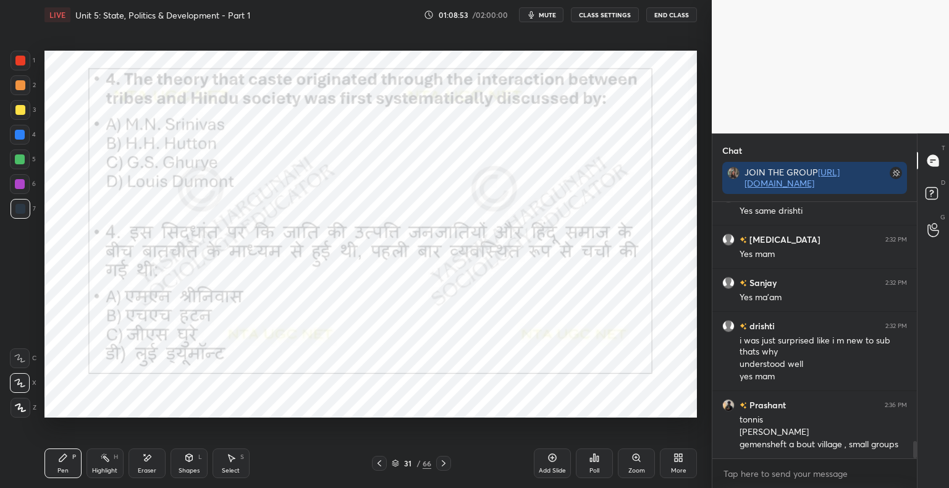
click at [441, 473] on div "Pen P Highlight H Eraser Shapes L Select S 31 / 66 Add Slide Poll Zoom More" at bounding box center [370, 463] width 652 height 49
click at [441, 463] on icon at bounding box center [444, 463] width 10 height 10
click at [445, 463] on icon at bounding box center [444, 463] width 4 height 6
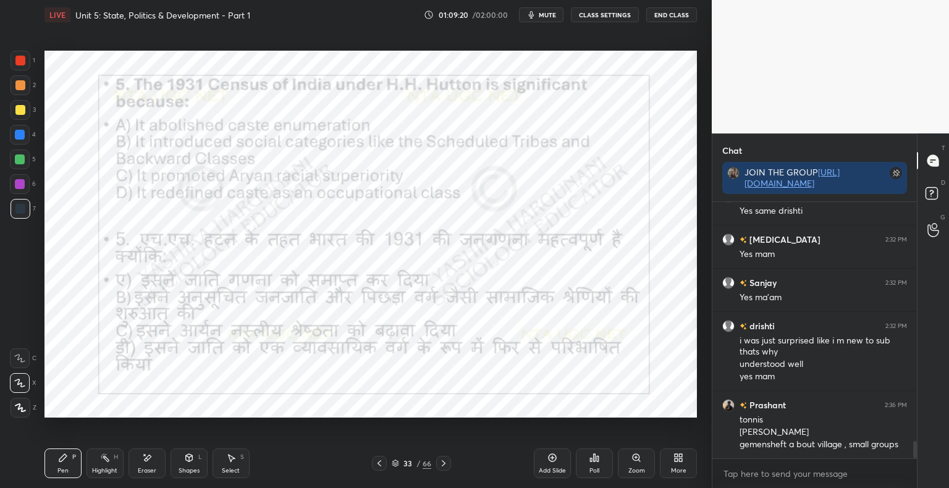
click at [599, 471] on div "Poll" at bounding box center [594, 471] width 10 height 6
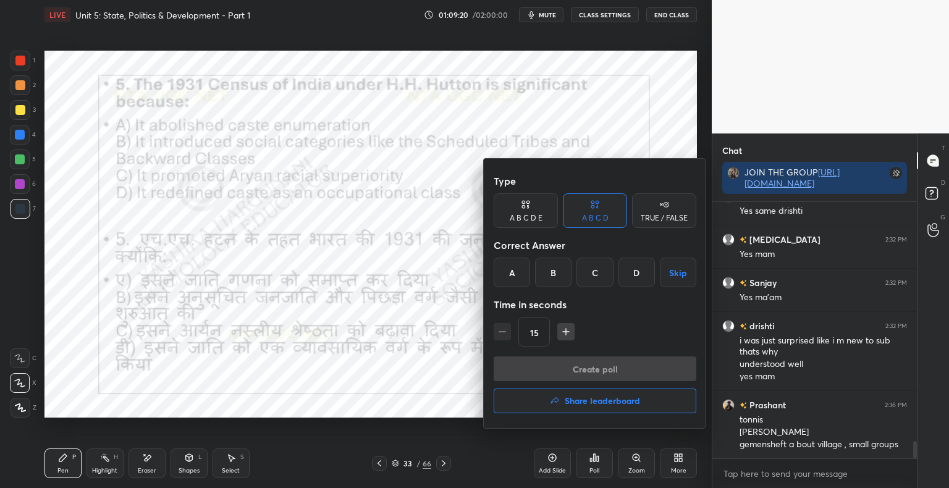
click at [554, 278] on div "B" at bounding box center [553, 273] width 36 height 30
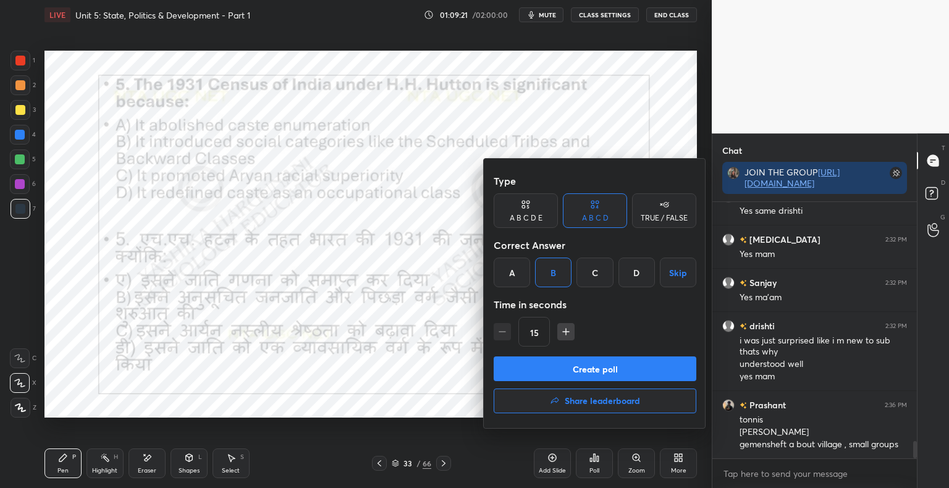
click at [565, 366] on button "Create poll" at bounding box center [595, 369] width 203 height 25
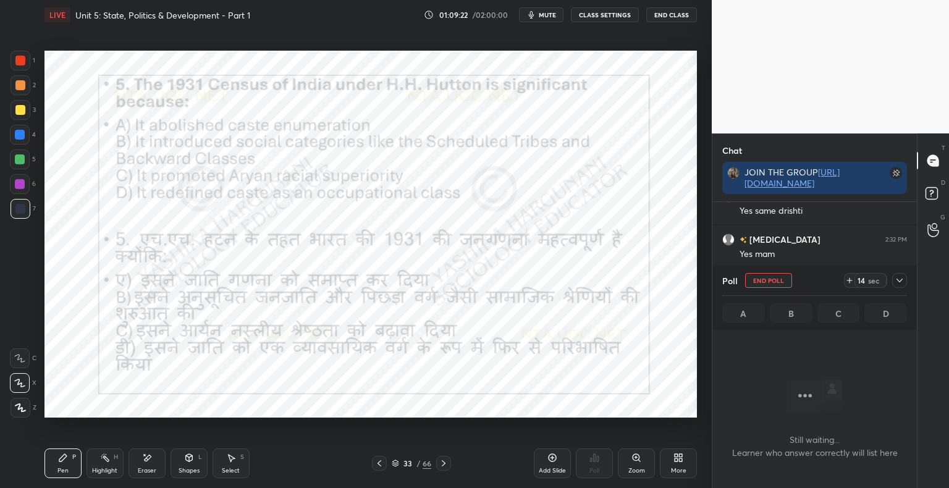
click at [193, 467] on div "Shapes L" at bounding box center [189, 464] width 37 height 30
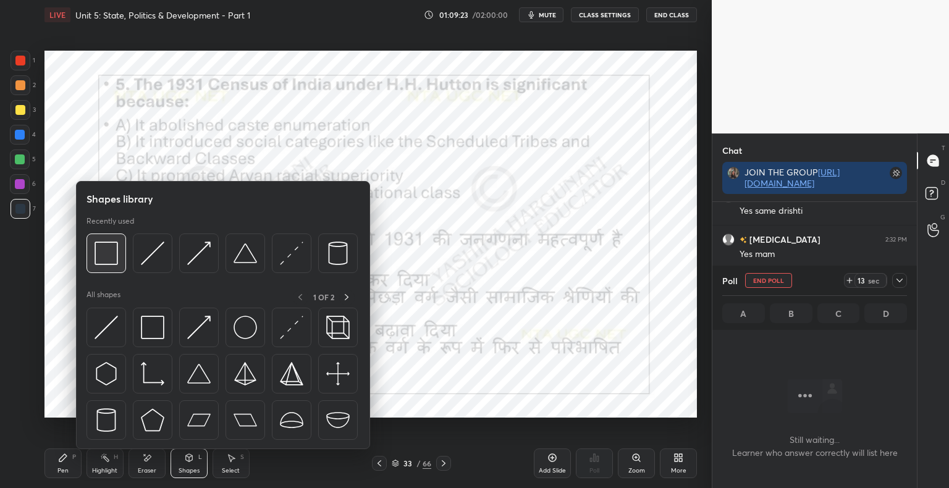
click at [104, 253] on img at bounding box center [106, 253] width 23 height 23
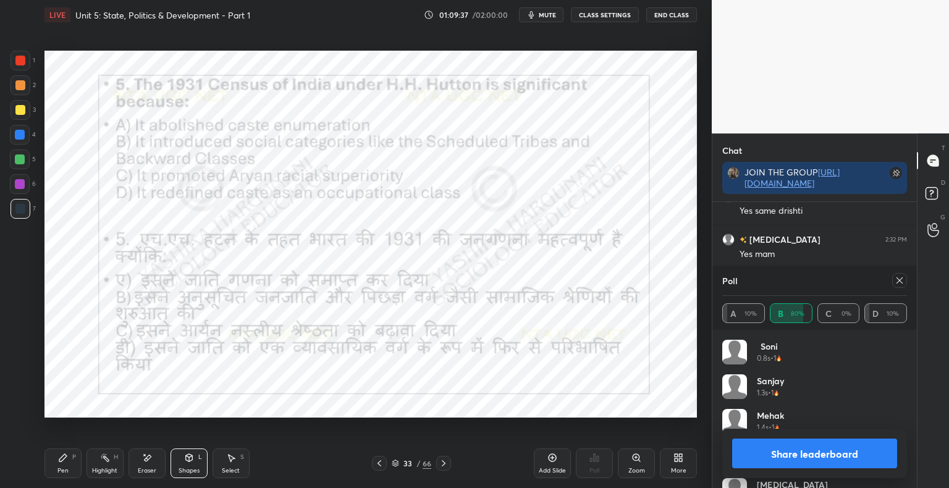
click at [839, 462] on button "Share leaderboard" at bounding box center [814, 454] width 165 height 30
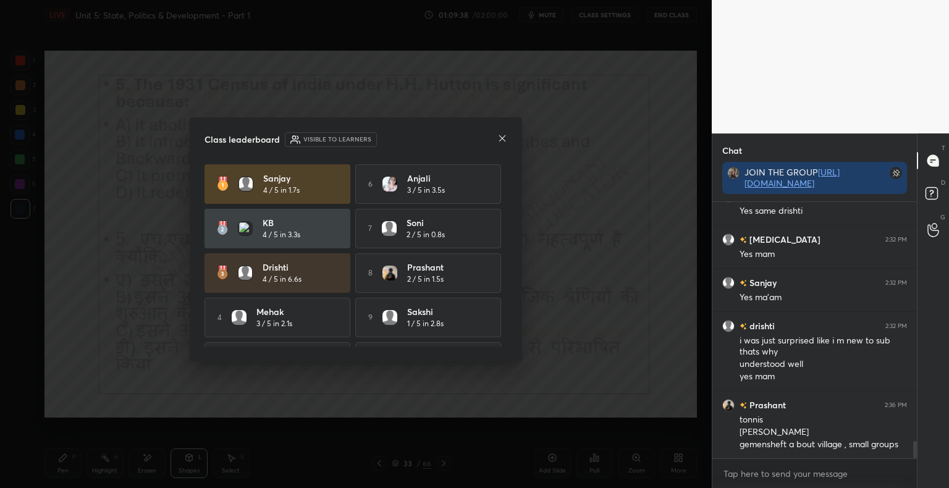
click at [502, 141] on icon at bounding box center [502, 138] width 10 height 10
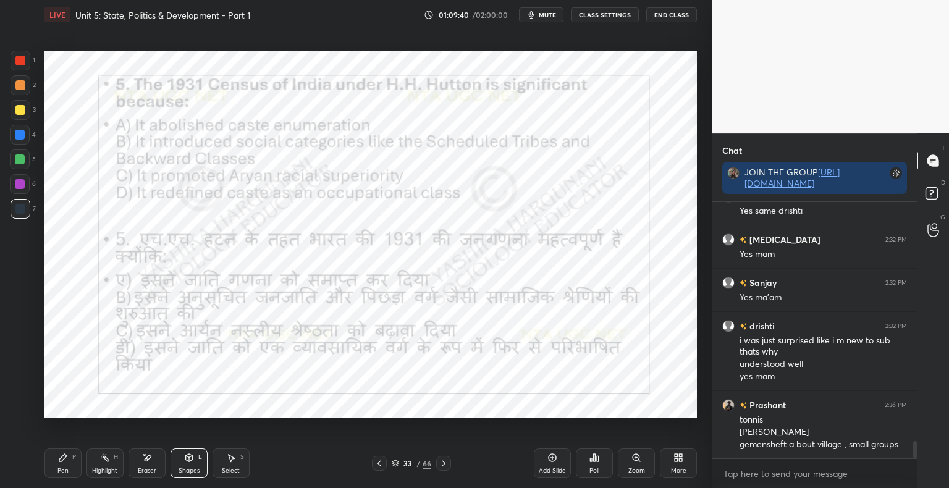
click at [445, 465] on icon at bounding box center [444, 463] width 10 height 10
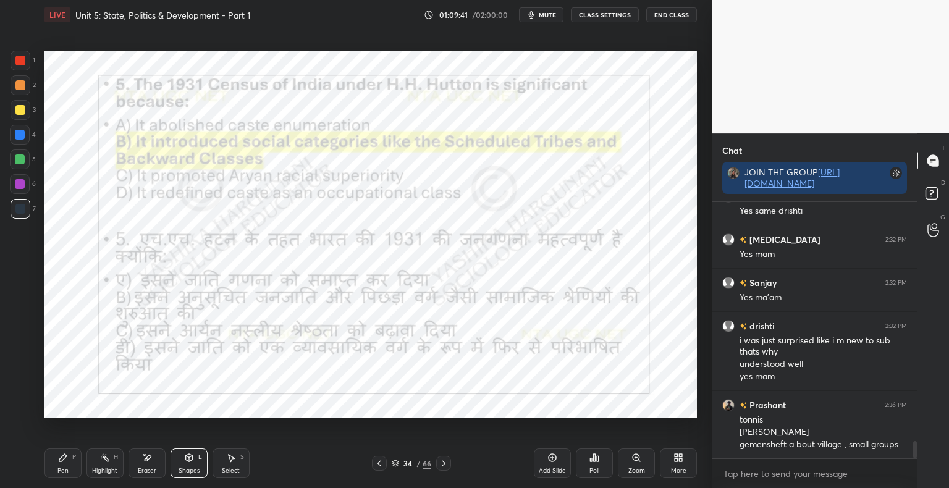
click at [444, 463] on icon at bounding box center [444, 463] width 4 height 6
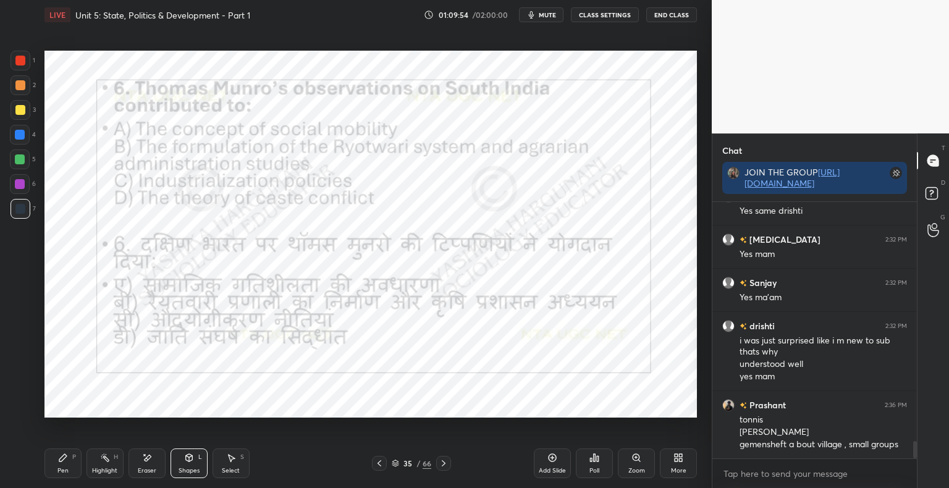
click at [588, 468] on div "Poll" at bounding box center [594, 464] width 37 height 30
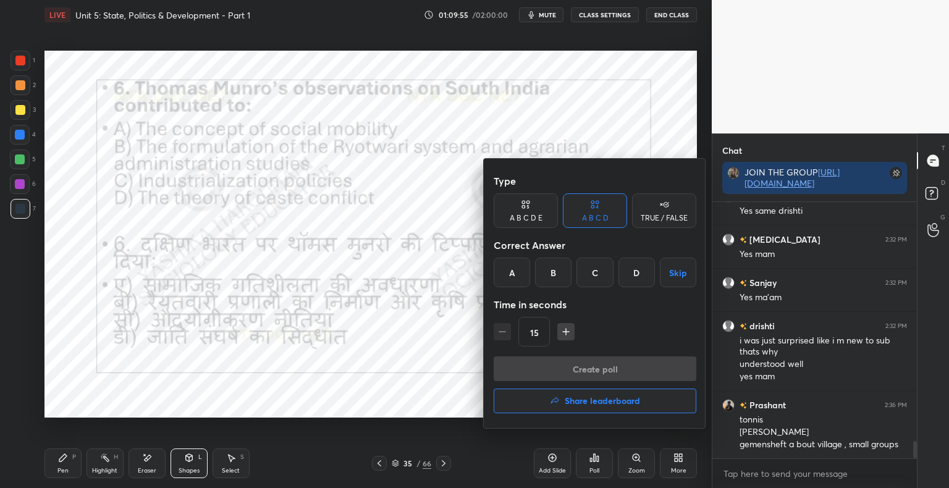
click at [551, 272] on div "B" at bounding box center [553, 273] width 36 height 30
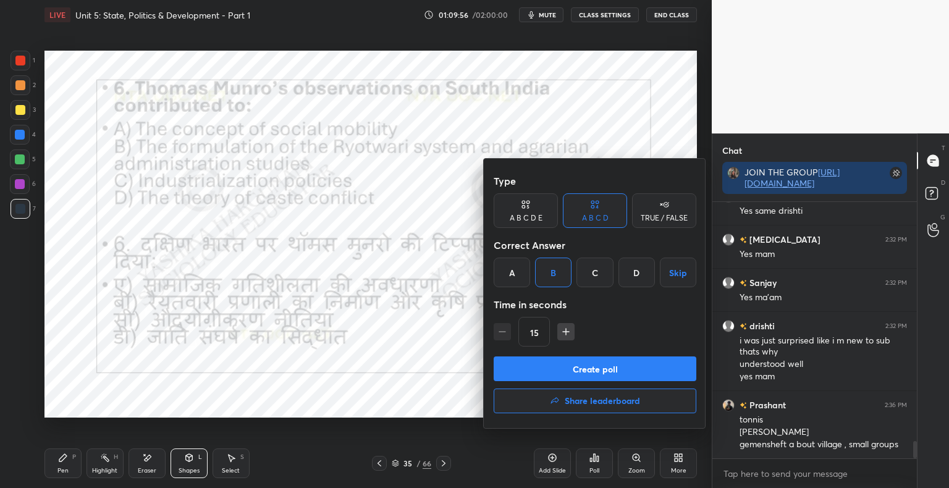
click at [544, 365] on button "Create poll" at bounding box center [595, 369] width 203 height 25
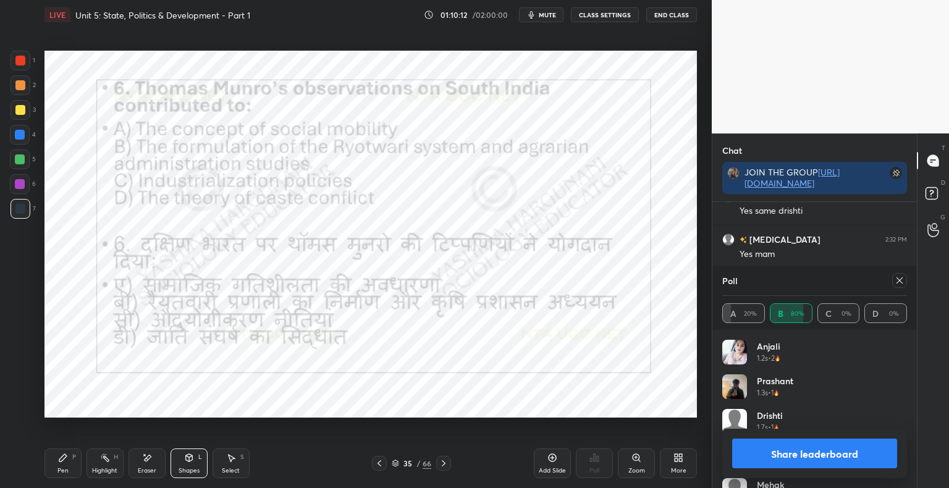
click at [782, 456] on button "Share leaderboard" at bounding box center [814, 454] width 165 height 30
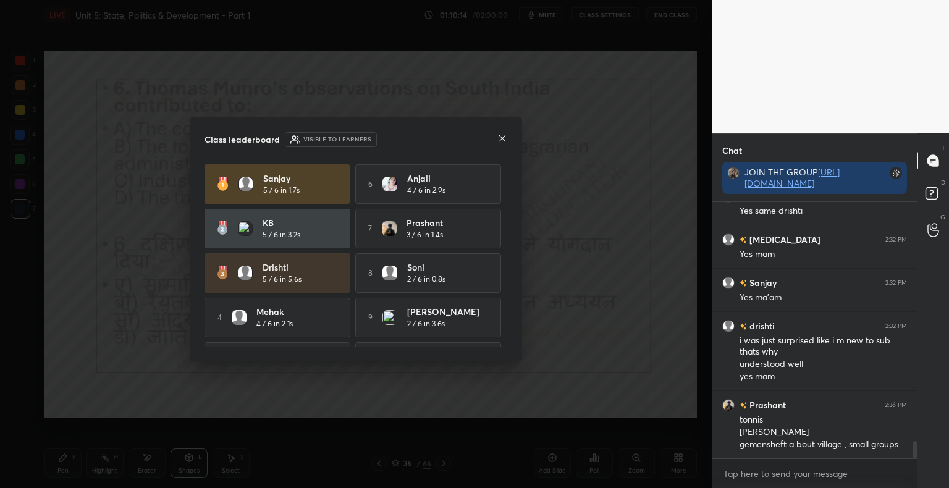
click at [500, 140] on icon at bounding box center [502, 138] width 10 height 10
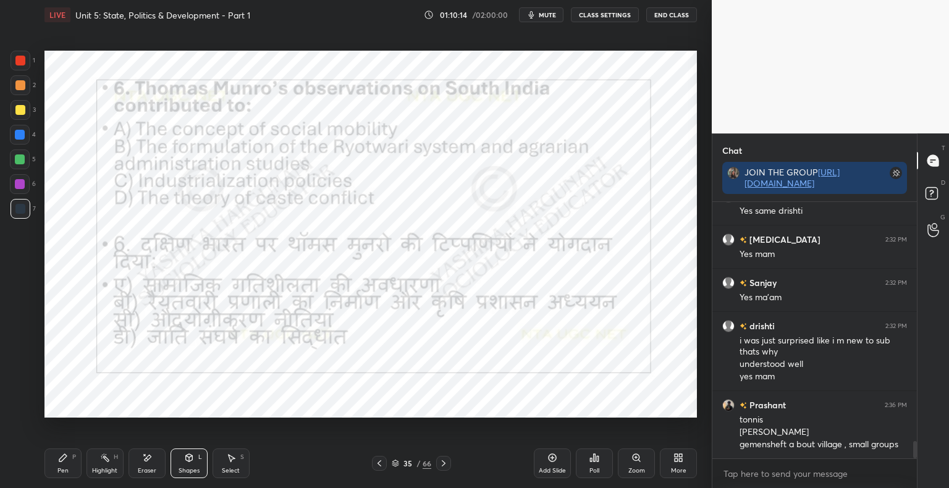
click at [446, 465] on icon at bounding box center [444, 463] width 10 height 10
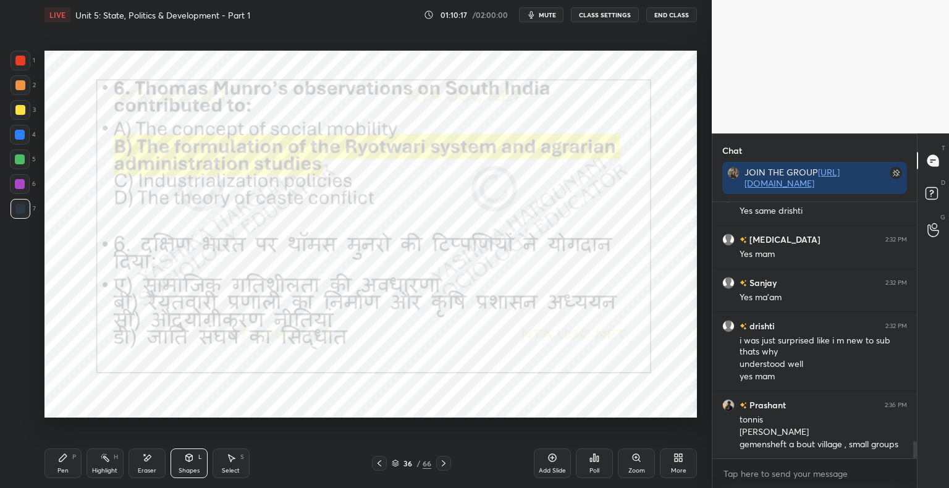
click at [445, 463] on icon at bounding box center [444, 463] width 4 height 6
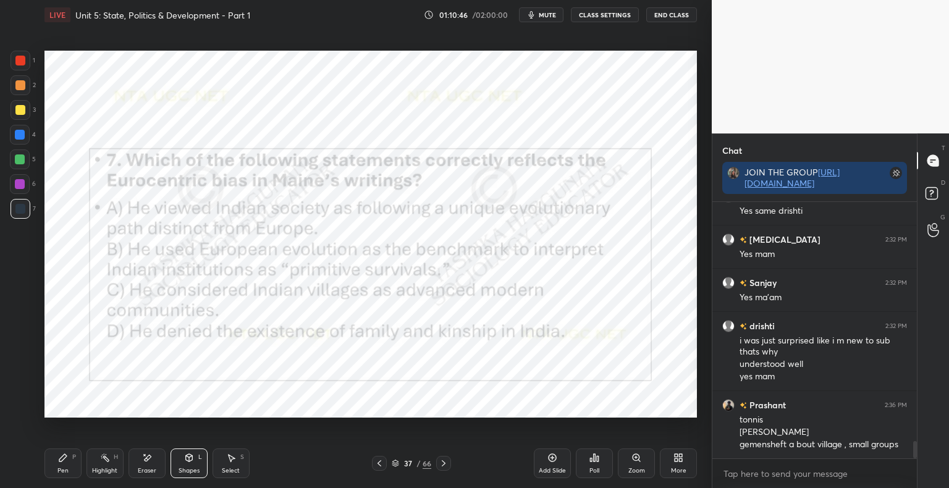
click at [599, 468] on div "Poll" at bounding box center [594, 471] width 10 height 6
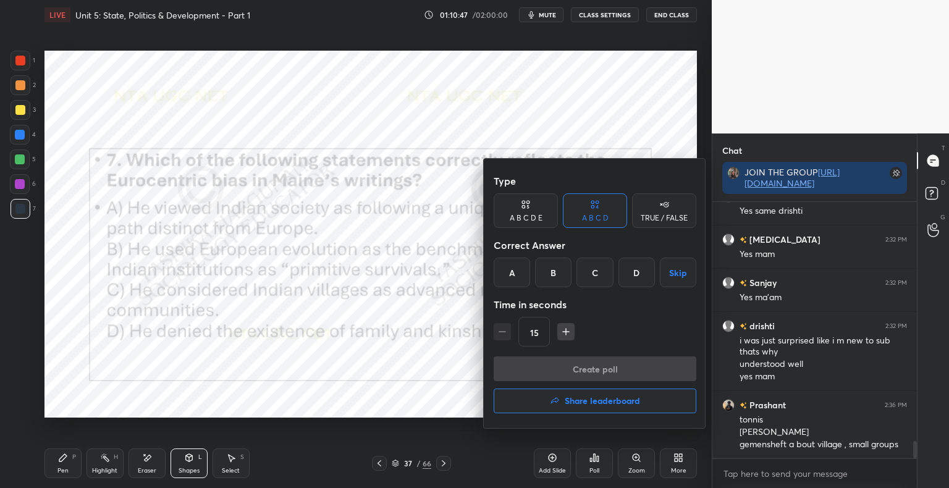
click at [545, 276] on div "B" at bounding box center [553, 273] width 36 height 30
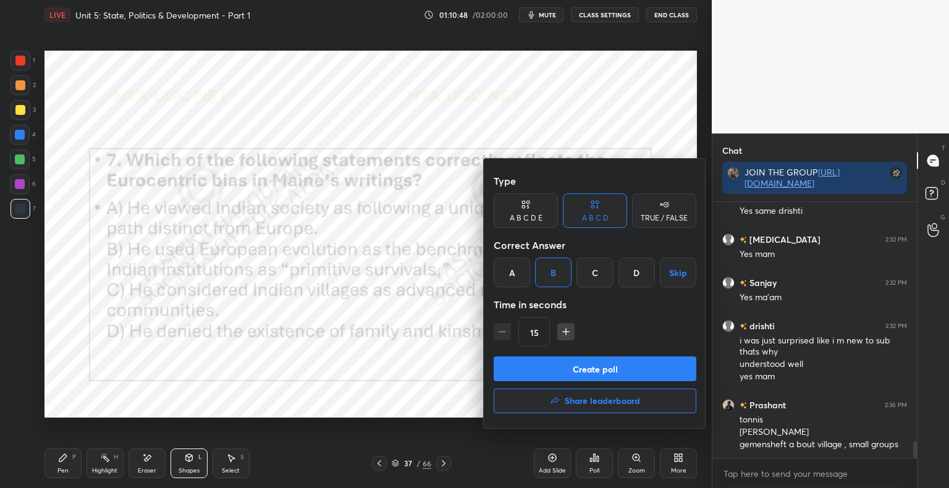
click at [549, 374] on button "Create poll" at bounding box center [595, 369] width 203 height 25
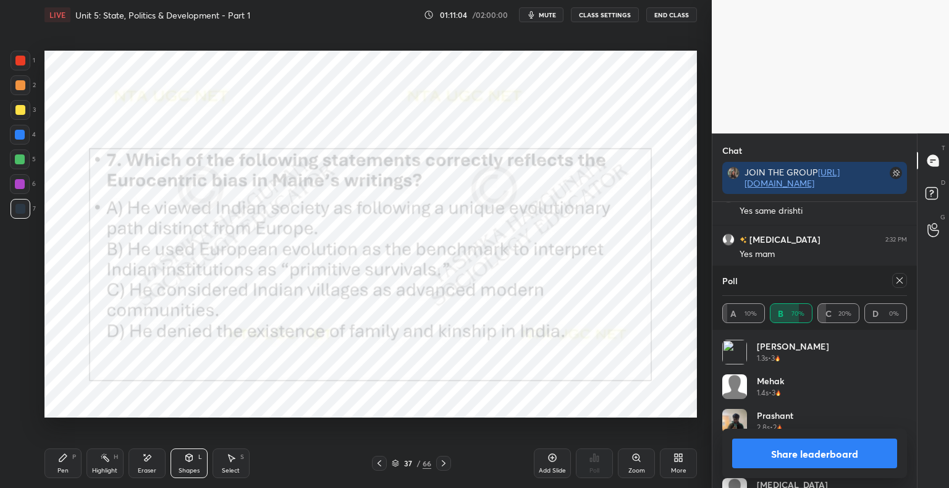
click at [809, 447] on button "Share leaderboard" at bounding box center [814, 454] width 165 height 30
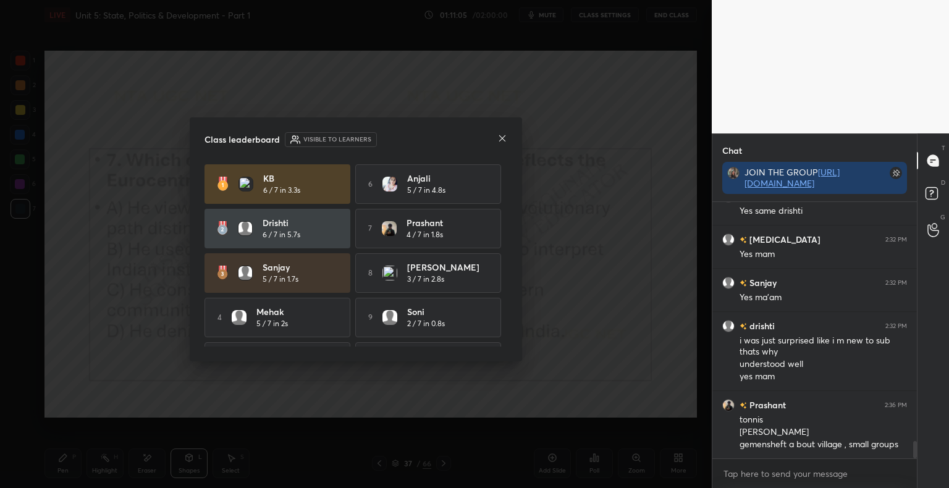
click at [499, 143] on div at bounding box center [502, 139] width 10 height 13
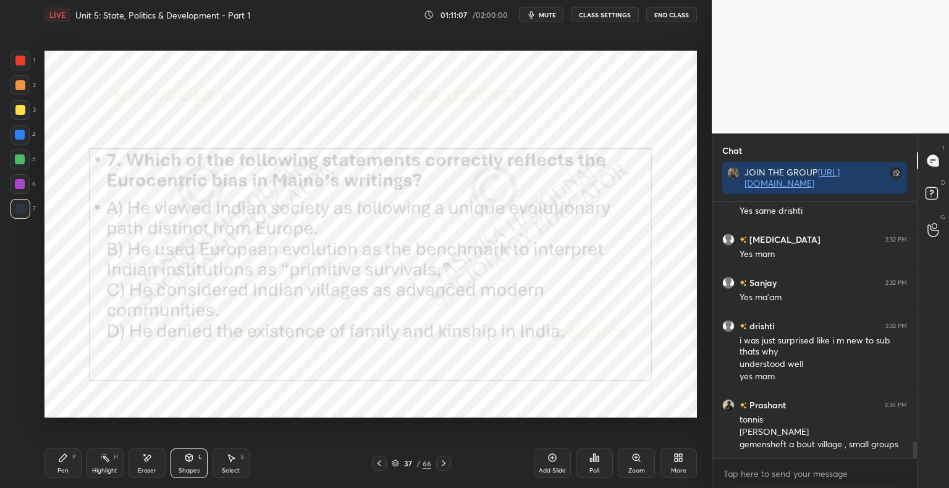
click at [443, 465] on icon at bounding box center [444, 463] width 4 height 6
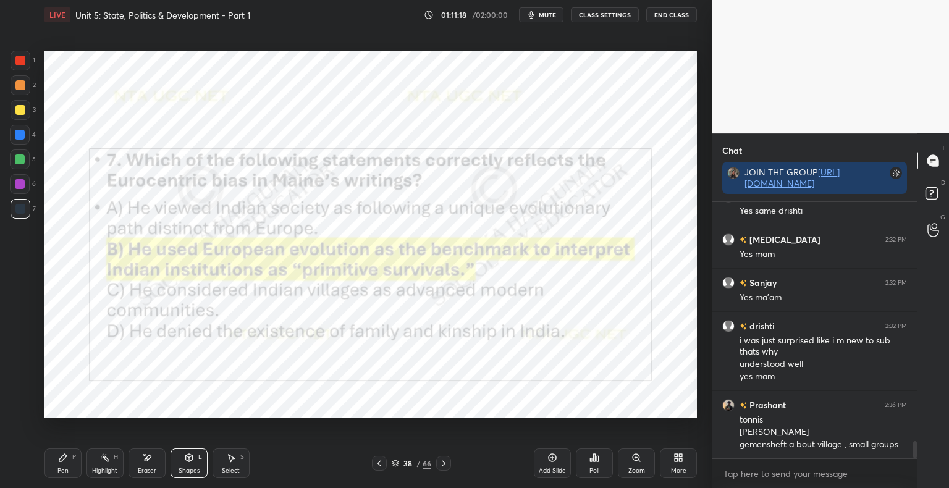
click at [446, 463] on icon at bounding box center [444, 463] width 10 height 10
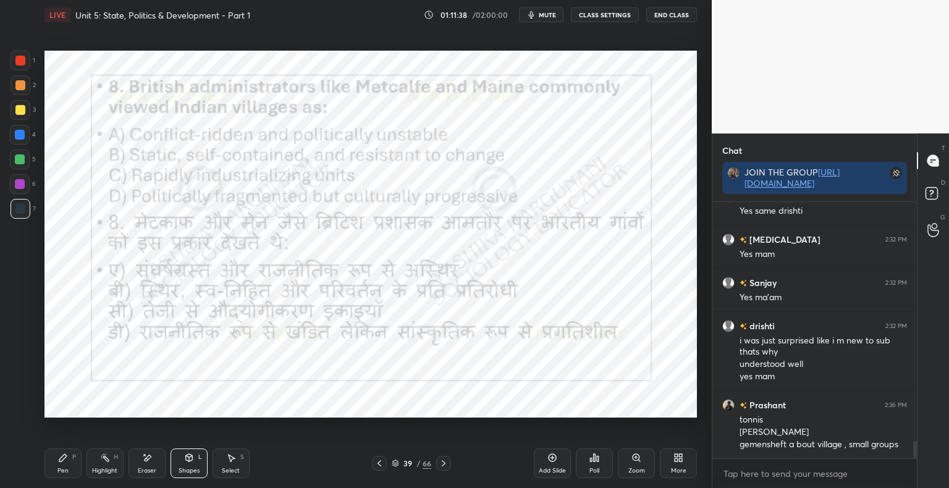
click at [596, 468] on div "Poll" at bounding box center [594, 471] width 10 height 6
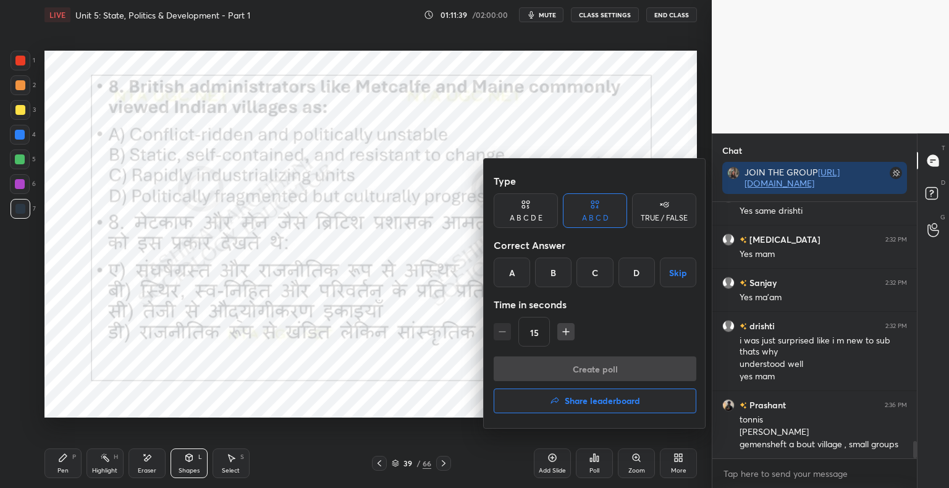
click at [560, 268] on div "B" at bounding box center [553, 273] width 36 height 30
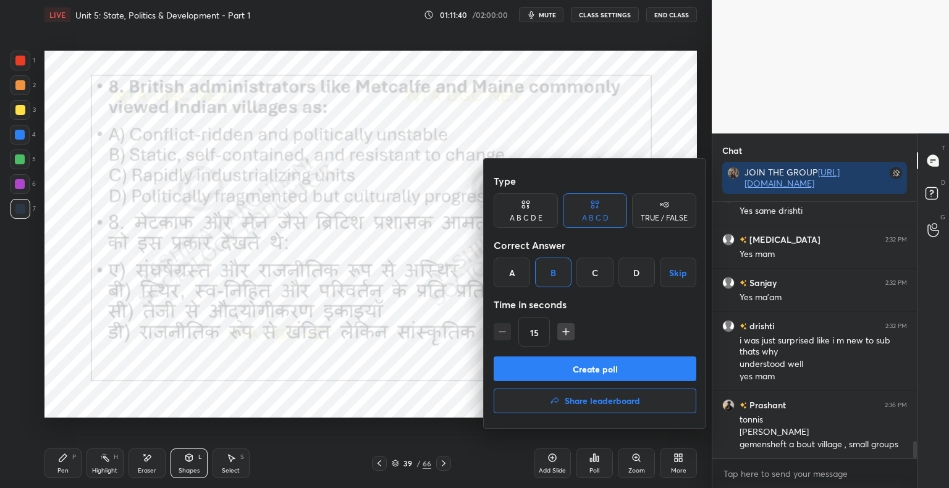
click at [571, 363] on button "Create poll" at bounding box center [595, 369] width 203 height 25
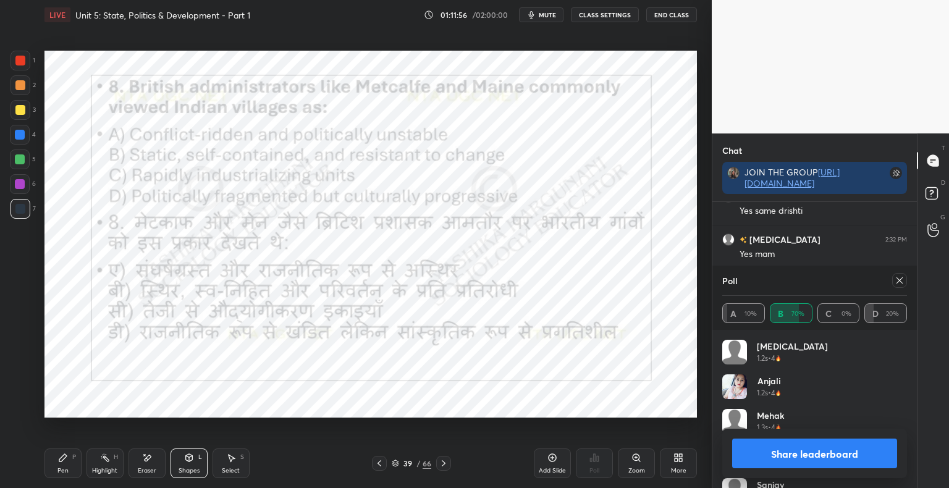
click at [801, 454] on button "Share leaderboard" at bounding box center [814, 454] width 165 height 30
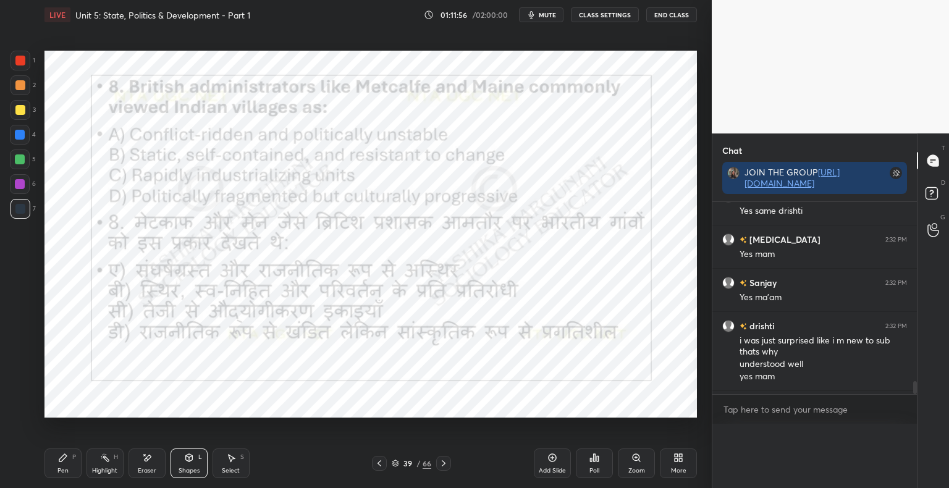
scroll to position [4, 4]
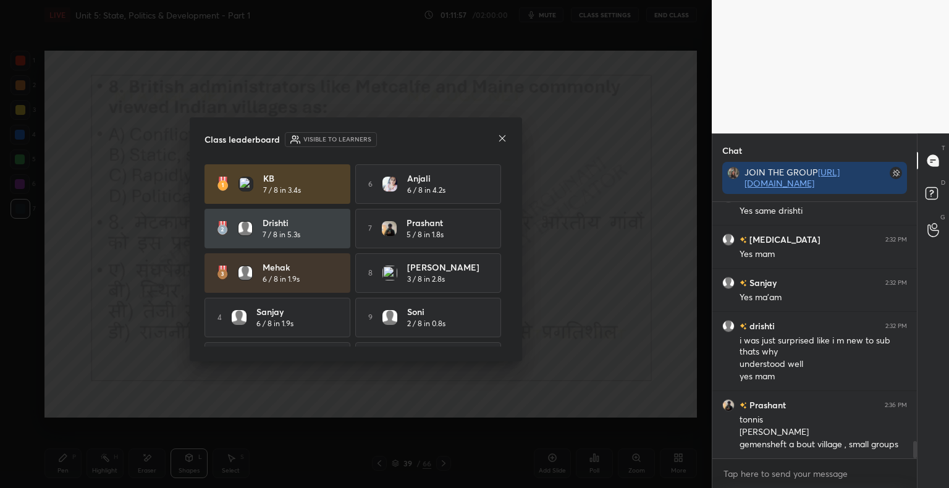
click at [502, 137] on icon at bounding box center [502, 138] width 10 height 10
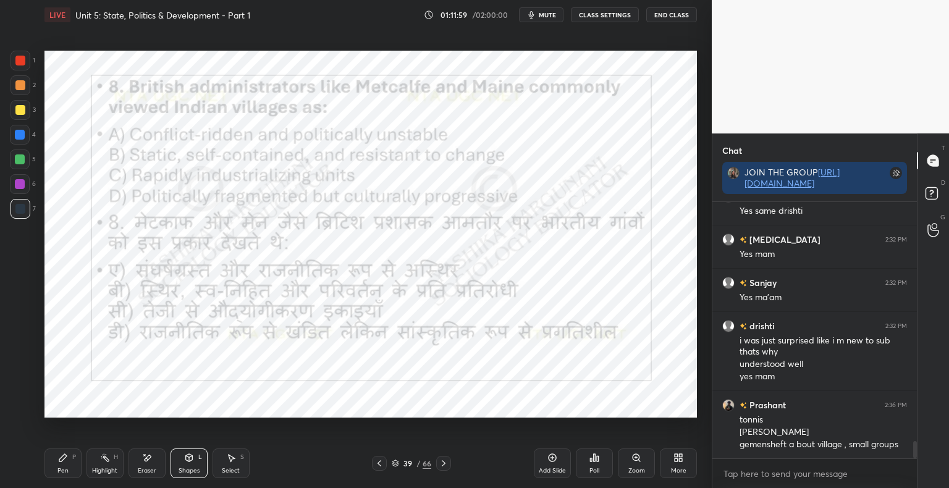
click at [442, 465] on icon at bounding box center [444, 463] width 10 height 10
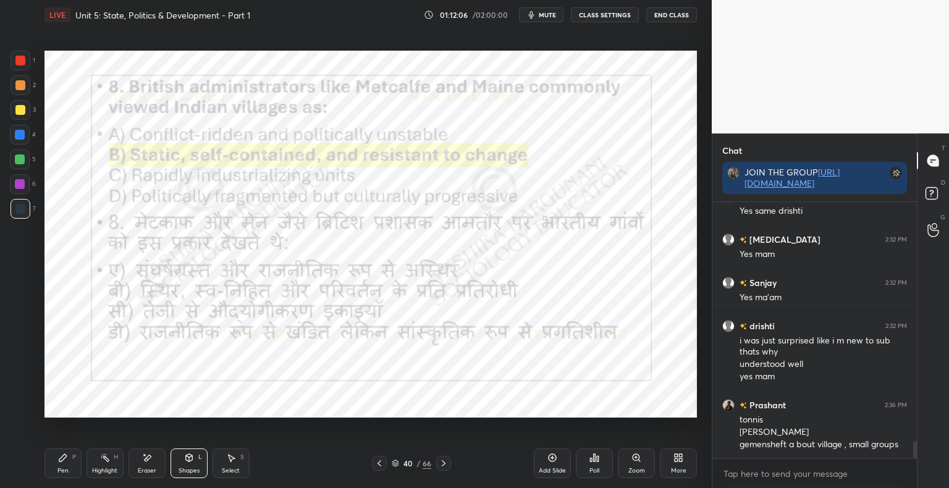
click at [449, 462] on div at bounding box center [443, 463] width 15 height 15
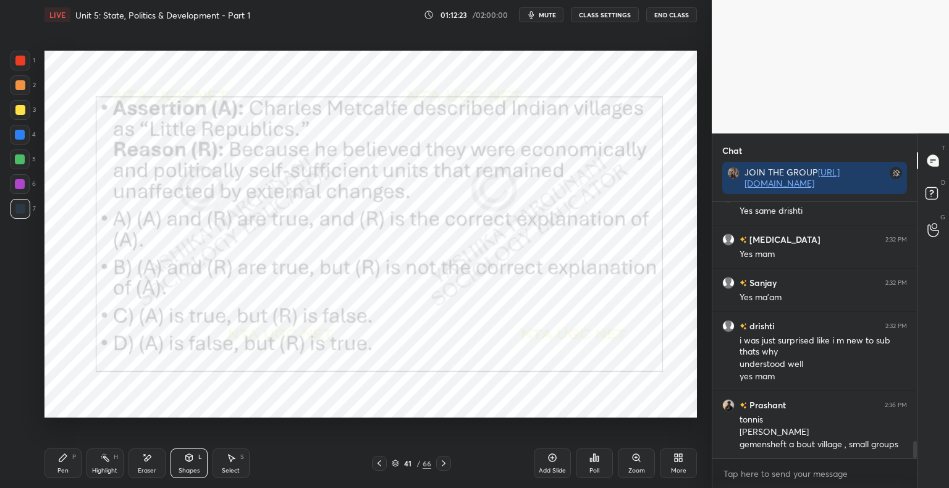
click at [598, 469] on div "Poll" at bounding box center [594, 471] width 10 height 6
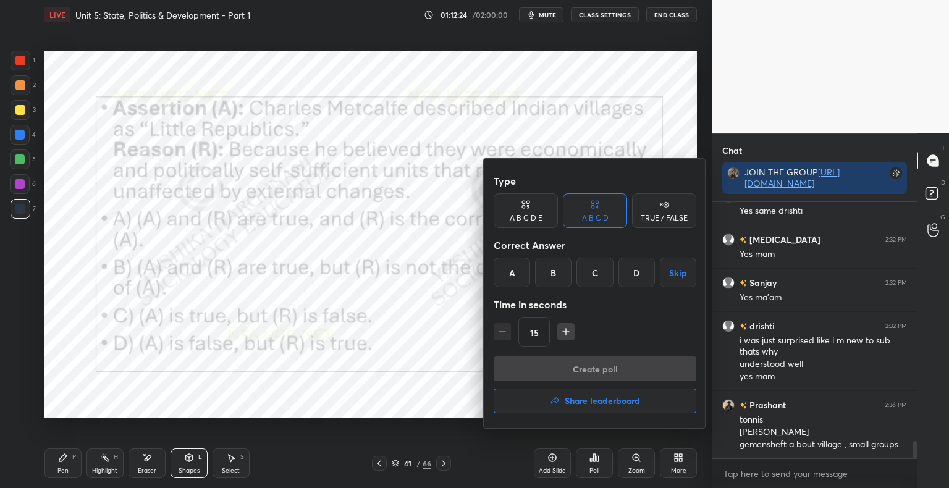
click at [516, 273] on div "A" at bounding box center [512, 273] width 36 height 30
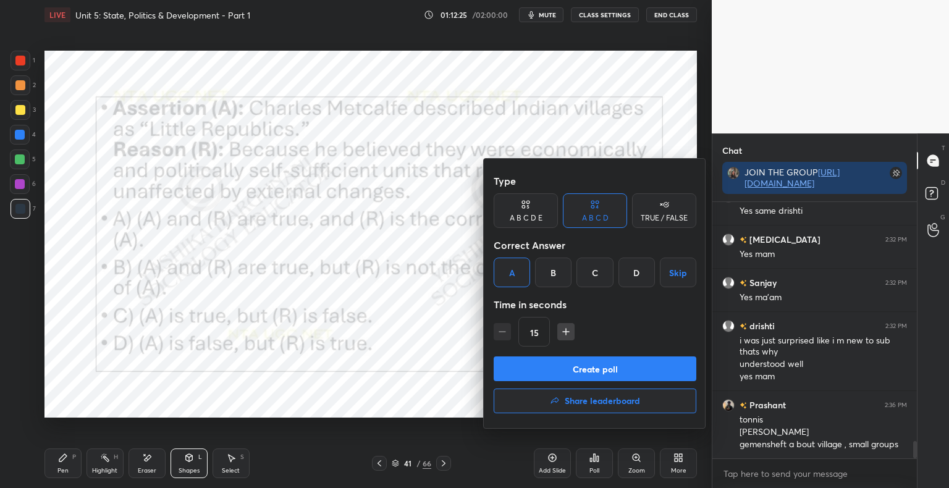
click at [514, 363] on button "Create poll" at bounding box center [595, 369] width 203 height 25
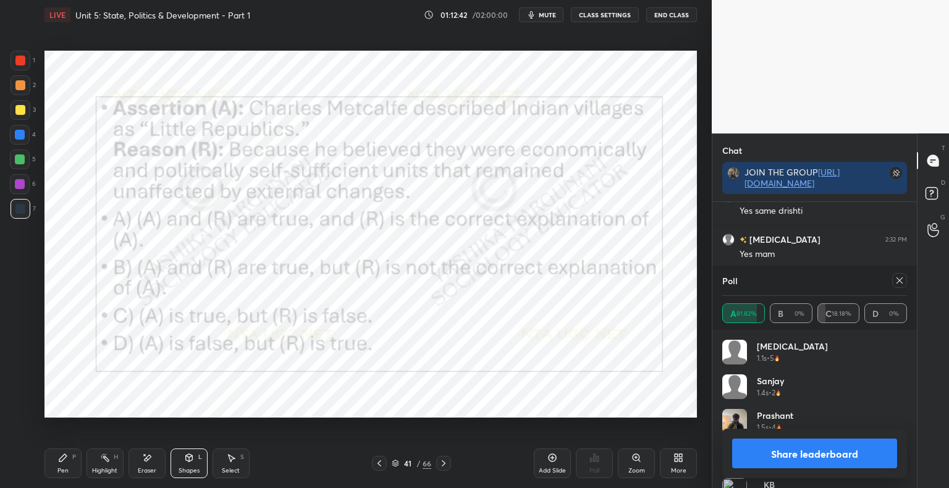
click at [858, 457] on button "Share leaderboard" at bounding box center [814, 454] width 165 height 30
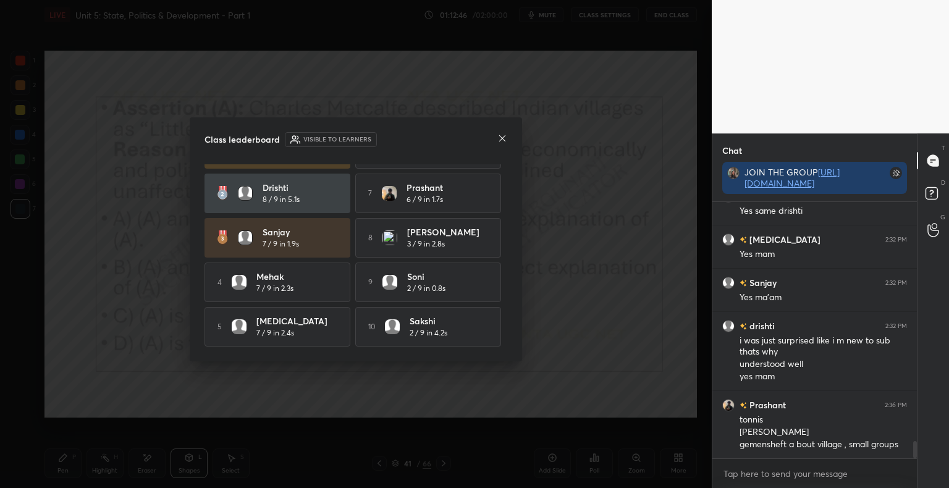
click at [499, 138] on icon at bounding box center [502, 138] width 10 height 10
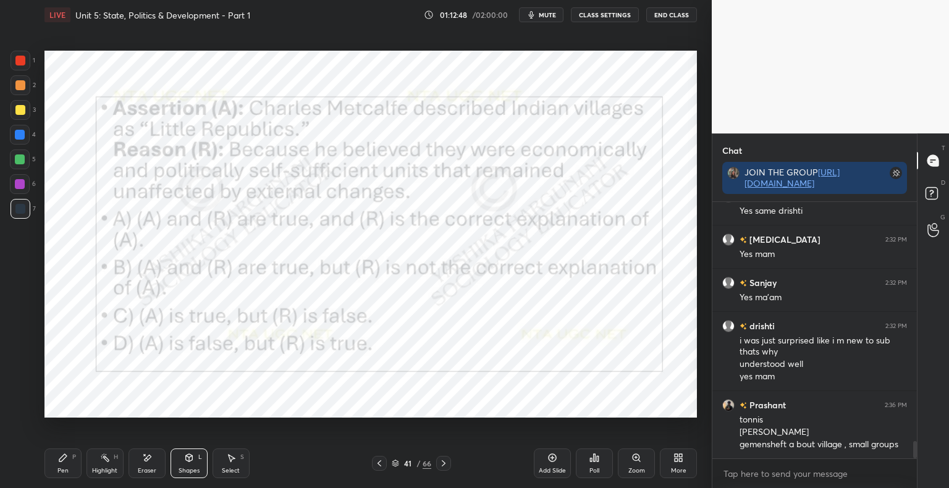
click at [443, 467] on icon at bounding box center [444, 463] width 10 height 10
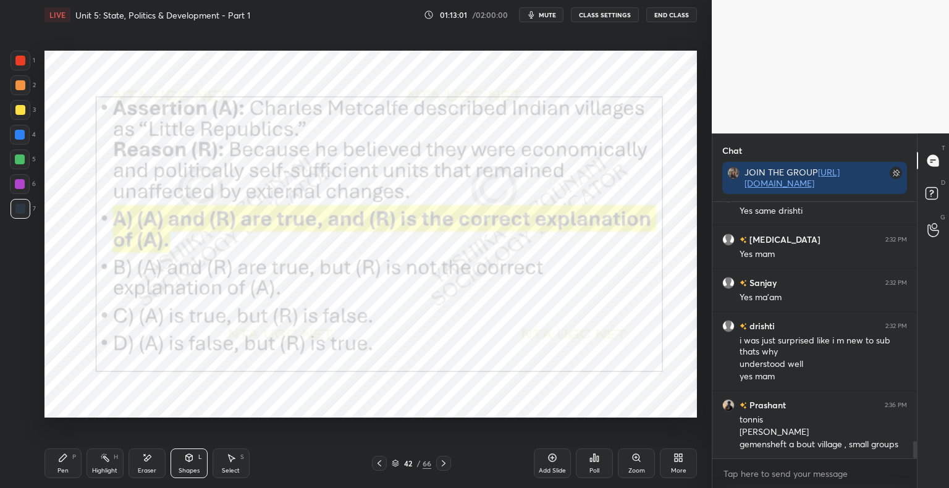
click at [446, 466] on icon at bounding box center [444, 463] width 10 height 10
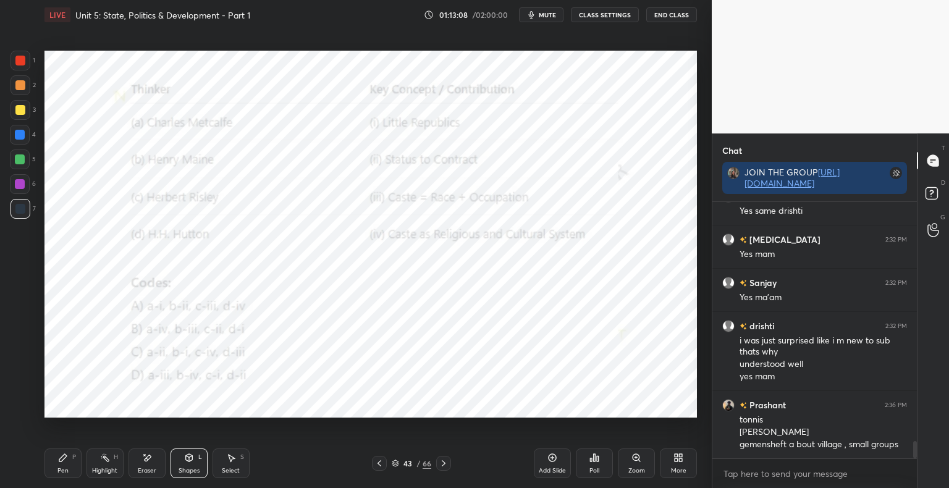
click at [598, 460] on icon at bounding box center [598, 459] width 2 height 6
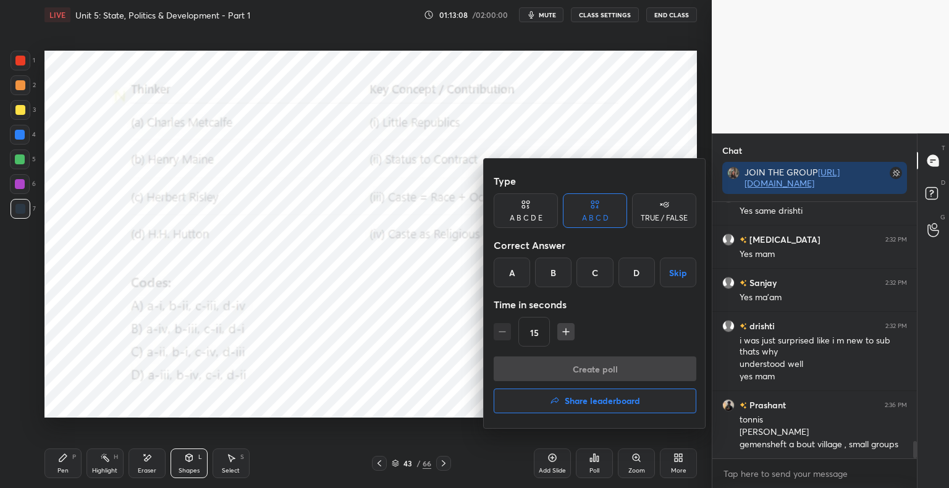
click at [515, 271] on div "A" at bounding box center [512, 273] width 36 height 30
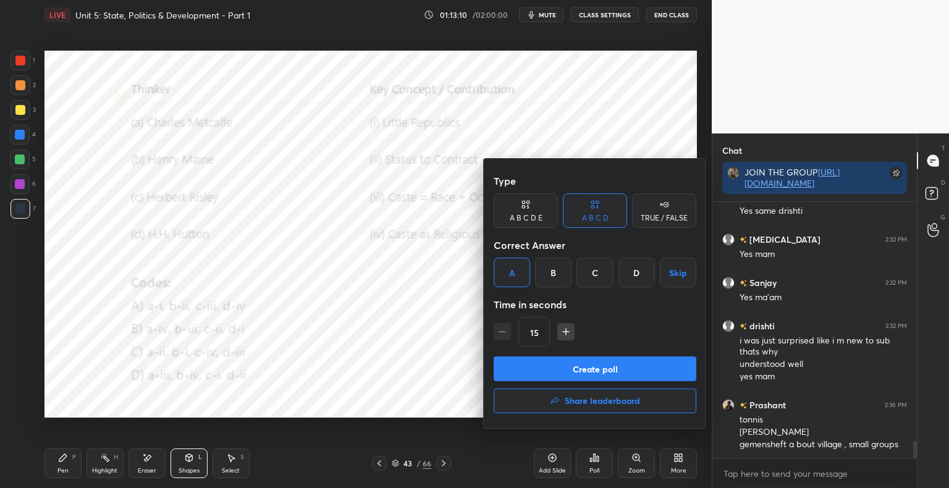
click at [567, 373] on button "Create poll" at bounding box center [595, 369] width 203 height 25
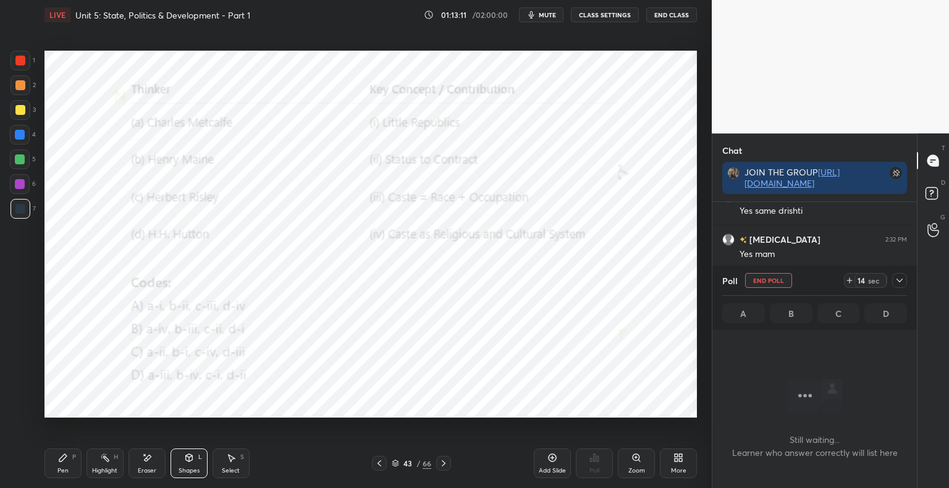
click at [184, 463] on icon at bounding box center [189, 458] width 10 height 10
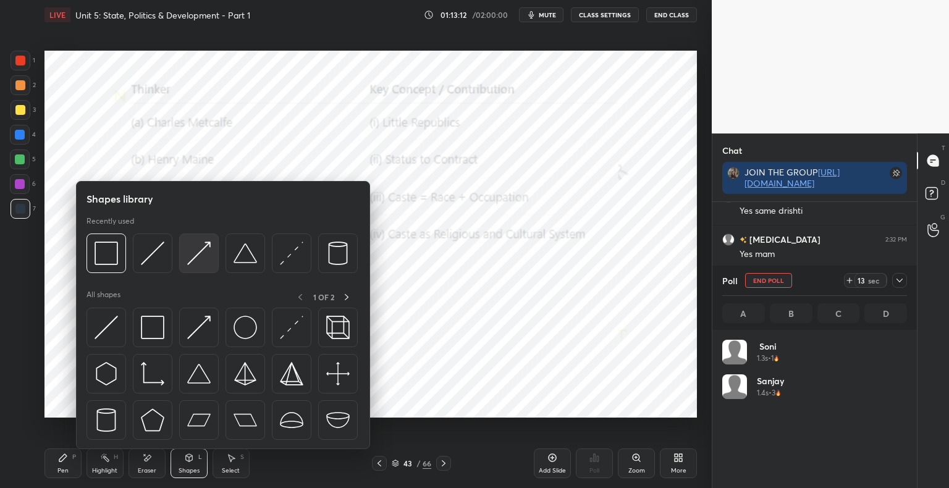
click at [200, 265] on img at bounding box center [198, 253] width 23 height 23
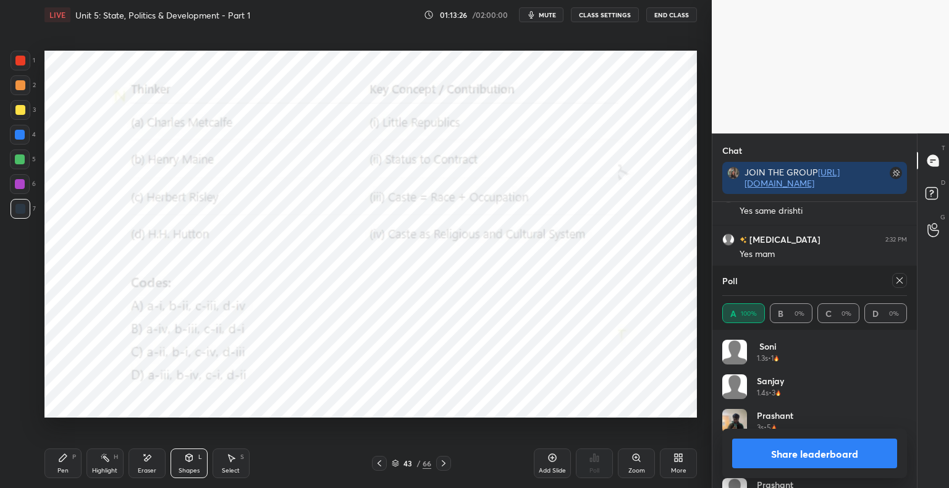
click at [828, 449] on button "Share leaderboard" at bounding box center [814, 454] width 165 height 30
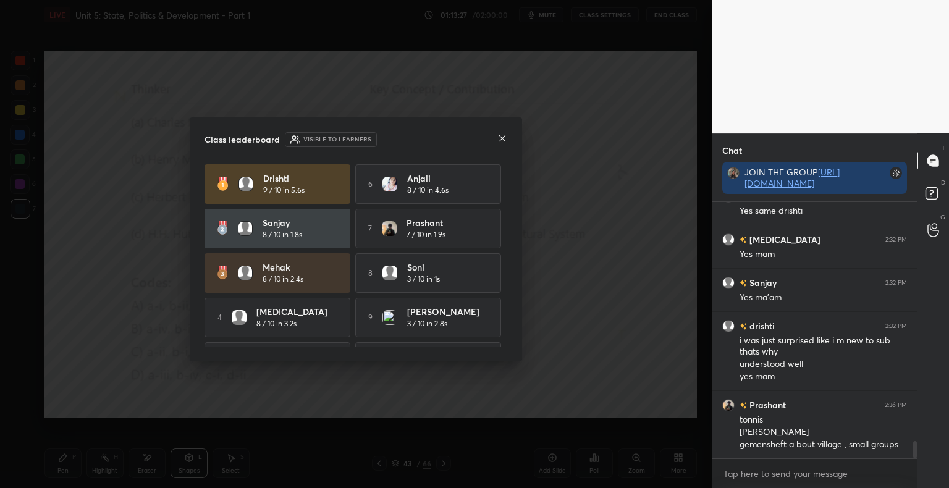
click at [504, 140] on icon at bounding box center [502, 138] width 6 height 6
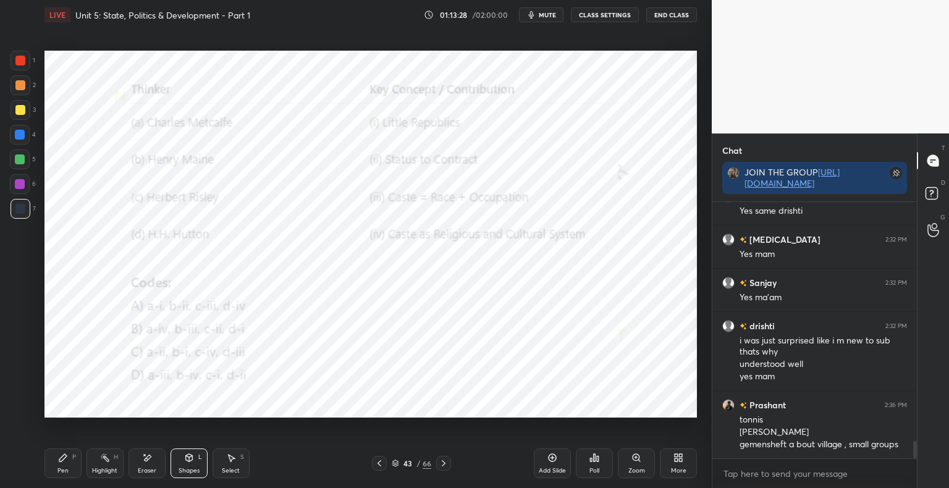
click at [445, 463] on icon at bounding box center [444, 463] width 10 height 10
click at [210, 461] on div "Pen P Highlight H Eraser Shapes L Select S" at bounding box center [166, 464] width 245 height 30
click at [188, 459] on icon at bounding box center [189, 457] width 7 height 7
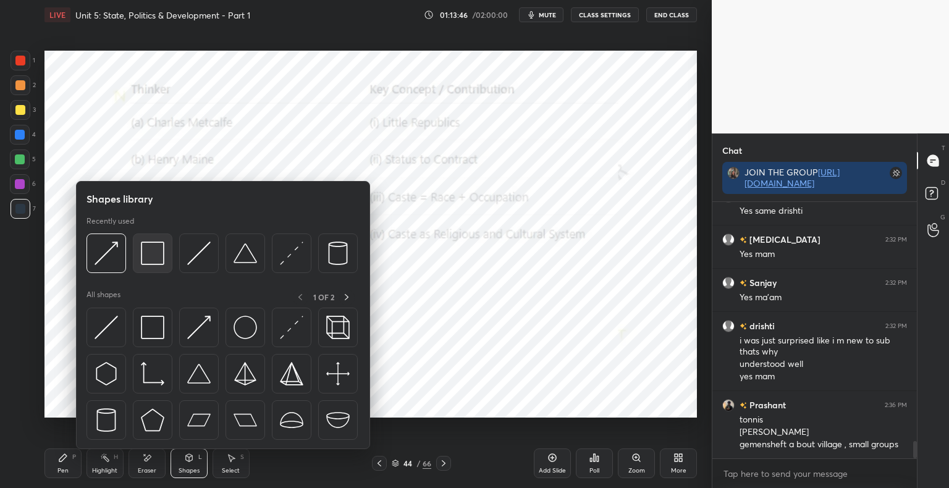
click at [157, 255] on img at bounding box center [152, 253] width 23 height 23
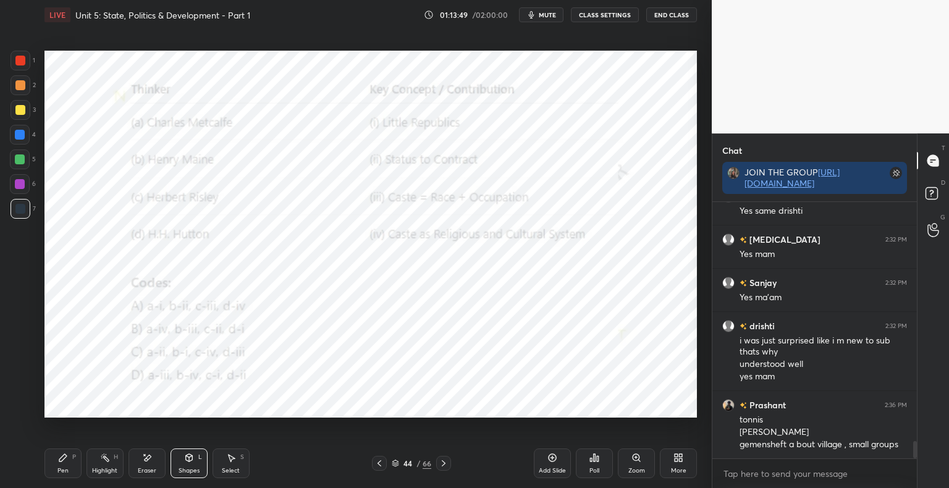
click at [447, 463] on icon at bounding box center [444, 463] width 10 height 10
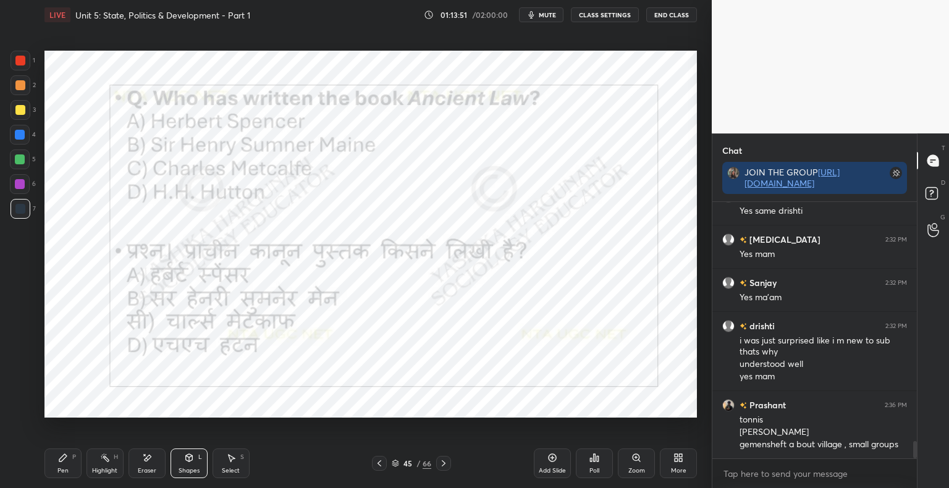
click at [195, 463] on div "Shapes L" at bounding box center [189, 464] width 37 height 30
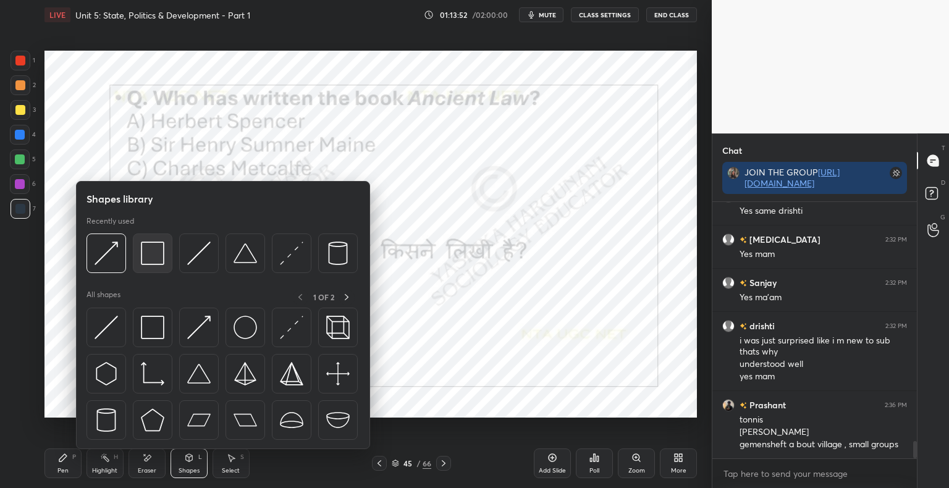
click at [163, 258] on img at bounding box center [152, 253] width 23 height 23
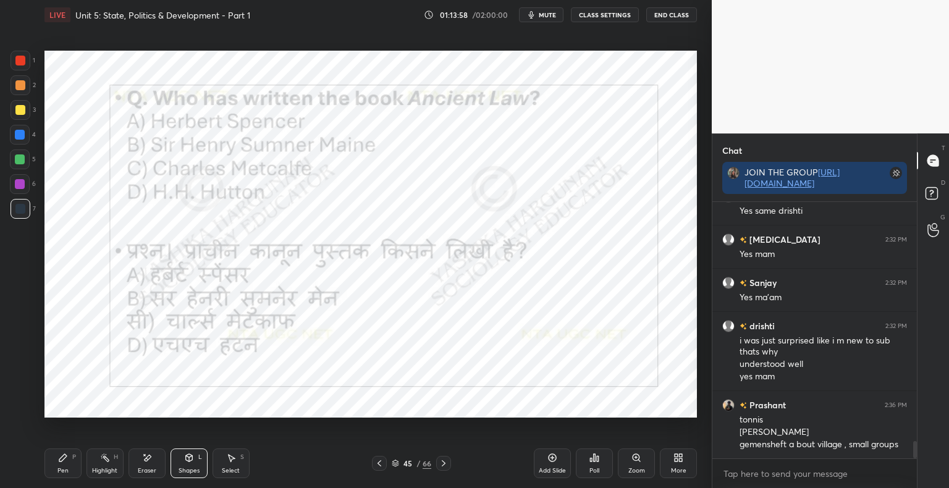
click at [594, 468] on div "Poll" at bounding box center [594, 471] width 10 height 6
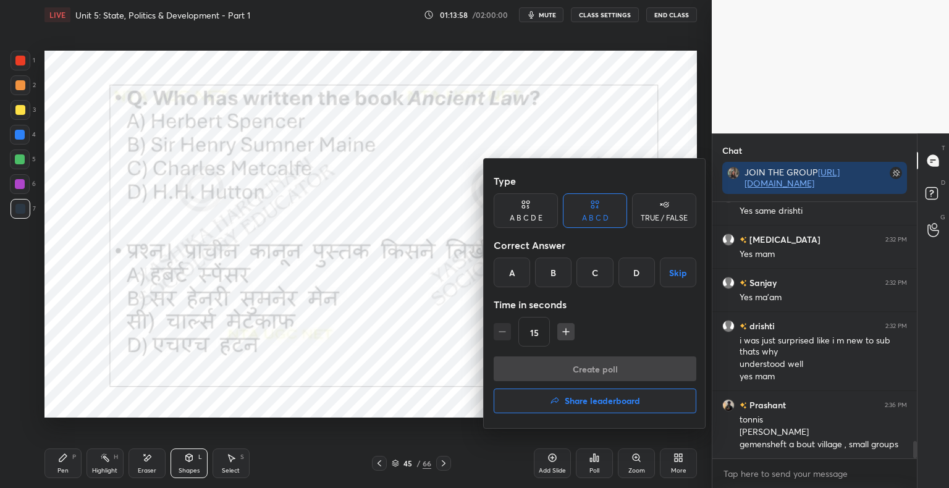
click at [559, 279] on div "B" at bounding box center [553, 273] width 36 height 30
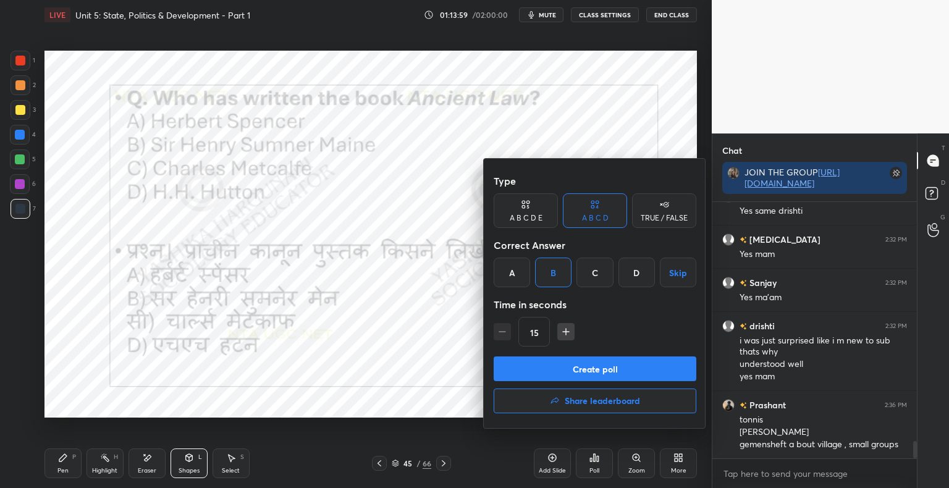
click at [547, 374] on button "Create poll" at bounding box center [595, 369] width 203 height 25
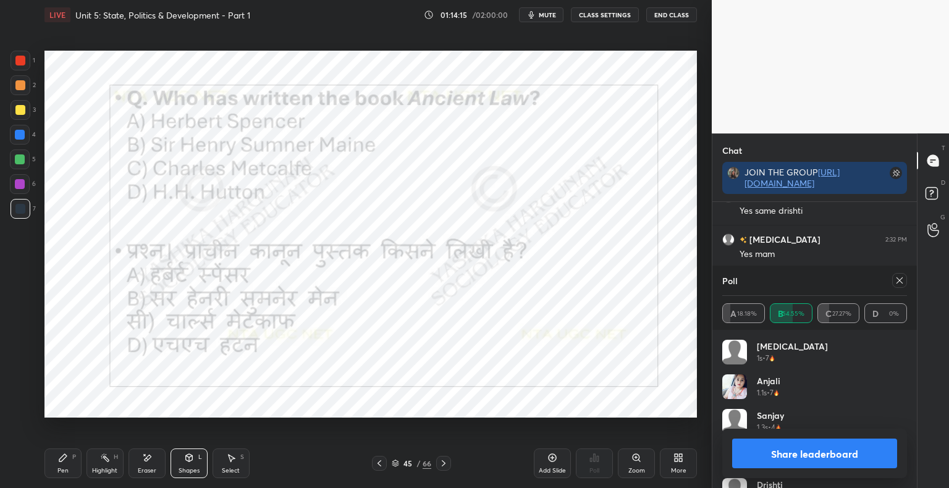
click at [762, 456] on button "Share leaderboard" at bounding box center [814, 454] width 165 height 30
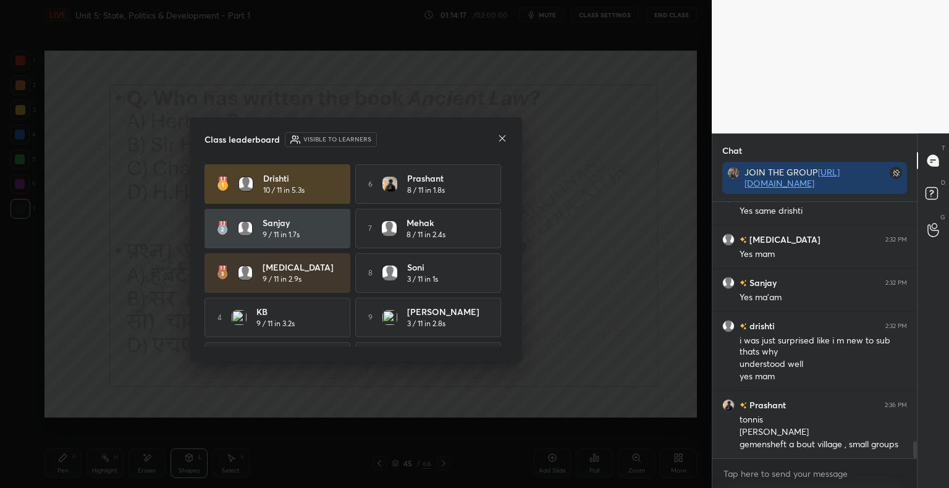
click at [501, 139] on icon at bounding box center [502, 138] width 6 height 6
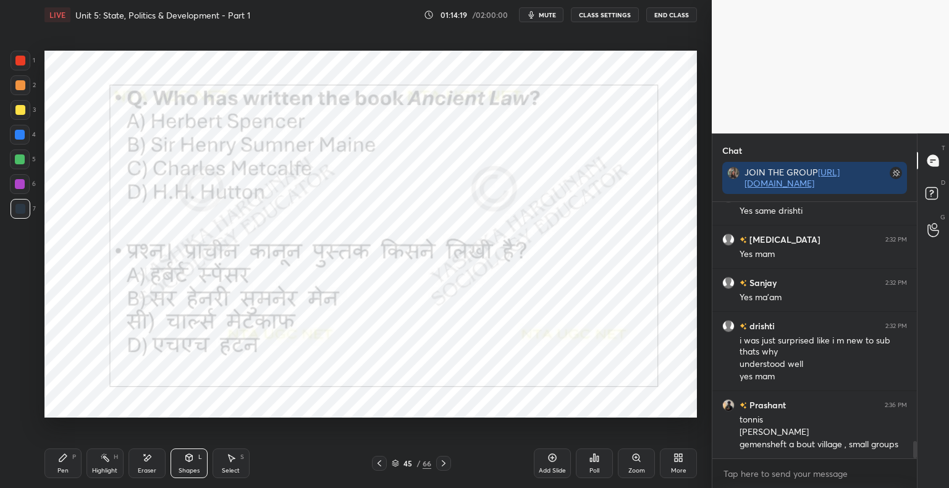
click at [442, 471] on div at bounding box center [443, 463] width 15 height 15
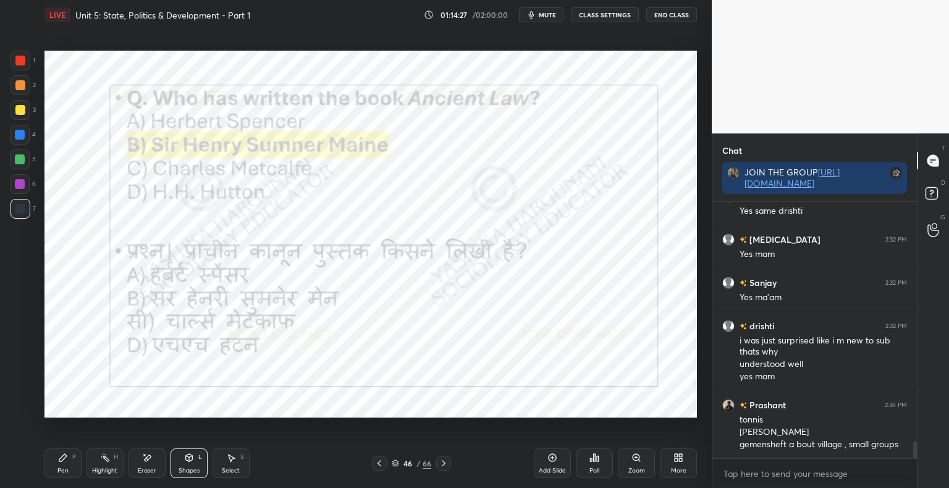
click at [447, 458] on div at bounding box center [443, 463] width 15 height 15
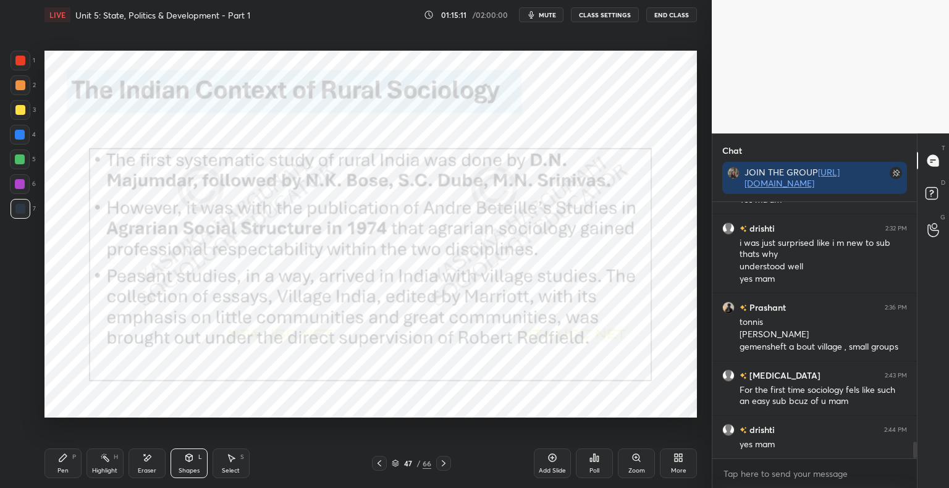
scroll to position [3727, 0]
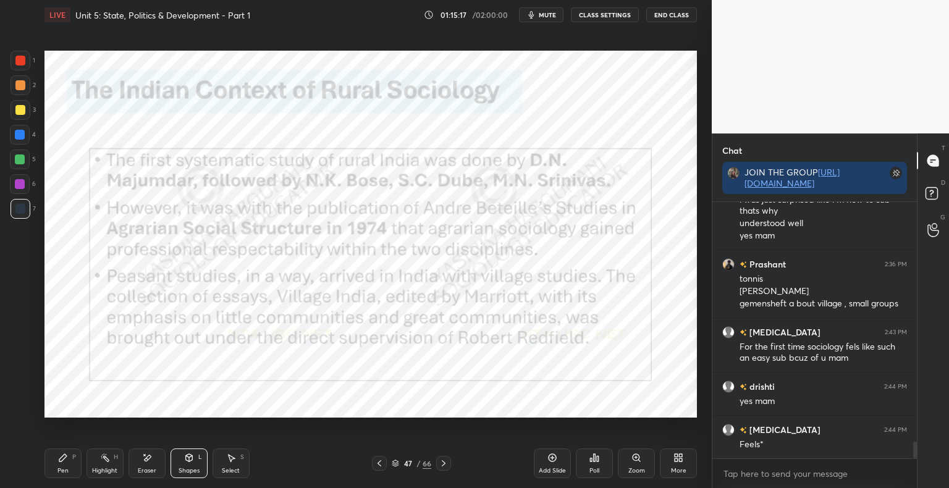
click at [210, 441] on div "Pen P Highlight H Eraser Shapes L Select S 47 / 66 Add Slide Poll Zoom More" at bounding box center [370, 463] width 652 height 49
click at [191, 462] on icon at bounding box center [189, 458] width 10 height 10
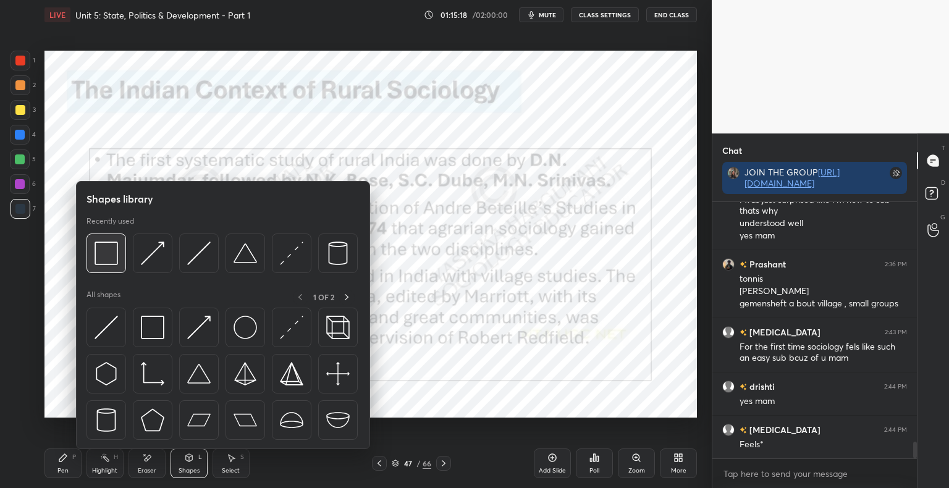
click at [115, 256] on img at bounding box center [106, 253] width 23 height 23
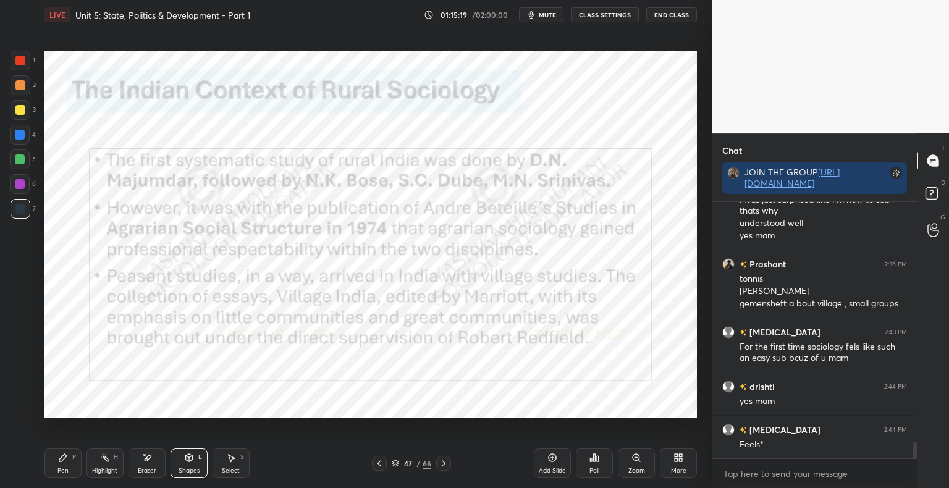
click at [22, 64] on div at bounding box center [20, 61] width 10 height 10
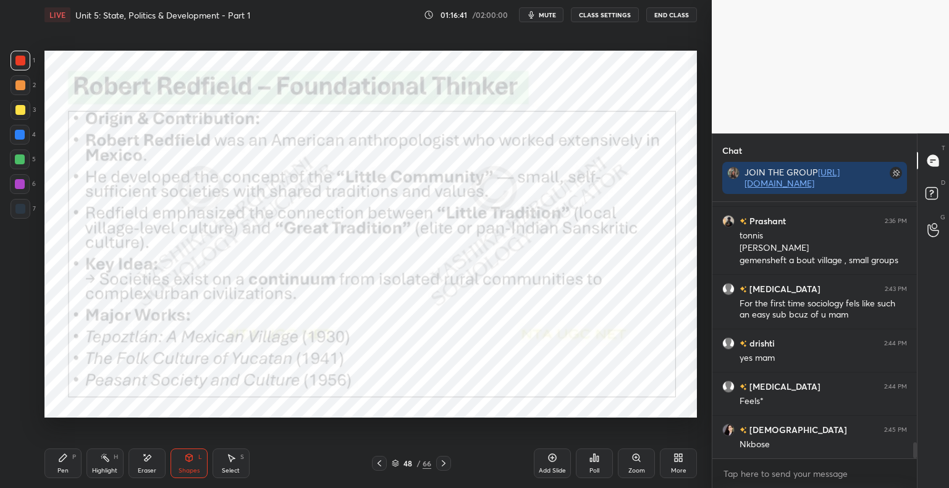
scroll to position [3814, 0]
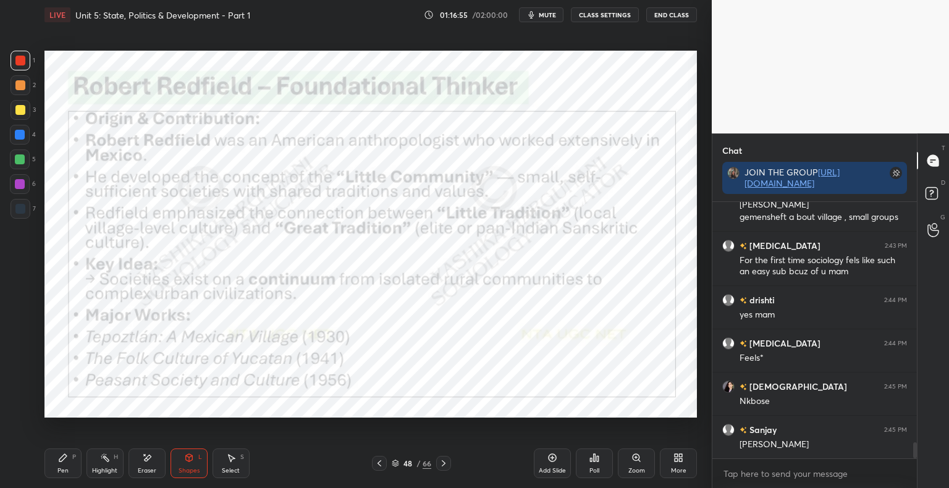
click at [72, 467] on div "Pen P" at bounding box center [62, 464] width 37 height 30
click at [177, 474] on div "Shapes L" at bounding box center [189, 464] width 37 height 30
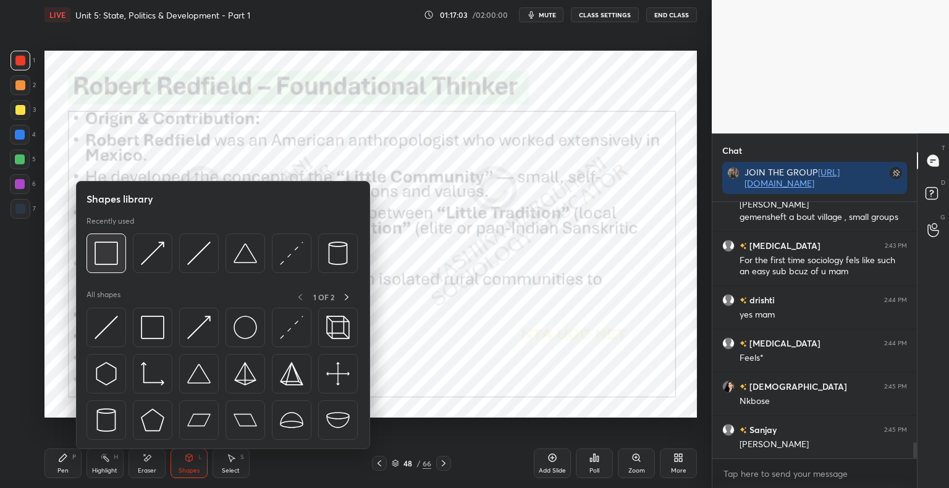
click at [108, 250] on img at bounding box center [106, 253] width 23 height 23
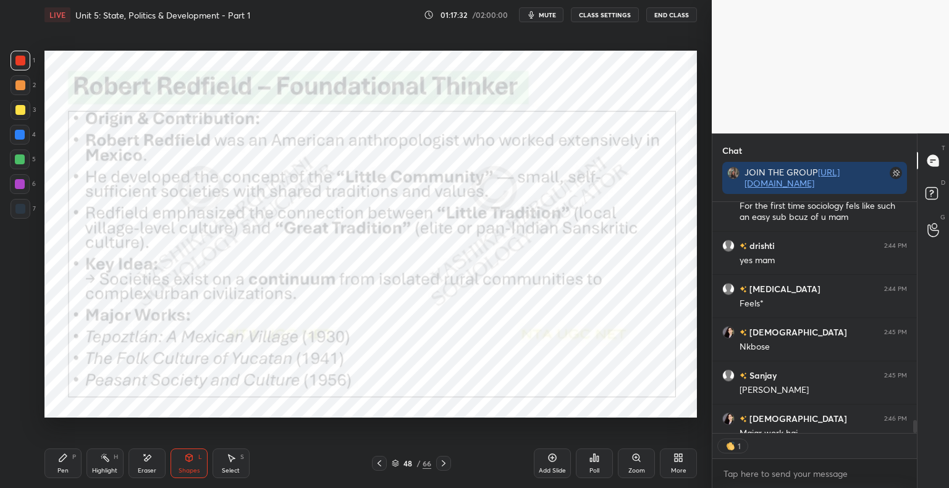
scroll to position [4, 4]
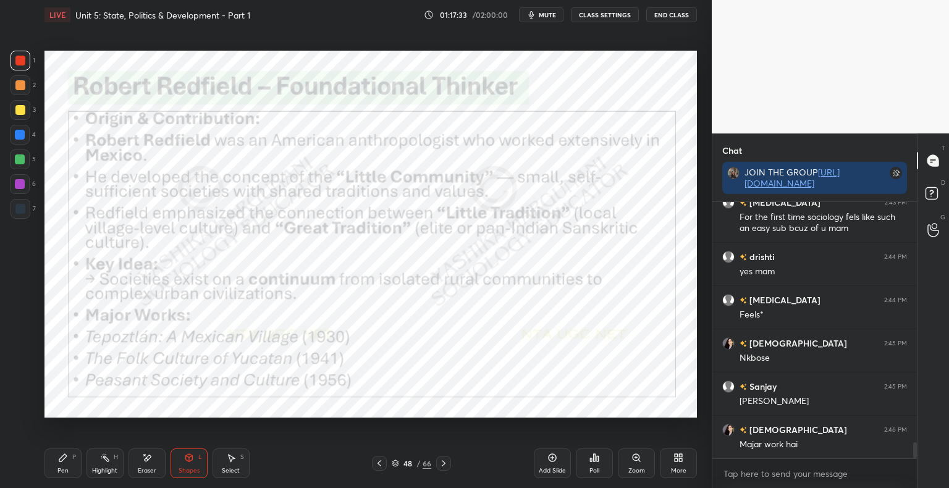
click at [69, 474] on div "Pen P" at bounding box center [62, 464] width 37 height 30
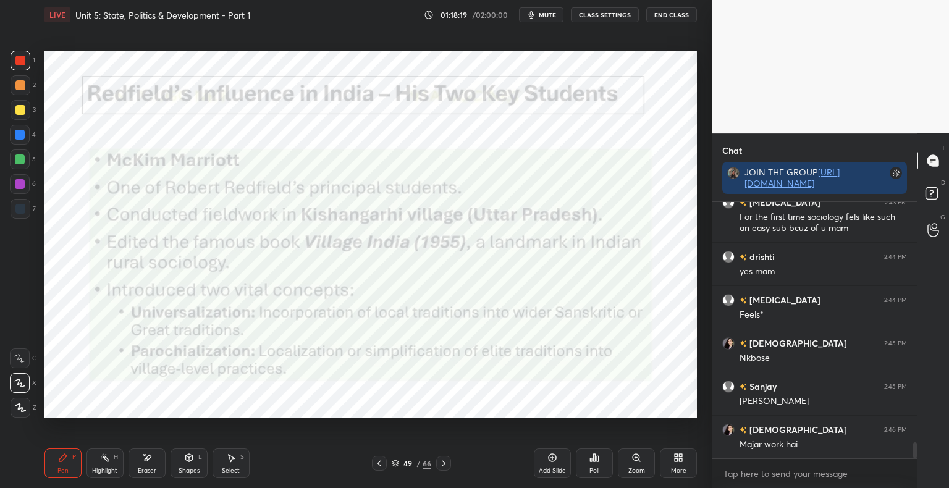
click at [194, 468] on div "Shapes" at bounding box center [189, 471] width 21 height 6
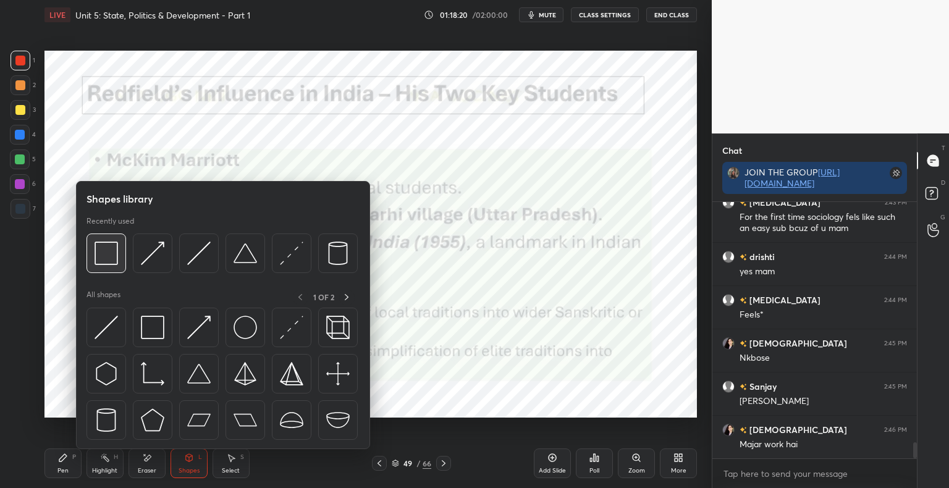
click at [106, 260] on img at bounding box center [106, 253] width 23 height 23
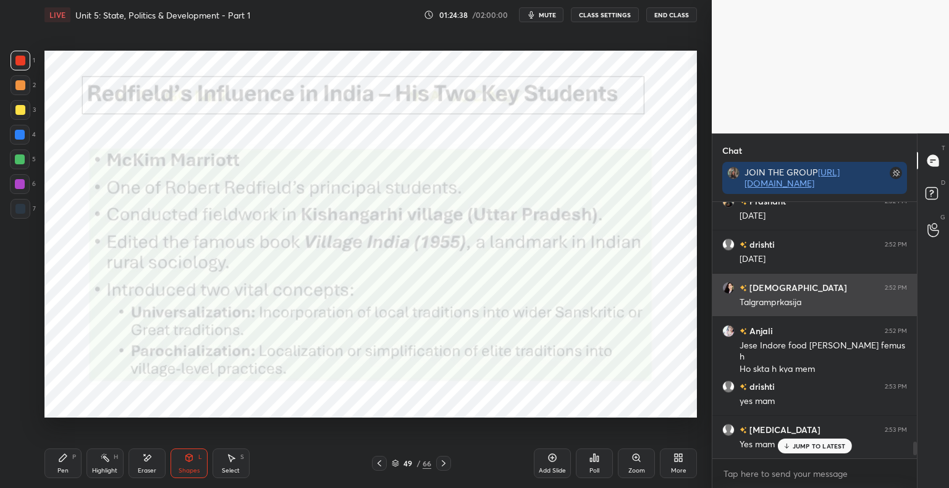
scroll to position [4399, 0]
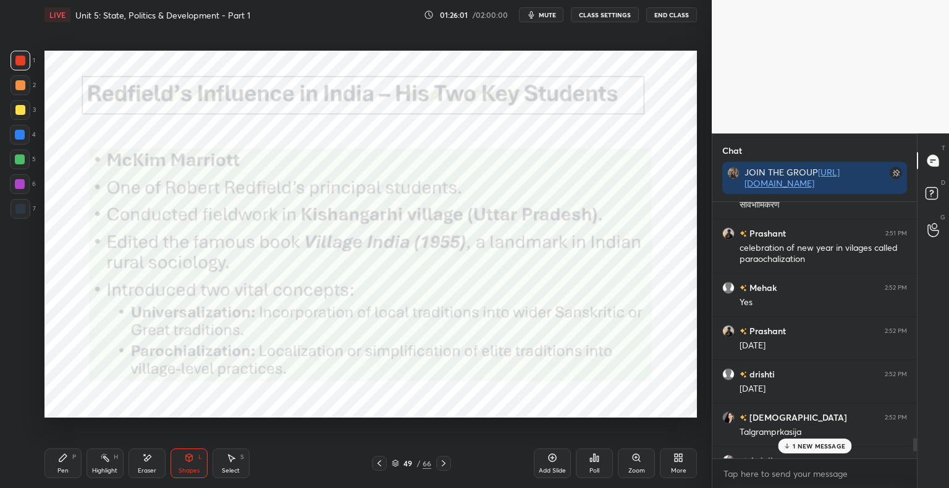
click at [817, 444] on p "1 NEW MESSAGE" at bounding box center [819, 445] width 53 height 7
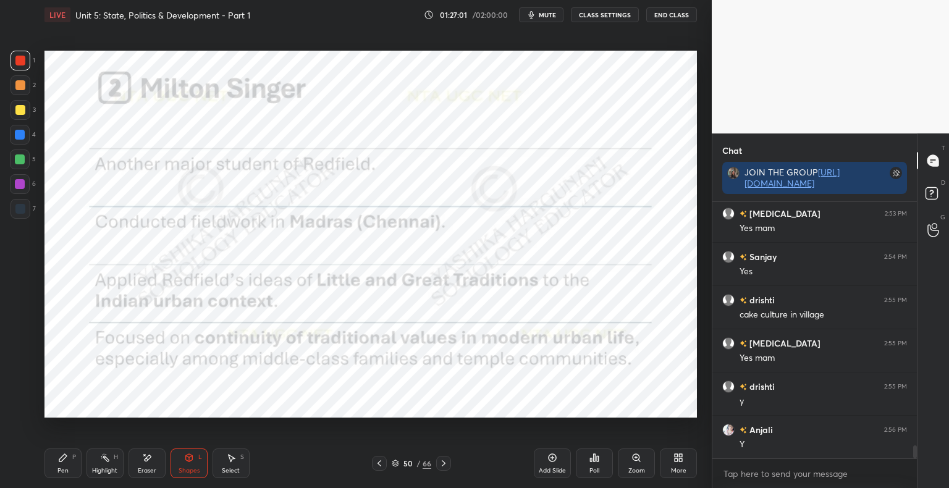
scroll to position [4789, 0]
click at [27, 63] on div at bounding box center [21, 61] width 20 height 20
click at [59, 473] on div "Pen" at bounding box center [62, 471] width 11 height 6
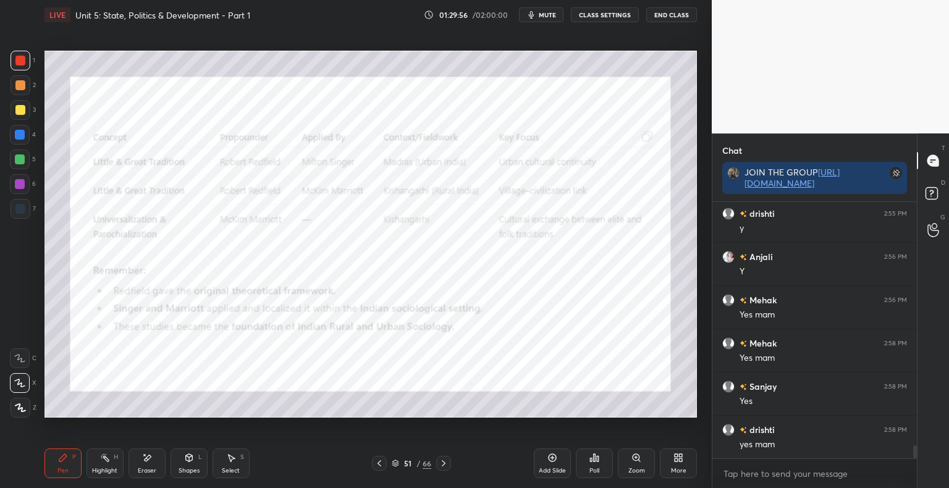
click at [190, 459] on icon at bounding box center [189, 457] width 7 height 7
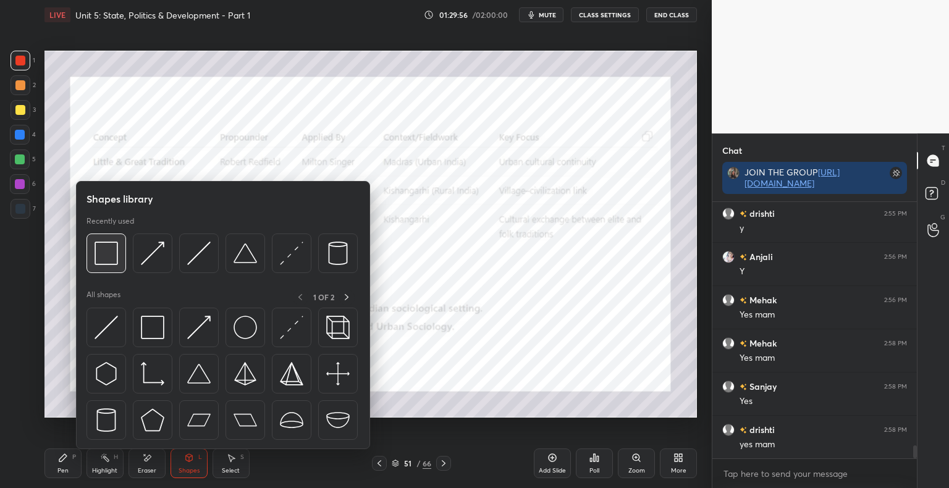
click at [117, 252] on img at bounding box center [106, 253] width 23 height 23
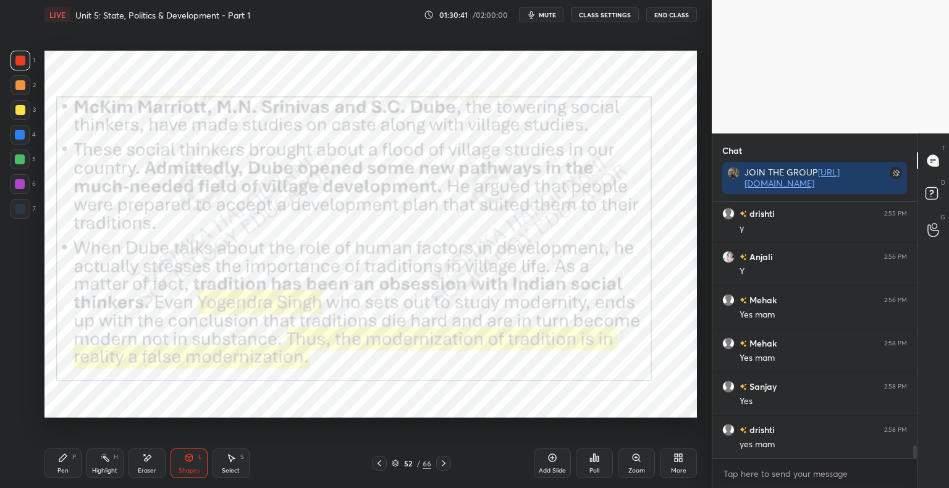
click at [392, 467] on div "52 / 66" at bounding box center [412, 463] width 40 height 11
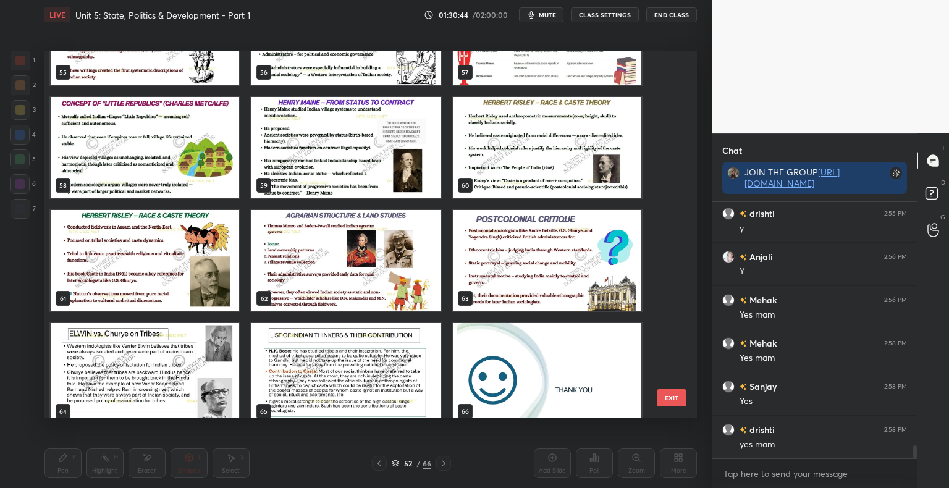
scroll to position [2121, 0]
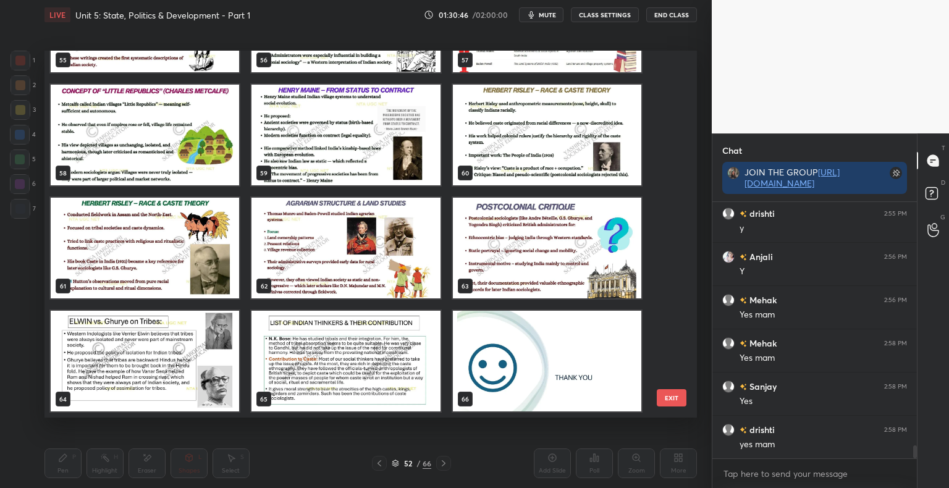
click at [108, 347] on img "grid" at bounding box center [145, 361] width 188 height 101
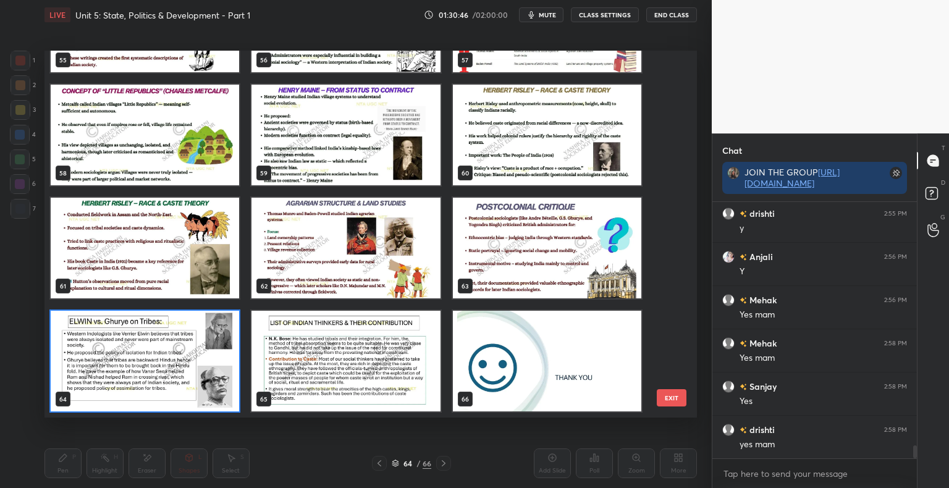
click at [108, 347] on img "grid" at bounding box center [145, 361] width 188 height 101
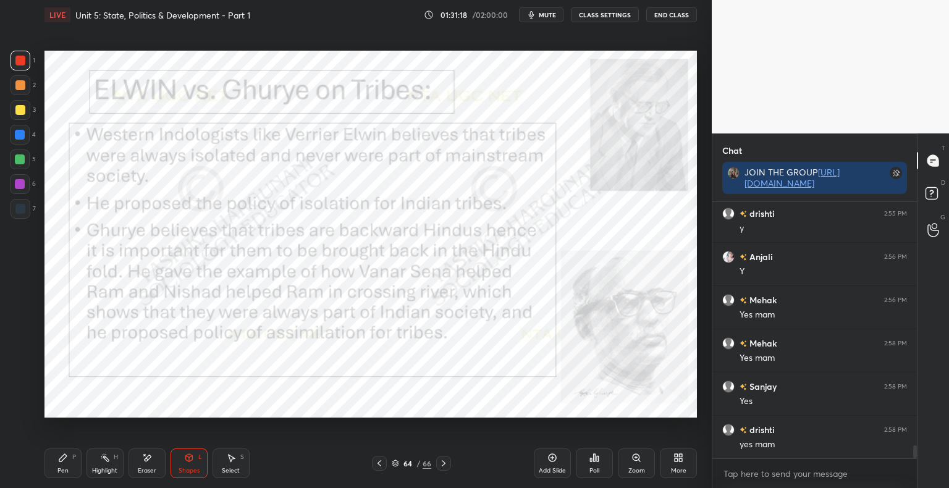
click at [69, 461] on div "Pen P" at bounding box center [62, 464] width 37 height 30
click at [187, 462] on icon at bounding box center [189, 458] width 10 height 10
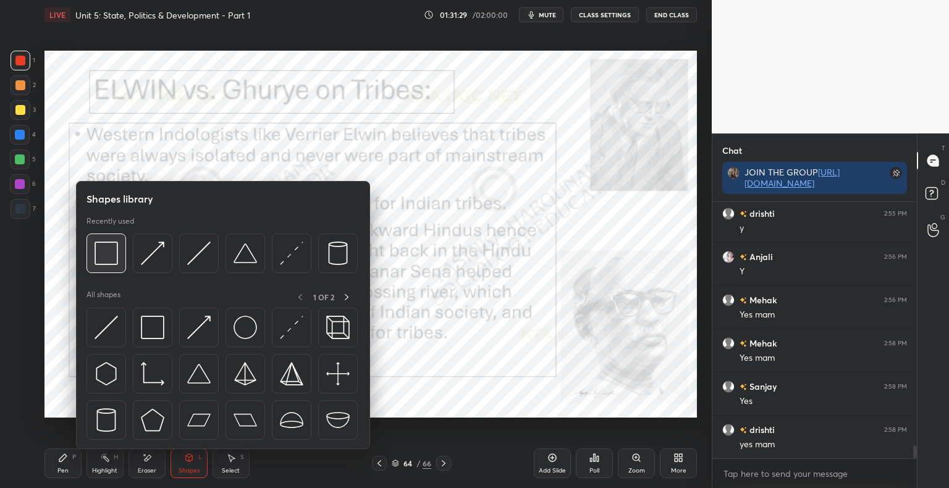
click at [112, 243] on img at bounding box center [106, 253] width 23 height 23
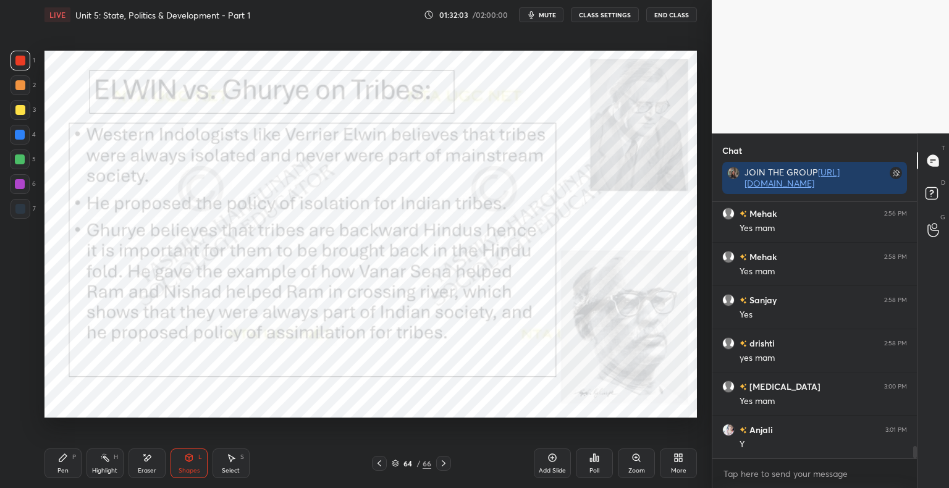
scroll to position [5048, 0]
click at [441, 463] on icon at bounding box center [444, 463] width 10 height 10
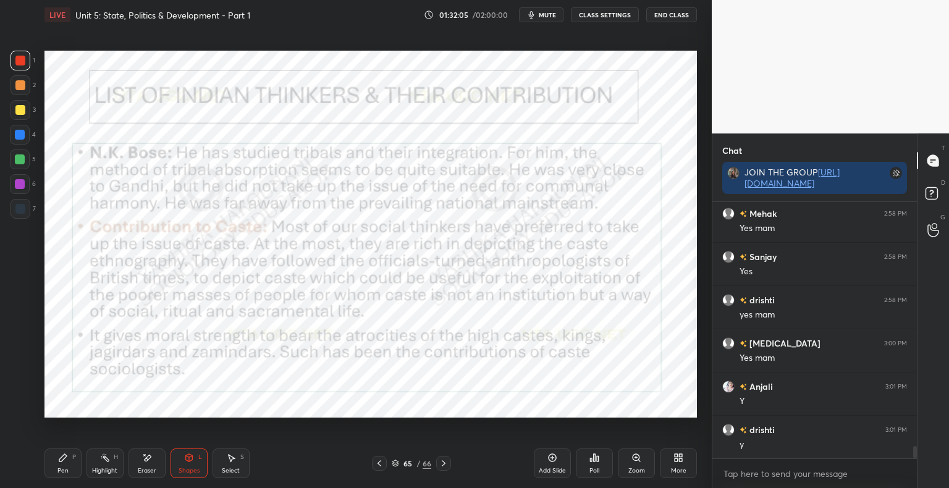
click at [441, 463] on icon at bounding box center [444, 463] width 10 height 10
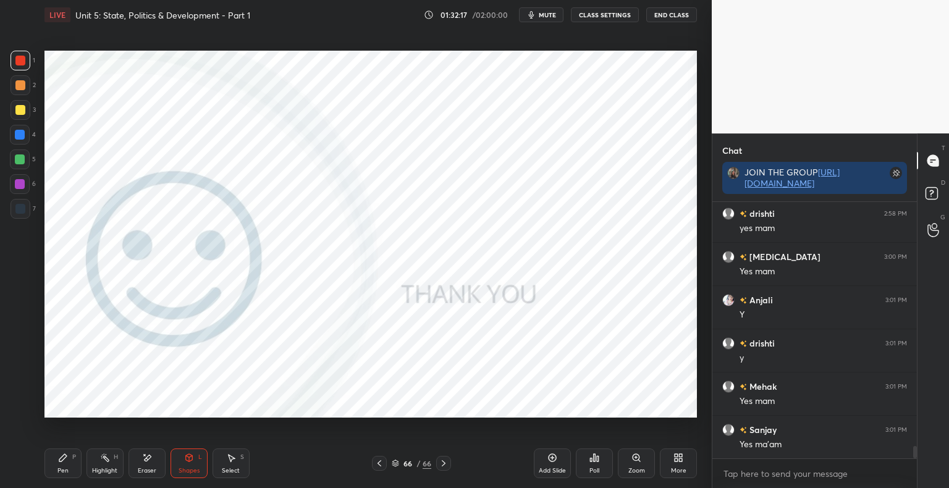
scroll to position [5178, 0]
click at [57, 459] on div "Pen P" at bounding box center [62, 464] width 37 height 30
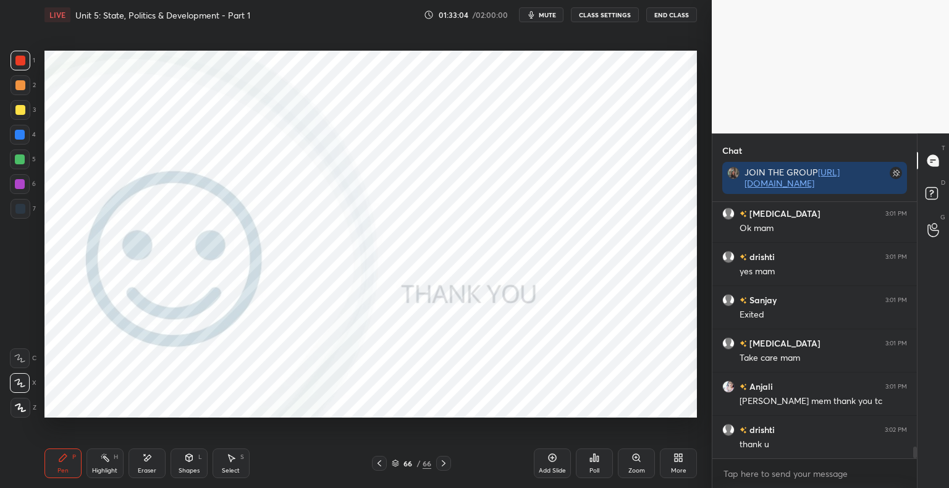
click at [670, 8] on button "End Class" at bounding box center [671, 14] width 51 height 15
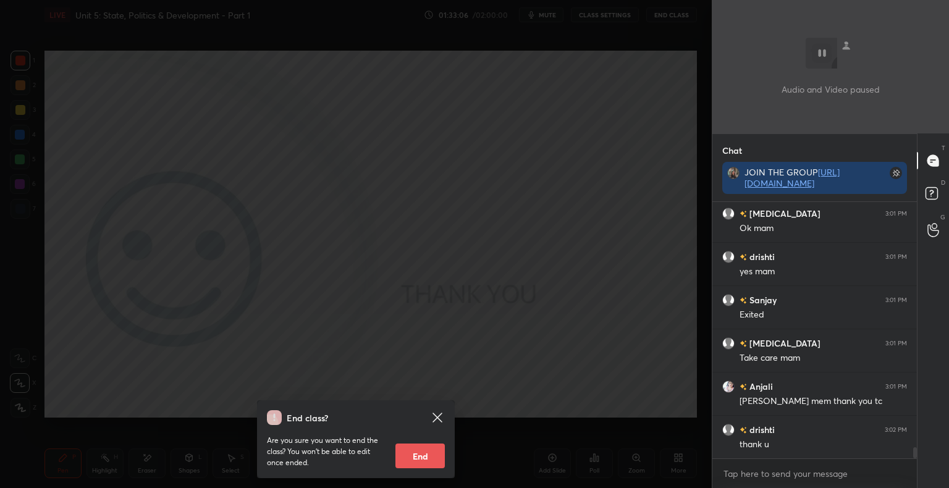
scroll to position [5524, 0]
click at [433, 460] on button "End" at bounding box center [419, 456] width 49 height 25
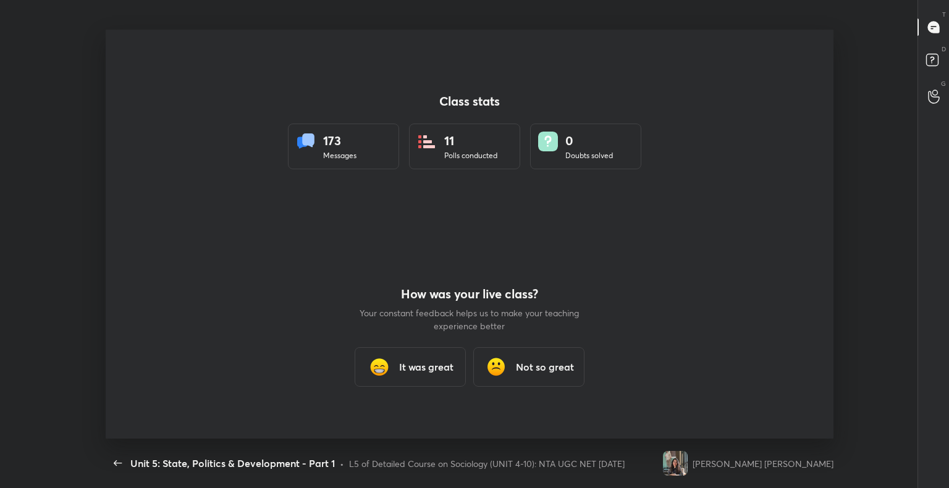
scroll to position [0, 0]
click at [122, 459] on icon "button" at bounding box center [118, 463] width 15 height 15
type textarea "x"
